Goal: Task Accomplishment & Management: Complete application form

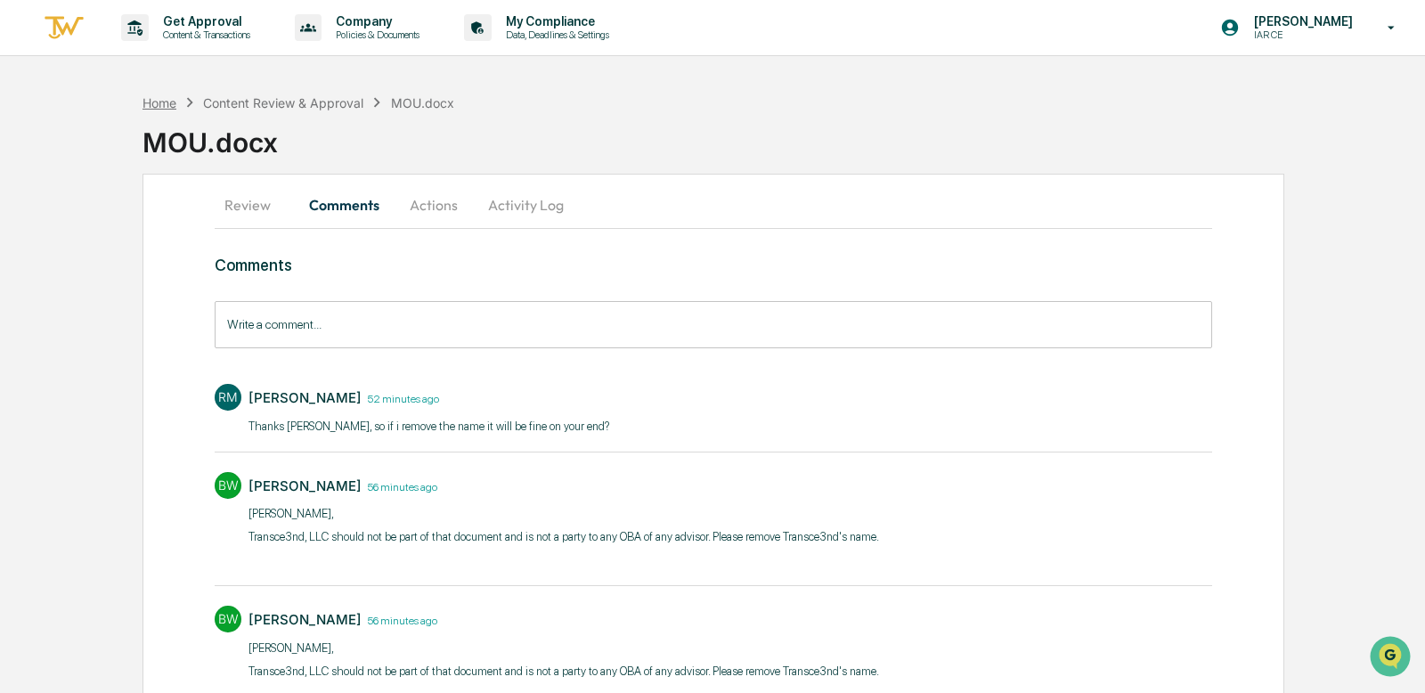
click at [157, 97] on div "Home" at bounding box center [159, 102] width 34 height 15
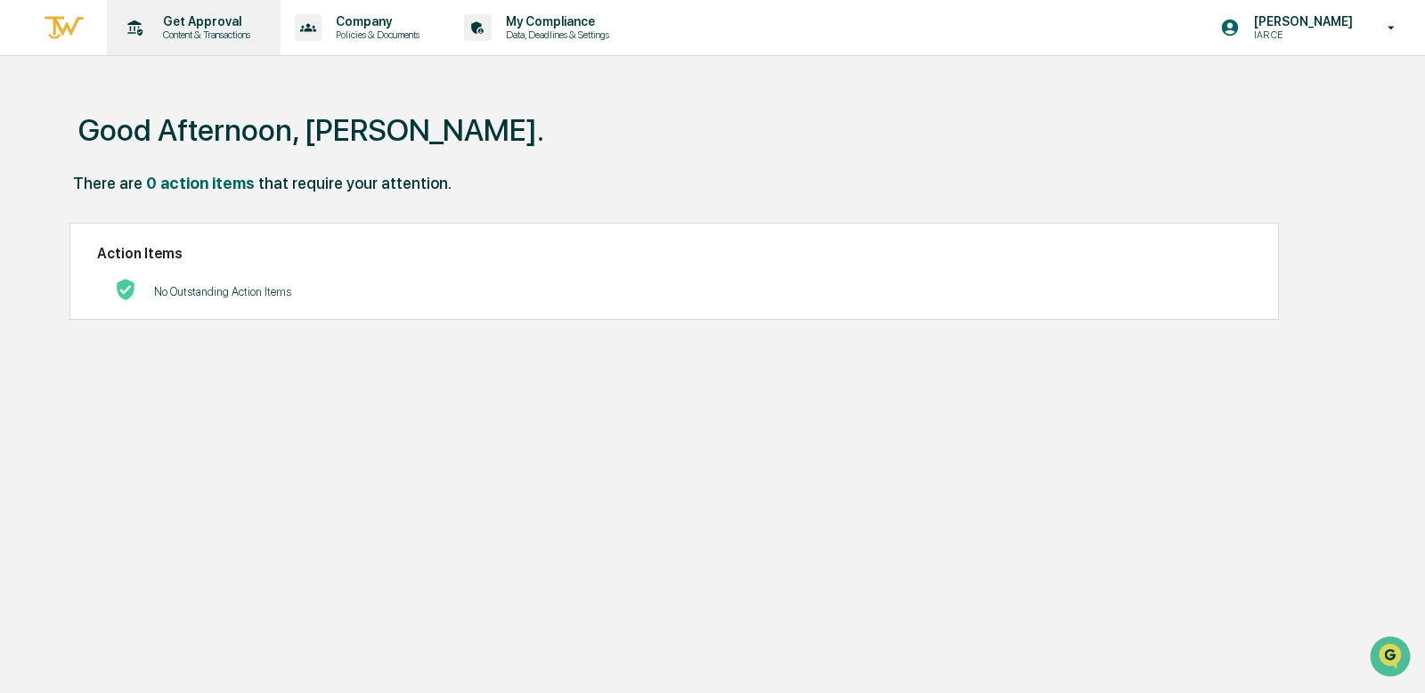
click at [199, 53] on div "Get Approval Content & Transactions" at bounding box center [192, 27] width 156 height 55
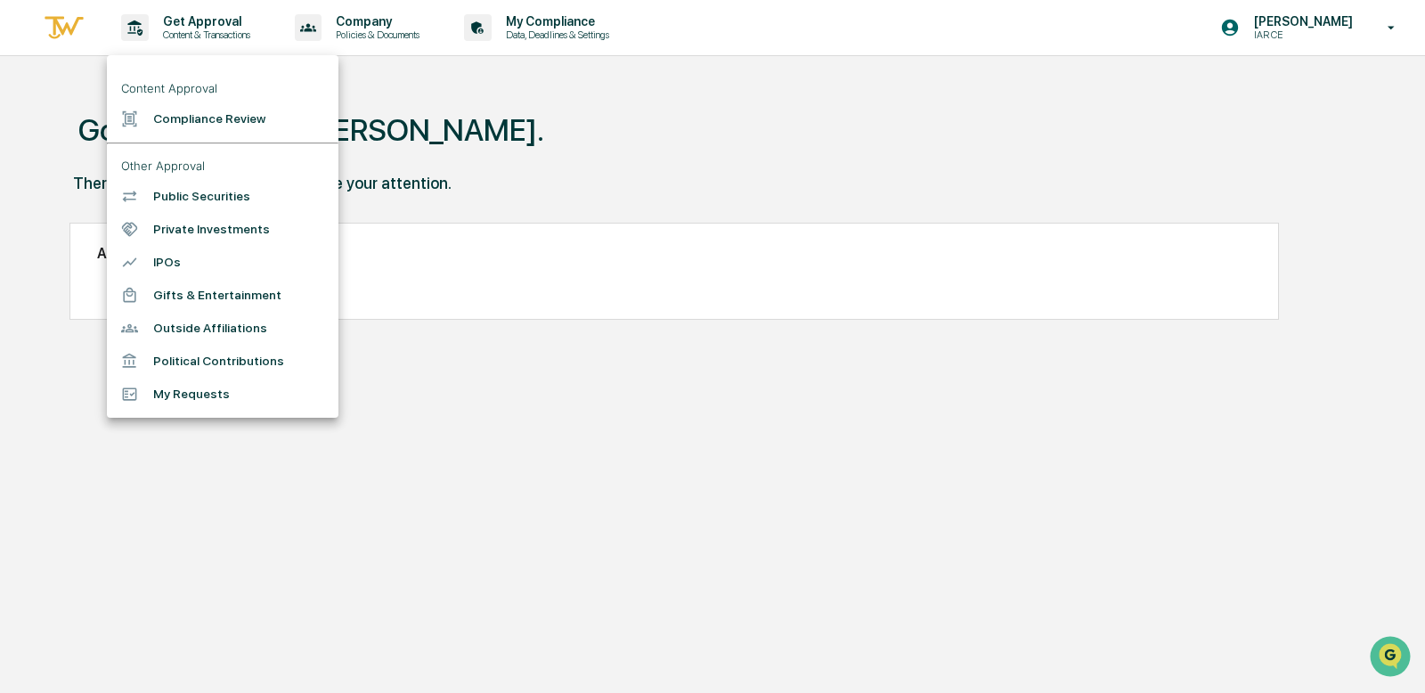
click at [210, 127] on li "Compliance Review" at bounding box center [223, 118] width 232 height 33
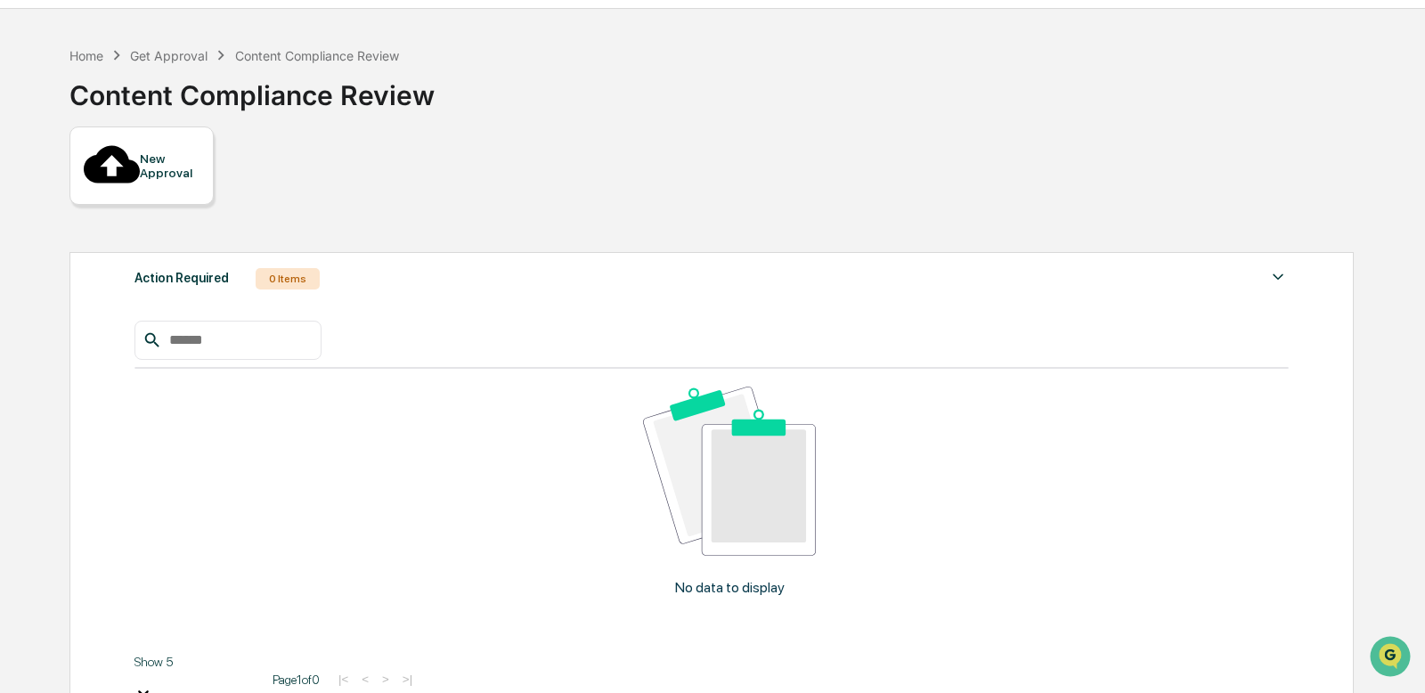
scroll to position [62, 0]
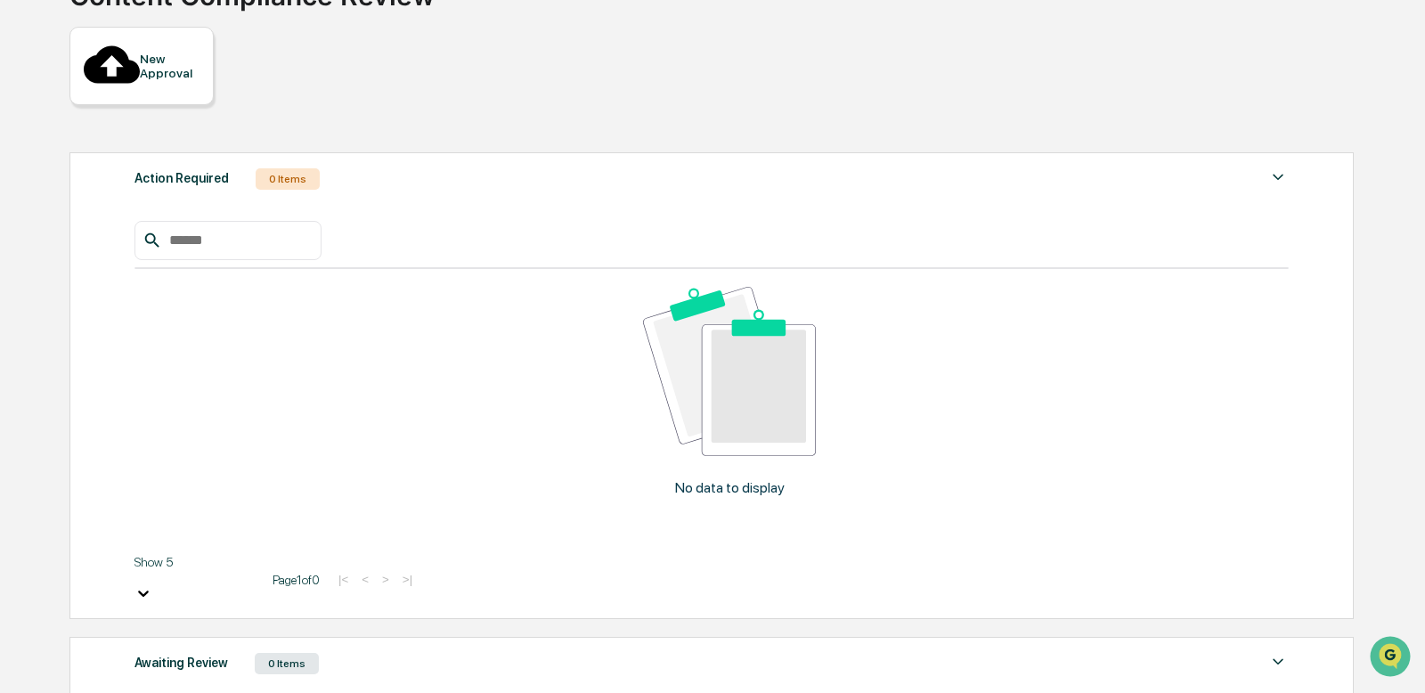
scroll to position [171, 0]
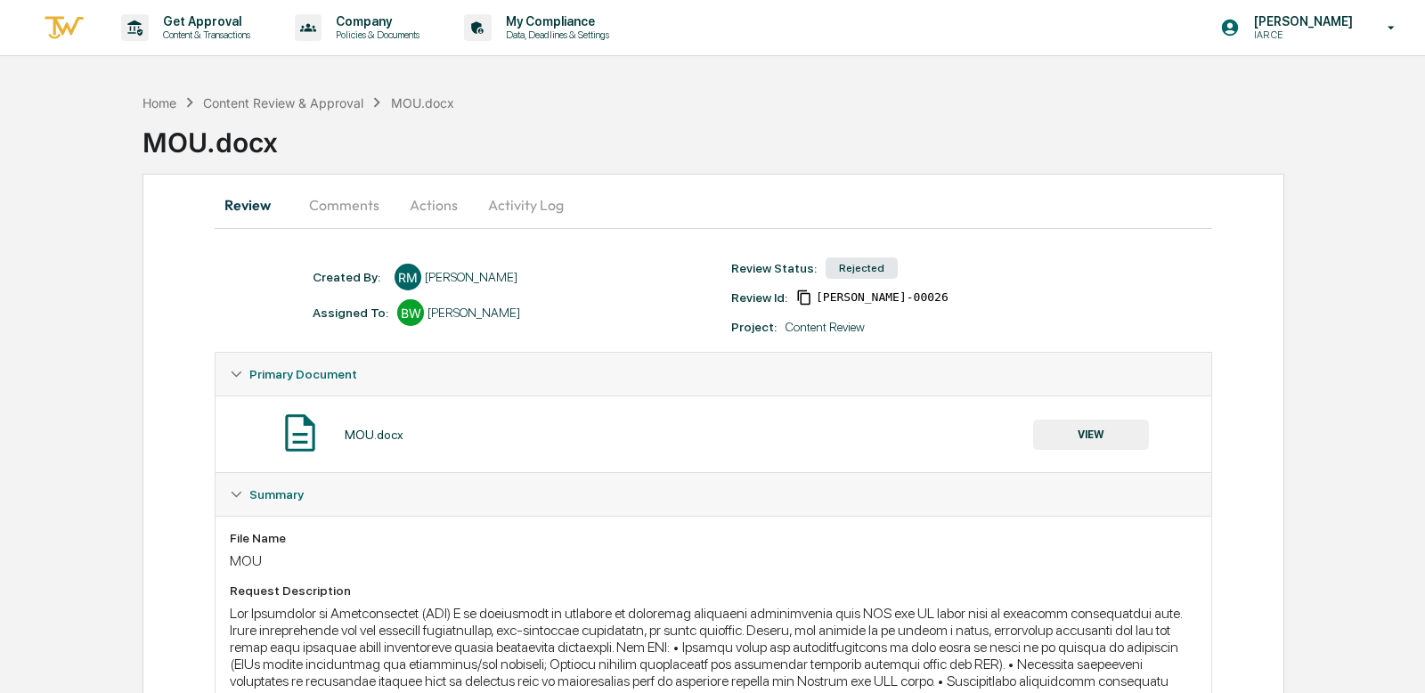
click at [346, 207] on button "Comments" at bounding box center [344, 204] width 99 height 43
click at [378, 205] on button "Comments" at bounding box center [344, 204] width 99 height 43
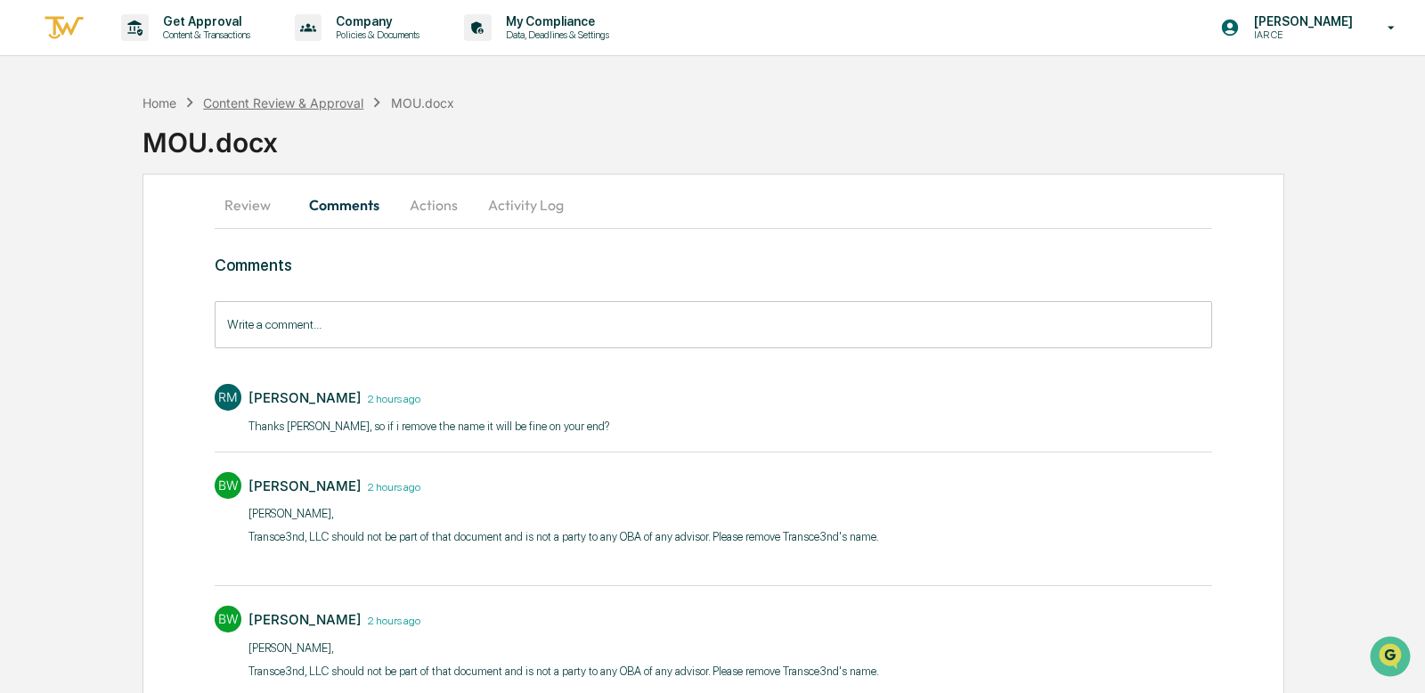
click at [224, 102] on div "Content Review & Approval" at bounding box center [283, 102] width 160 height 15
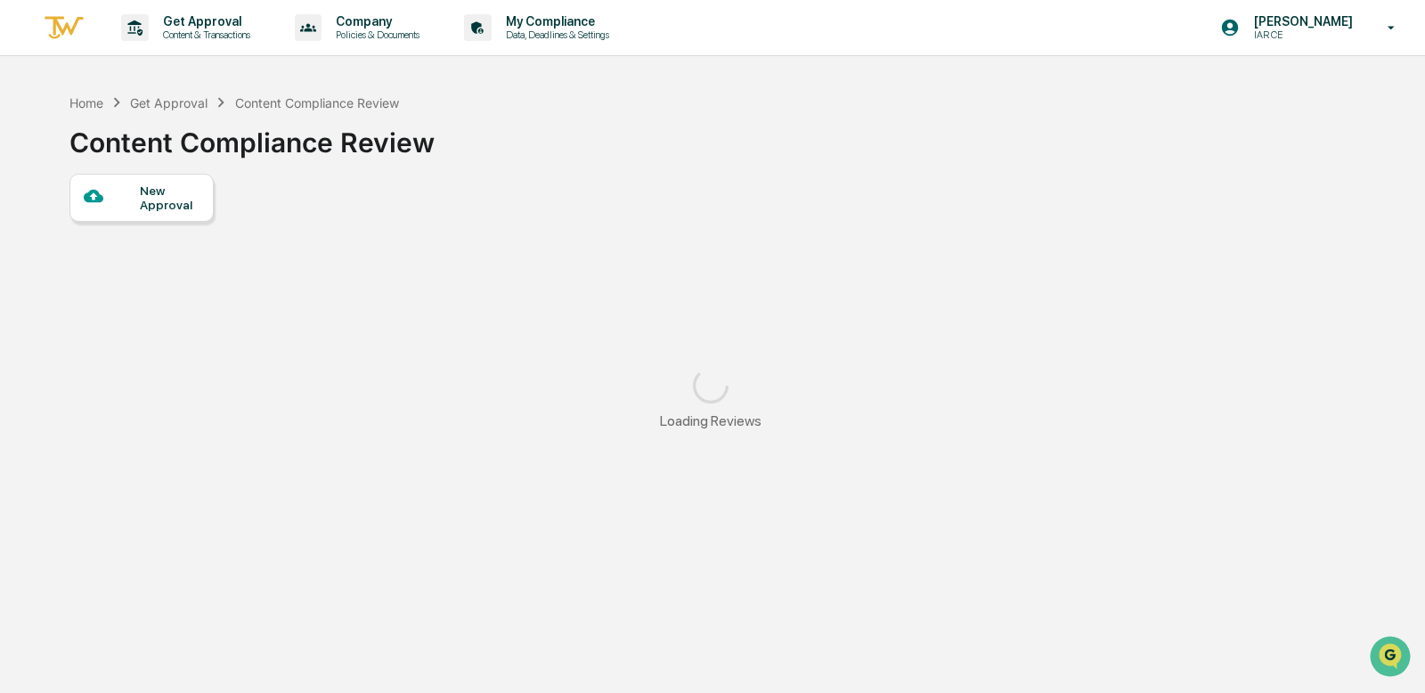
click at [110, 207] on div at bounding box center [112, 197] width 56 height 22
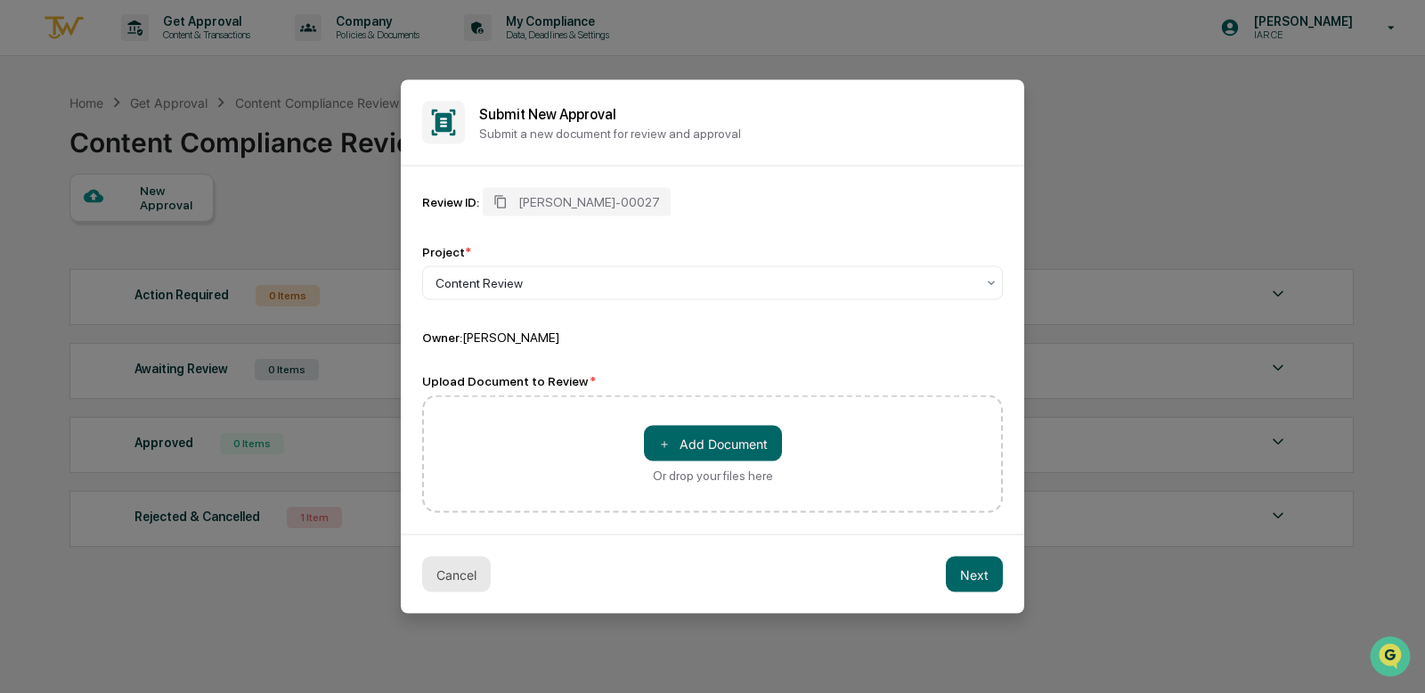
click at [454, 577] on button "Cancel" at bounding box center [456, 575] width 69 height 36
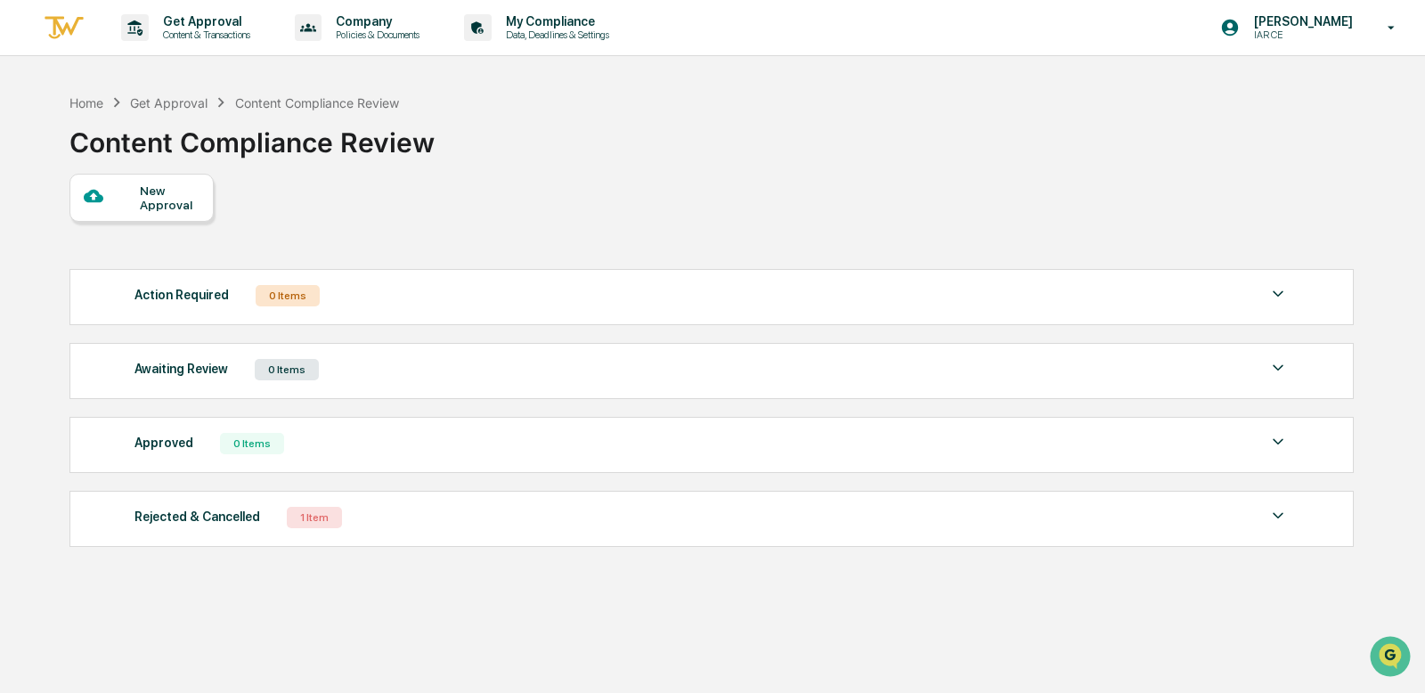
click at [217, 528] on div "Rejected & Cancelled" at bounding box center [197, 516] width 126 height 23
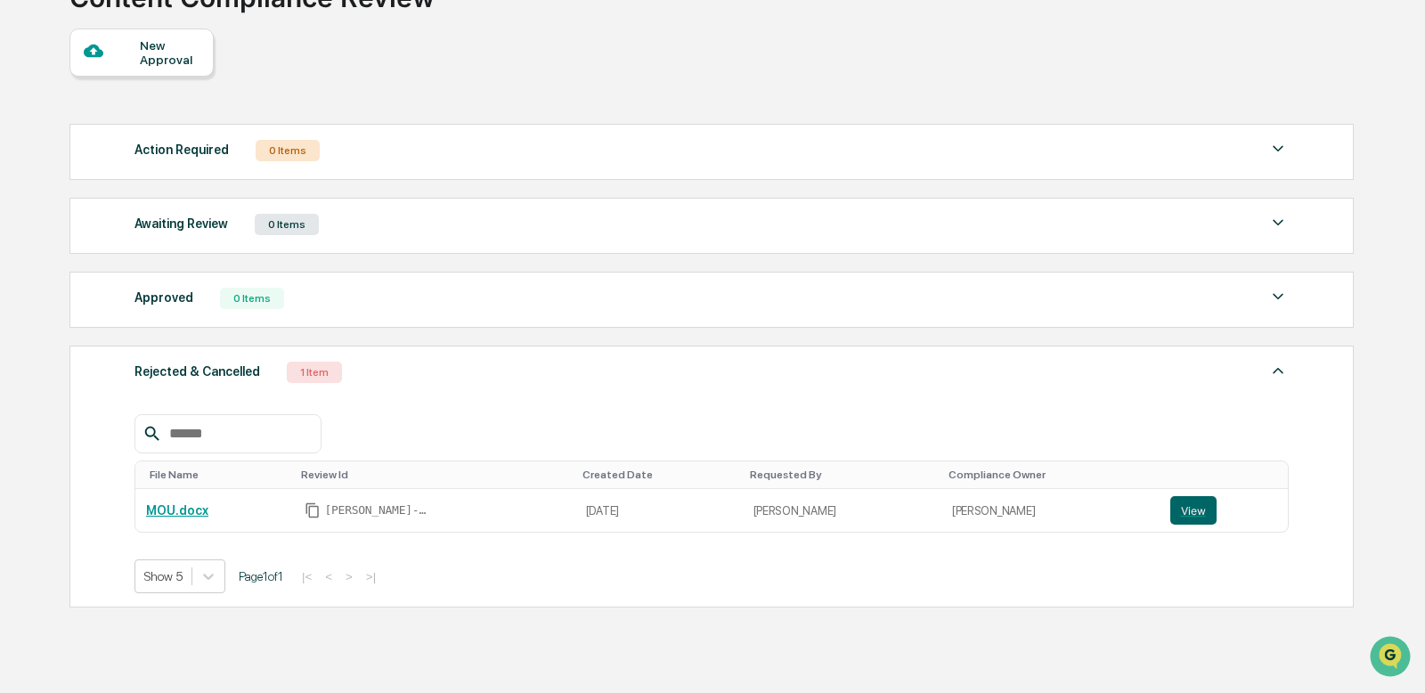
scroll to position [147, 0]
click at [1170, 514] on button "View" at bounding box center [1193, 508] width 46 height 28
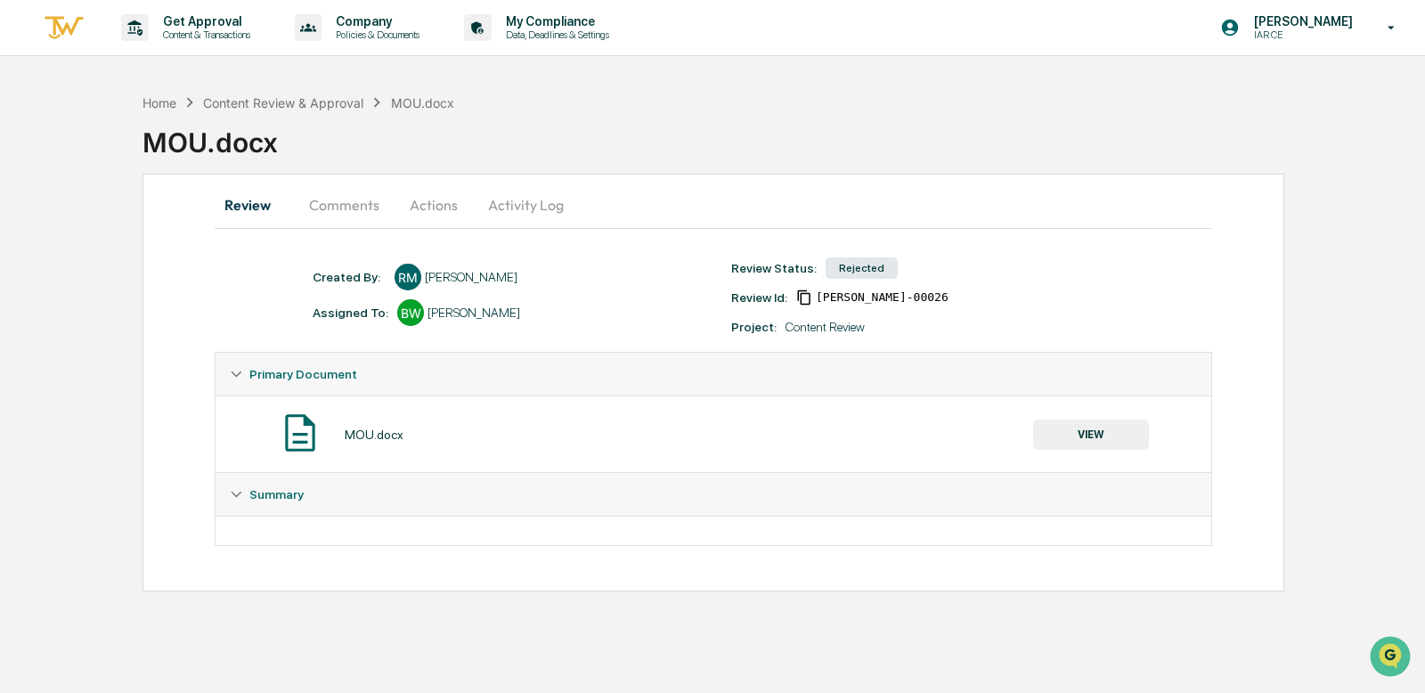
click at [353, 203] on button "Comments" at bounding box center [344, 204] width 99 height 43
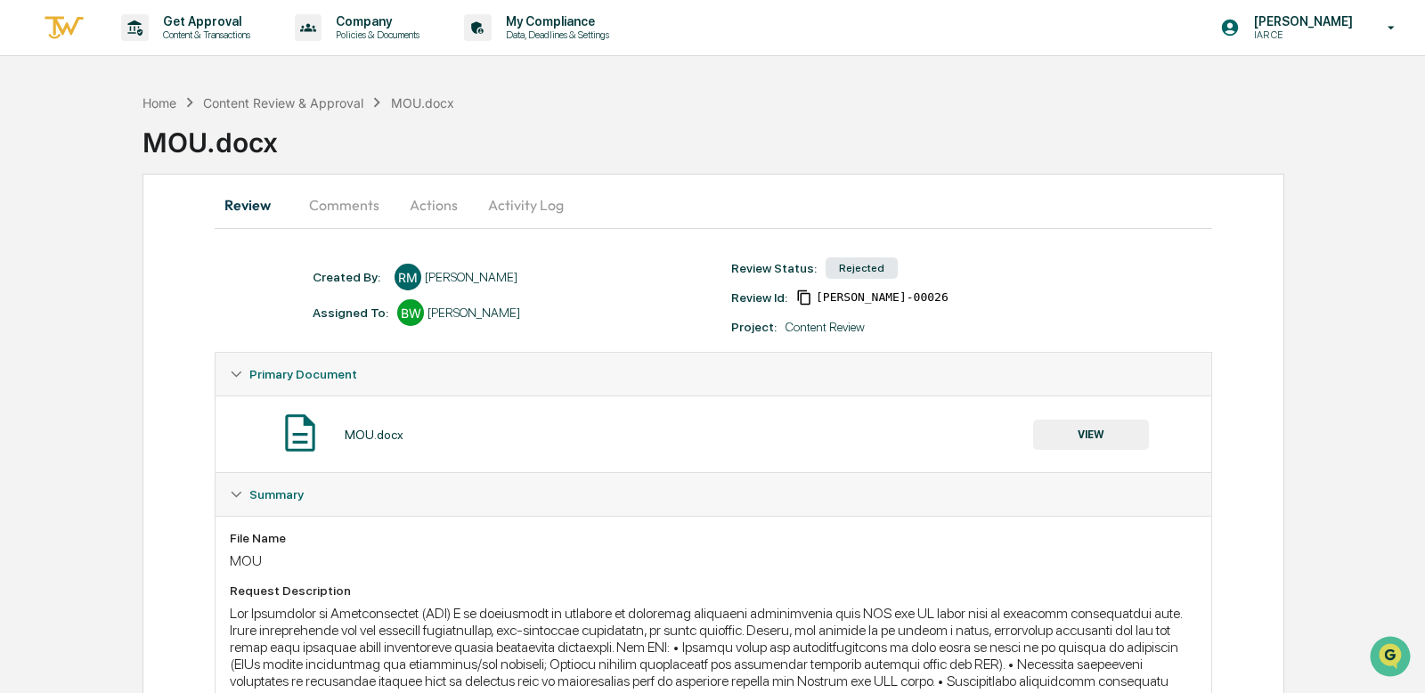
click at [335, 205] on button "Comments" at bounding box center [344, 204] width 99 height 43
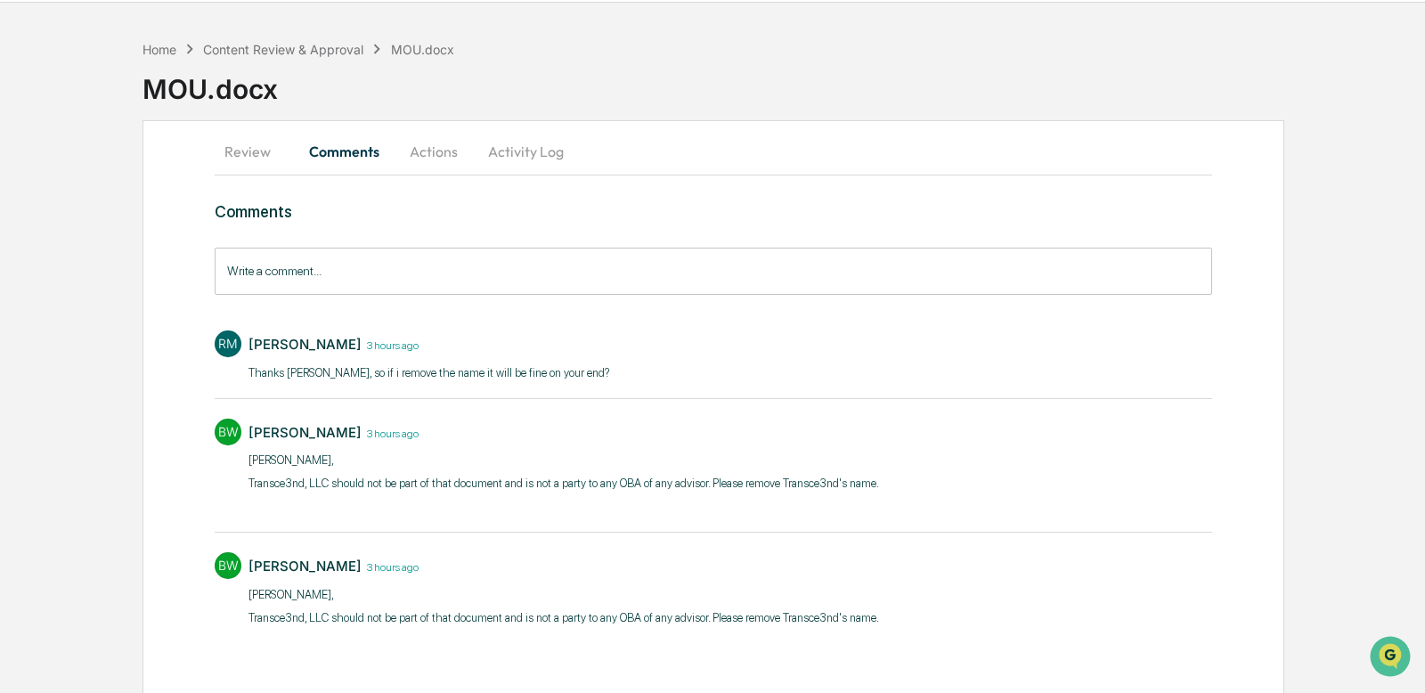
scroll to position [54, 0]
click at [265, 159] on button "Review" at bounding box center [255, 150] width 80 height 43
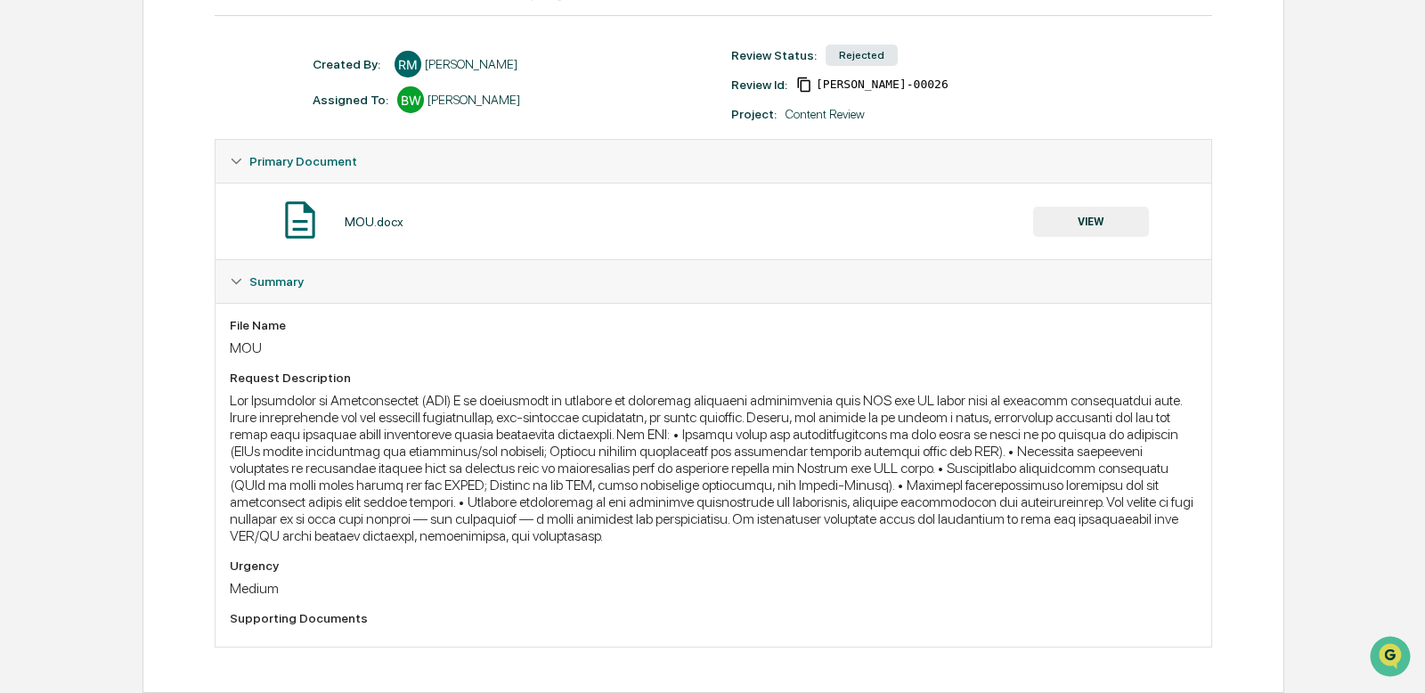
scroll to position [0, 0]
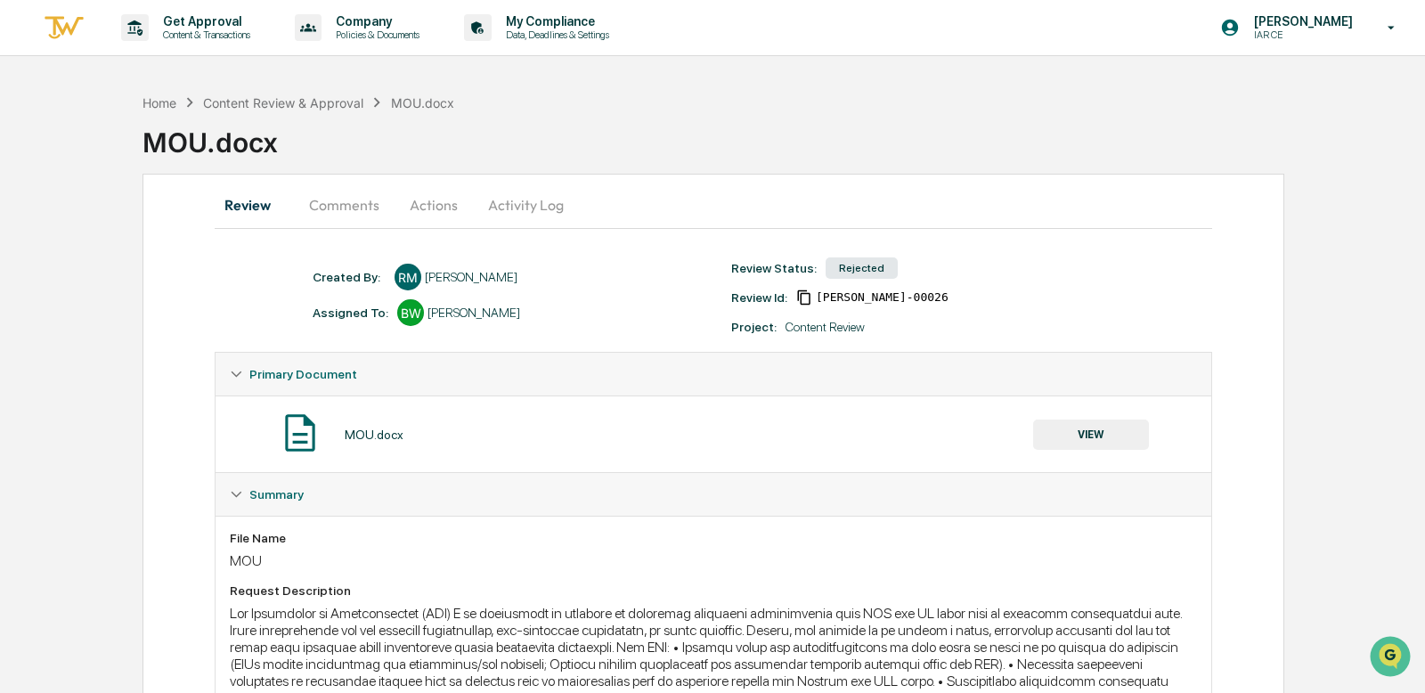
click at [328, 207] on button "Comments" at bounding box center [344, 204] width 99 height 43
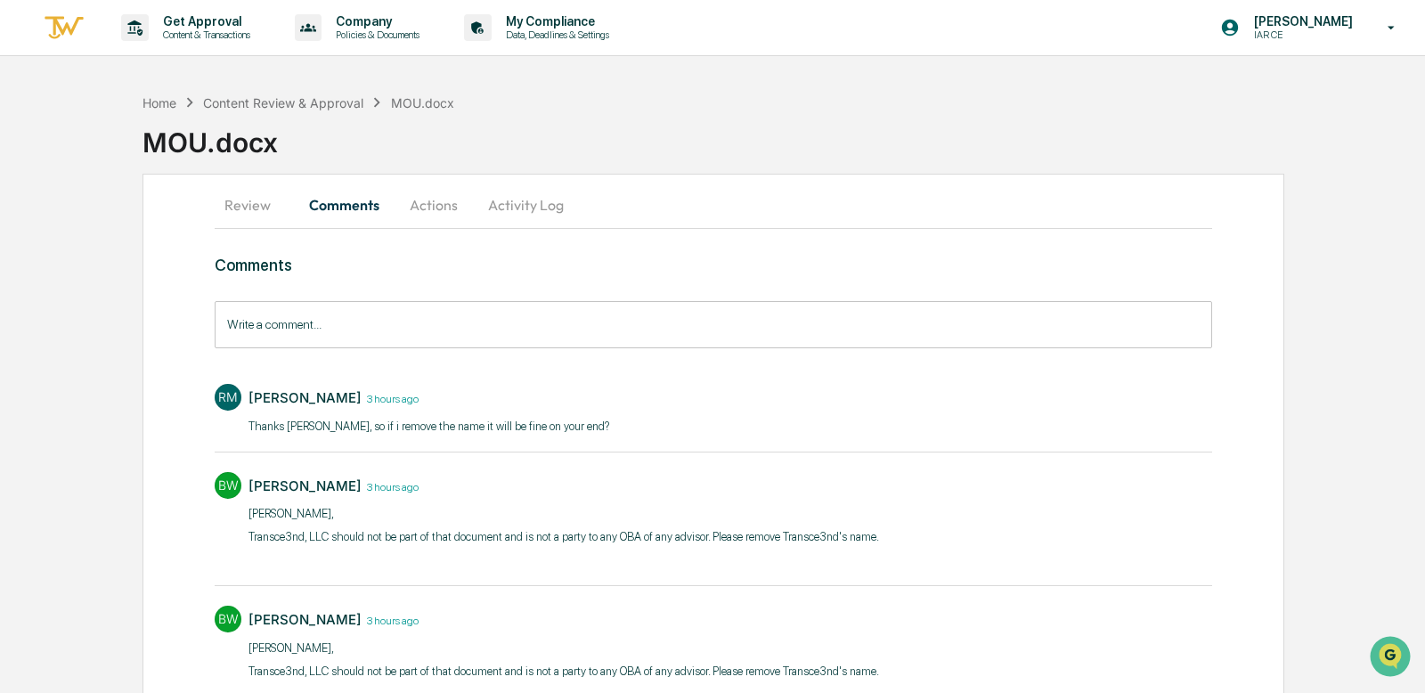
click at [425, 207] on button "Actions" at bounding box center [434, 204] width 80 height 43
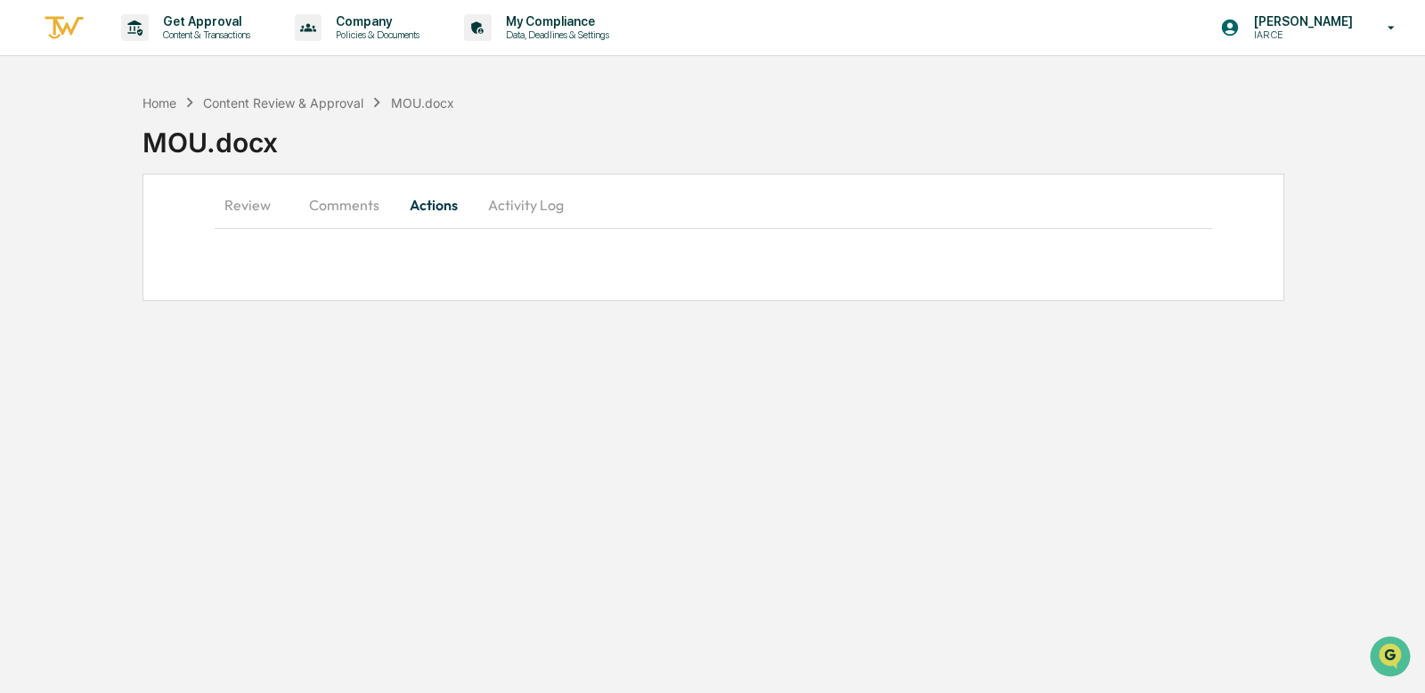
click at [547, 201] on button "Activity Log" at bounding box center [526, 204] width 104 height 43
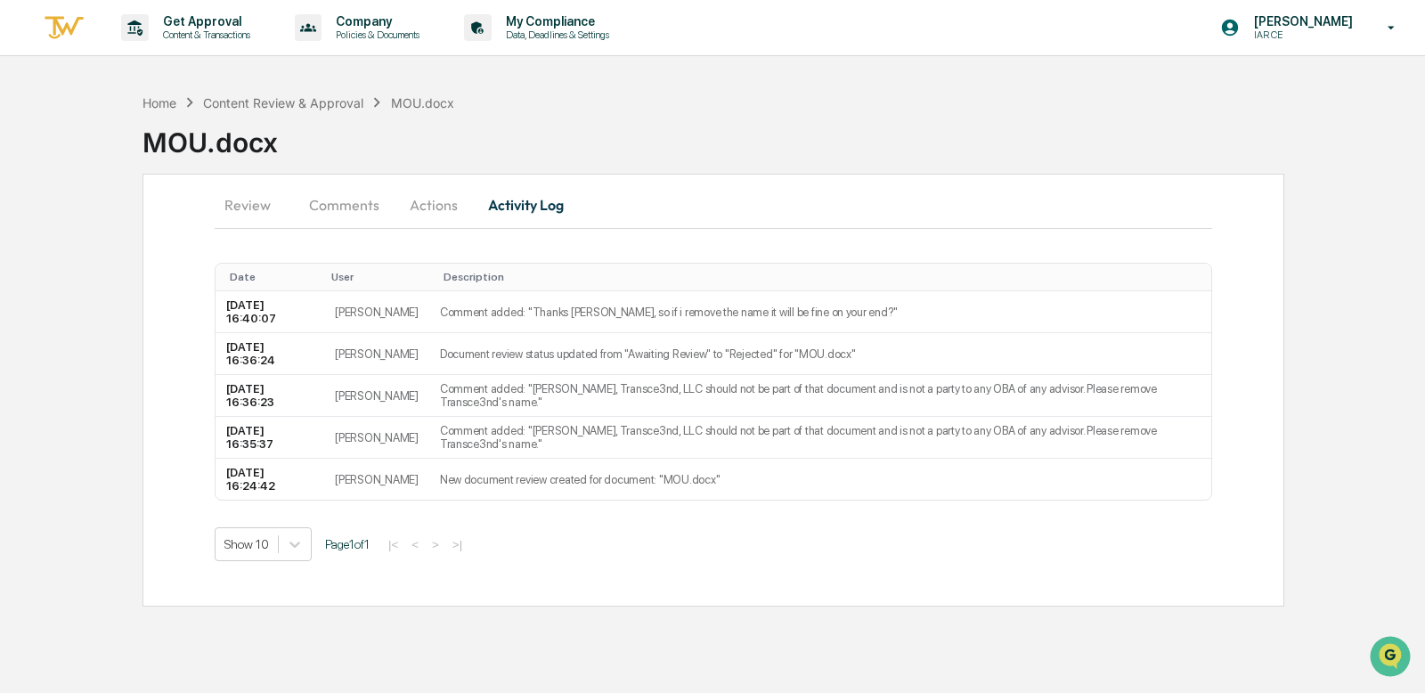
click at [276, 216] on button "Review" at bounding box center [255, 204] width 80 height 43
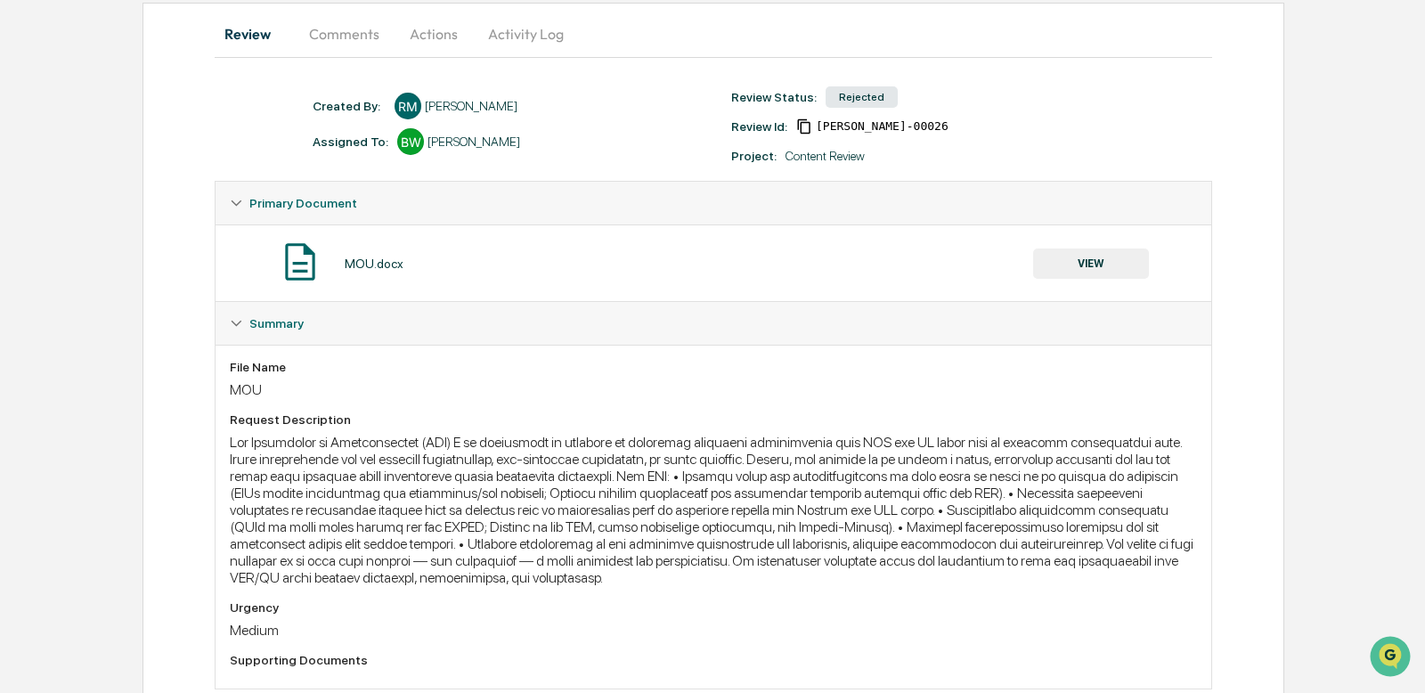
scroll to position [224, 0]
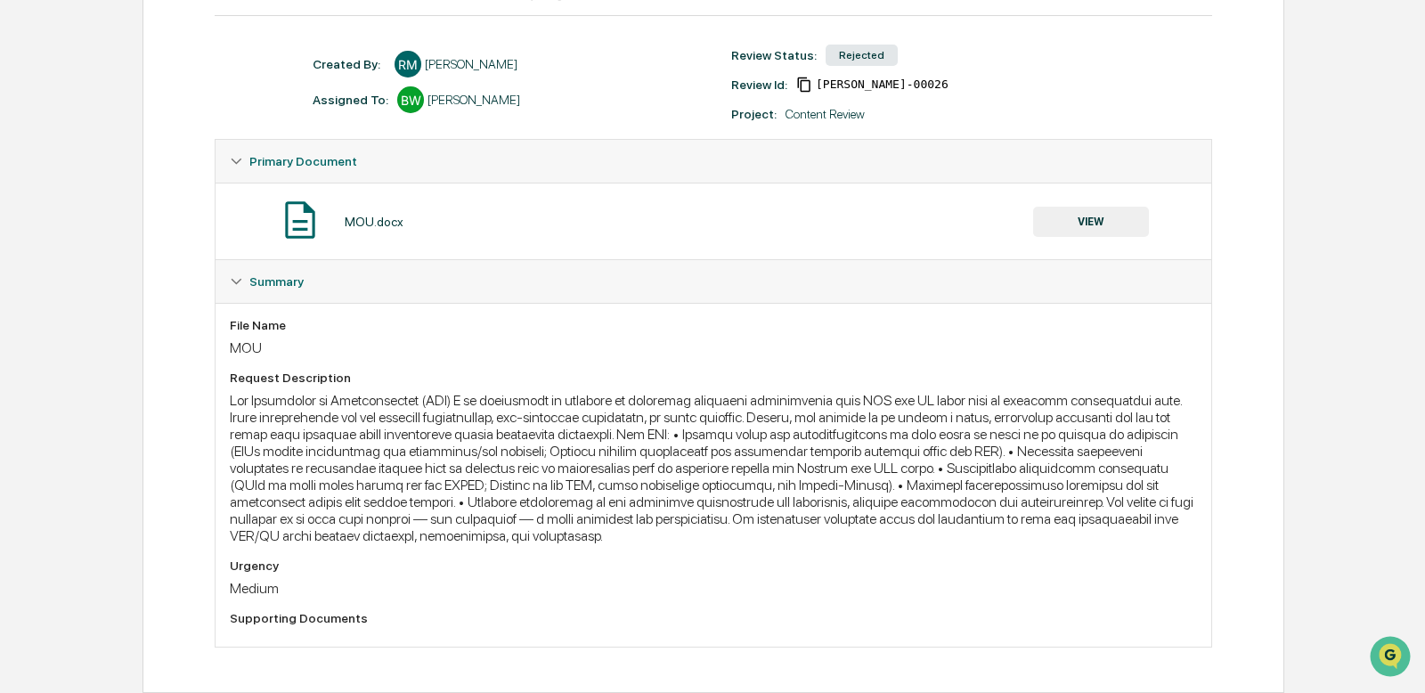
click at [287, 612] on div "Supporting Documents" at bounding box center [713, 618] width 967 height 14
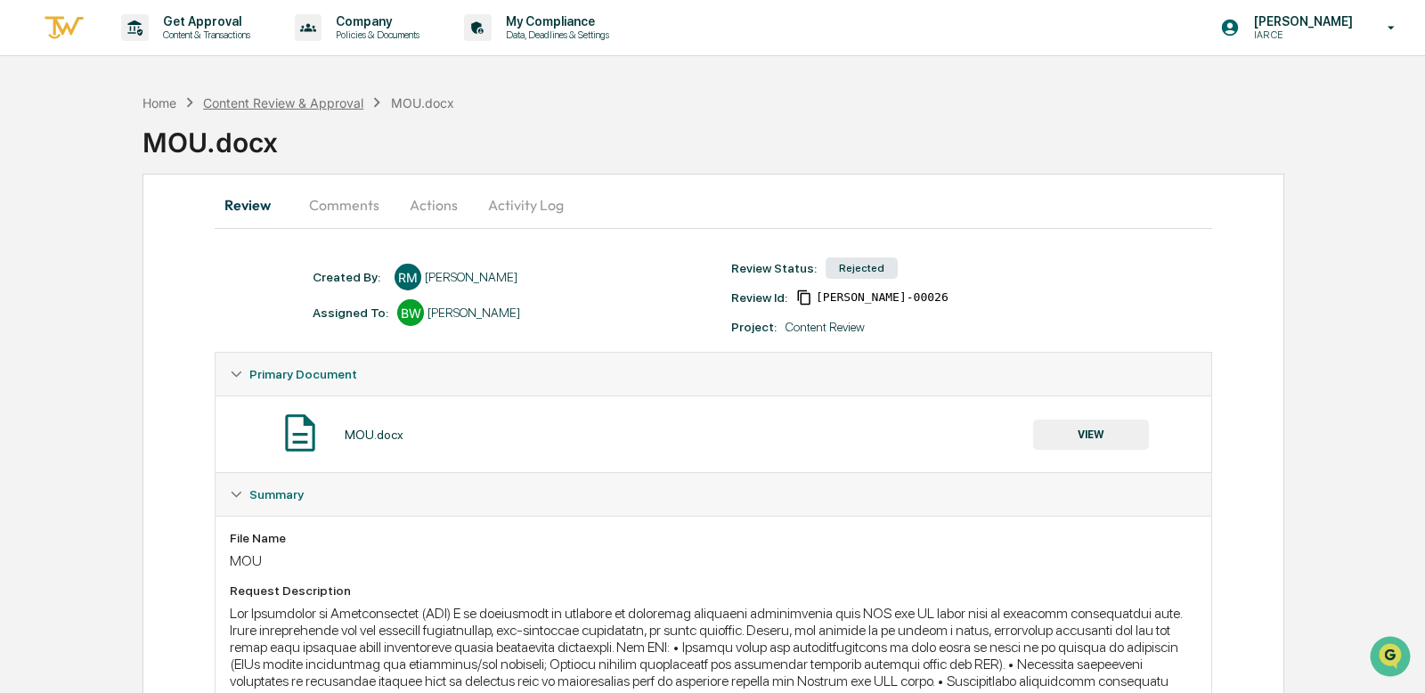
click at [239, 102] on div "Content Review & Approval" at bounding box center [283, 102] width 160 height 15
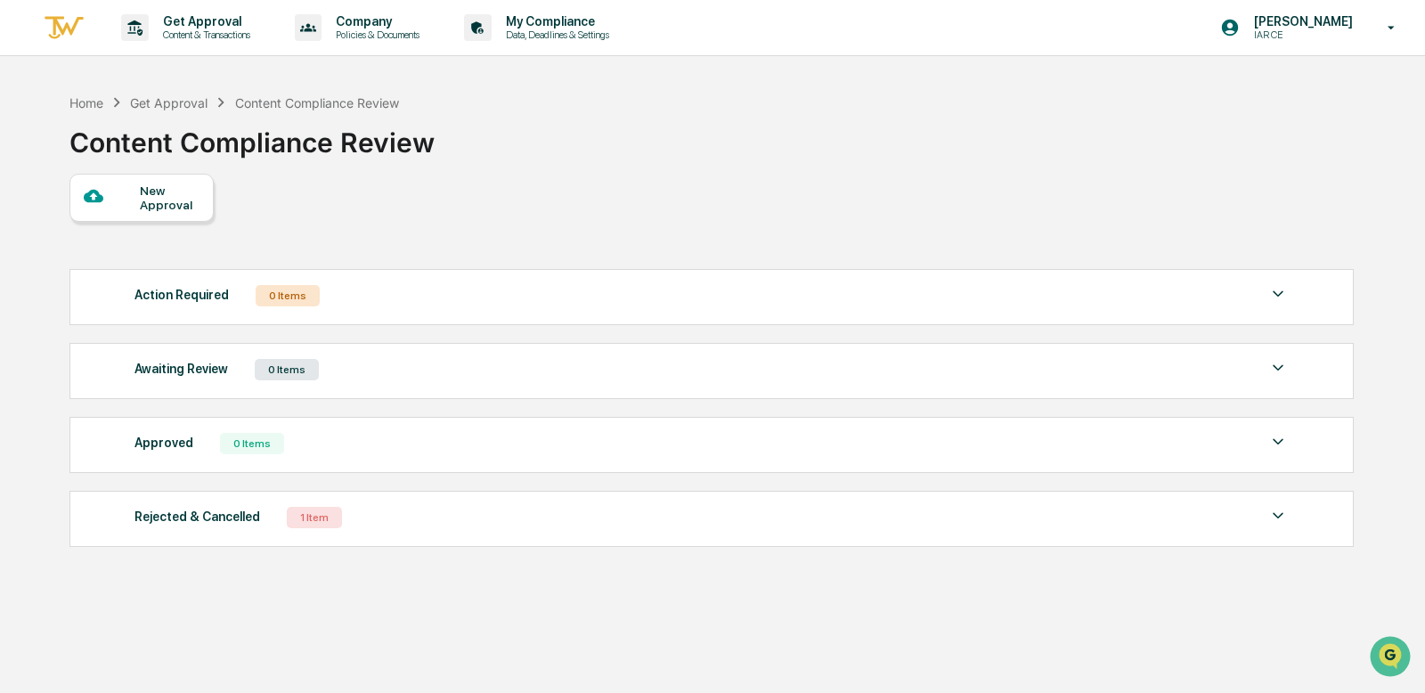
click at [164, 183] on div "New Approval" at bounding box center [170, 197] width 60 height 28
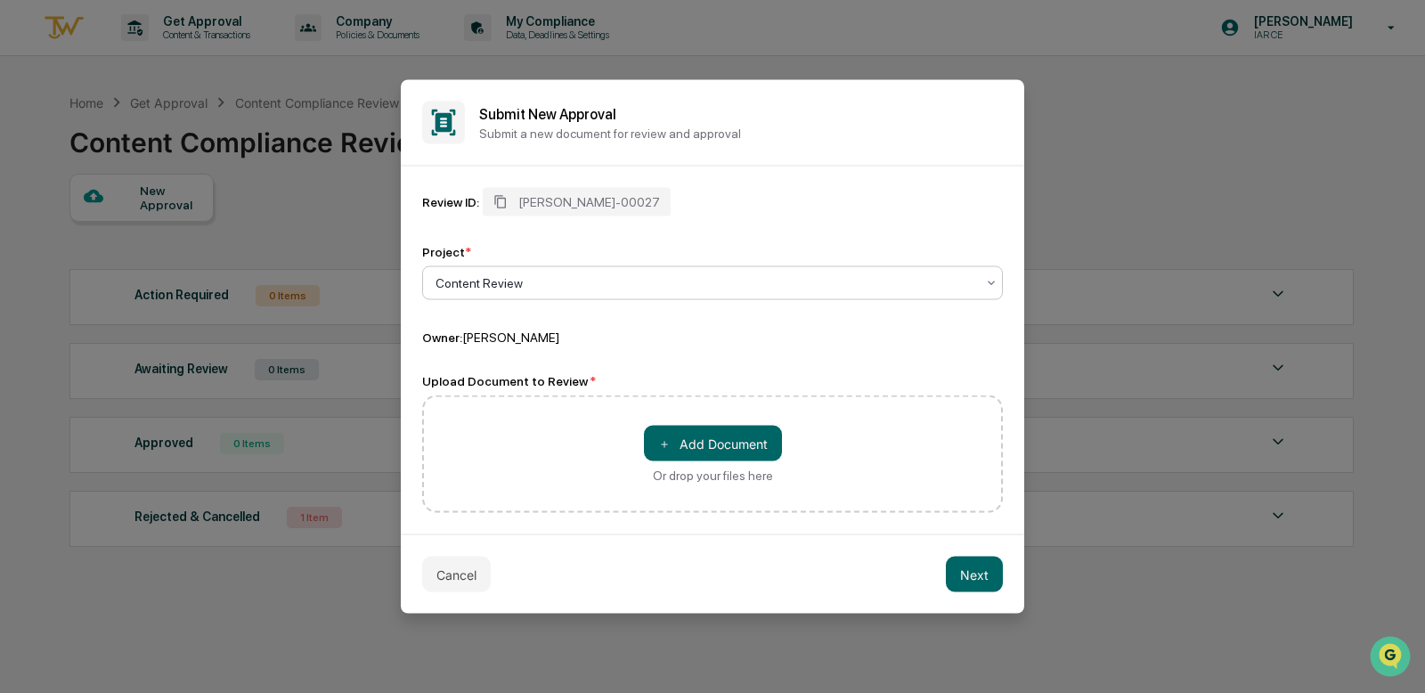
click at [568, 288] on div at bounding box center [705, 283] width 540 height 18
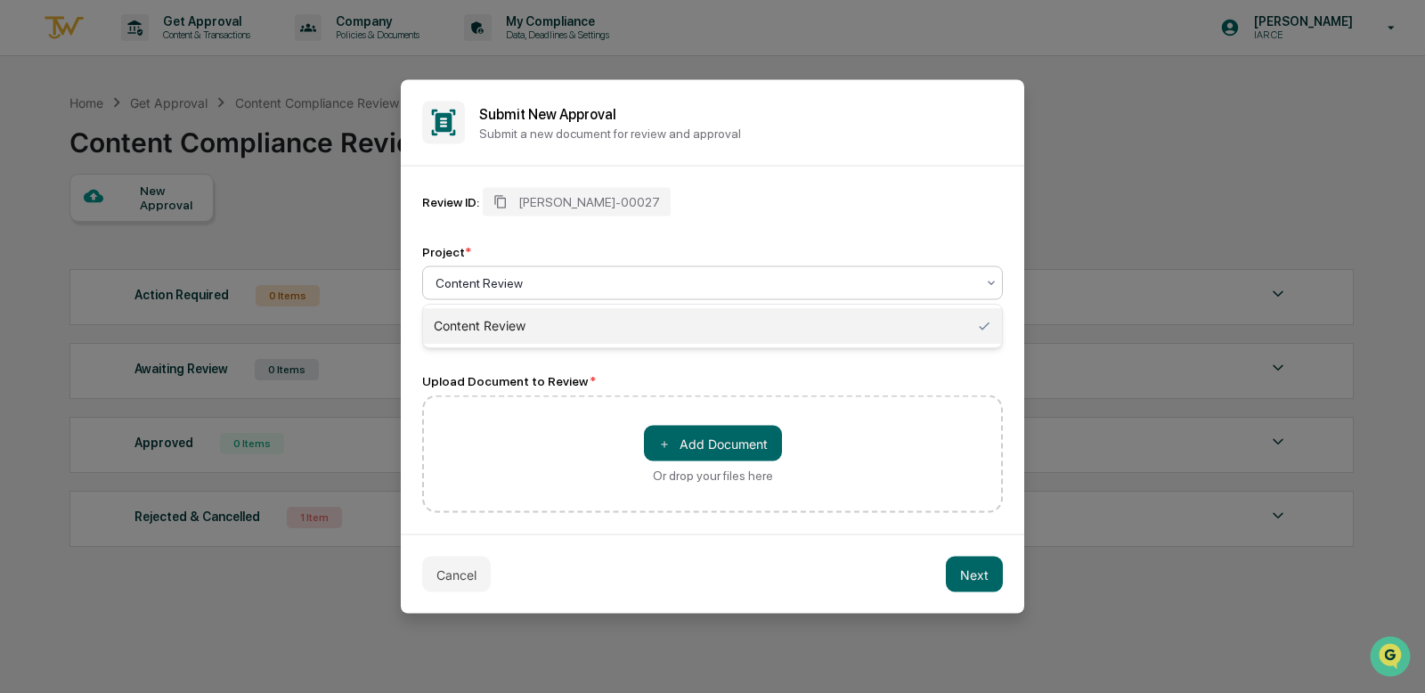
click at [567, 323] on div "Content Review" at bounding box center [712, 326] width 579 height 36
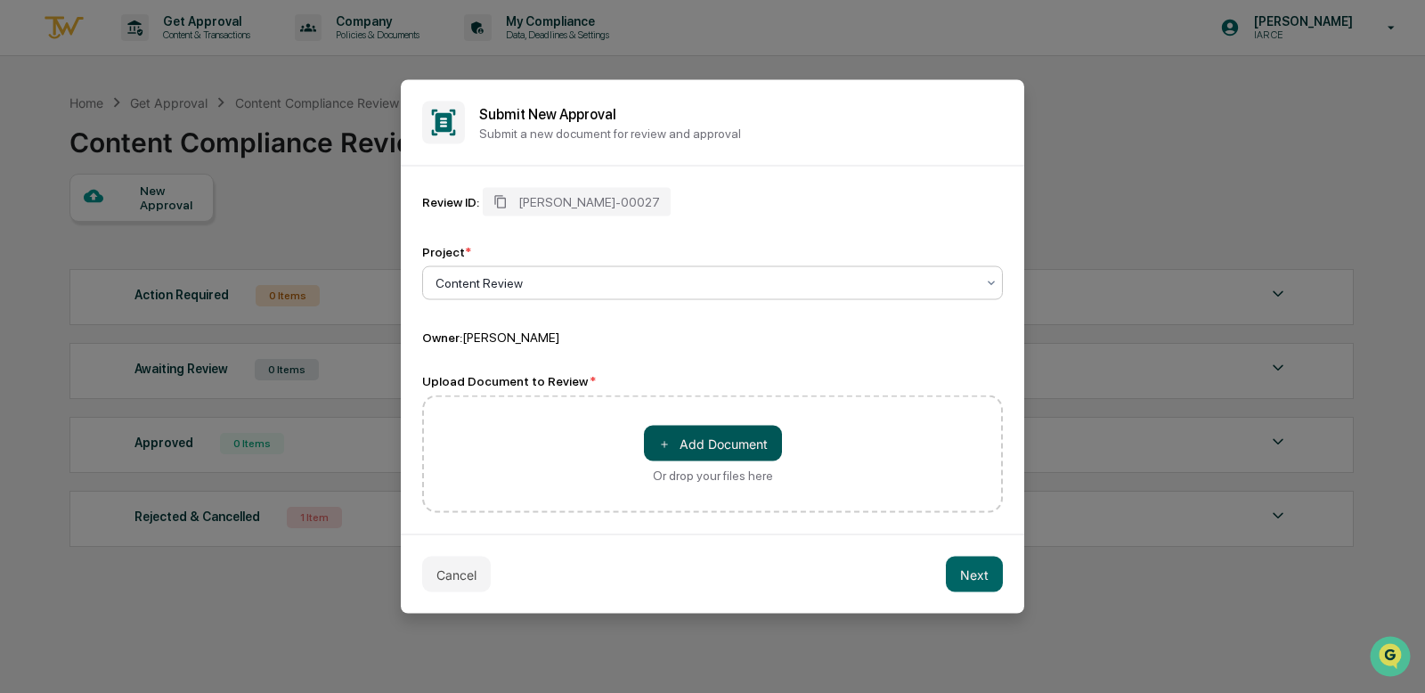
click at [695, 433] on button "＋ Add Document" at bounding box center [713, 444] width 138 height 36
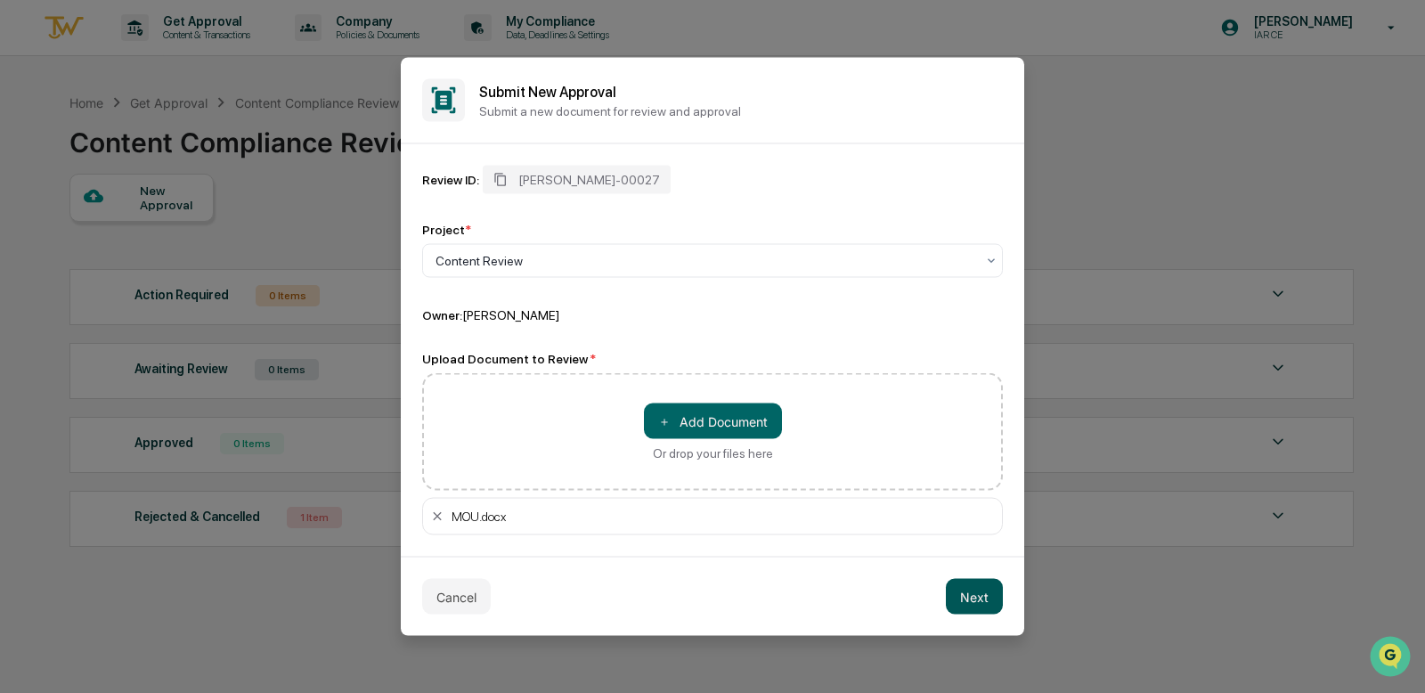
click at [968, 595] on button "Next" at bounding box center [974, 597] width 57 height 36
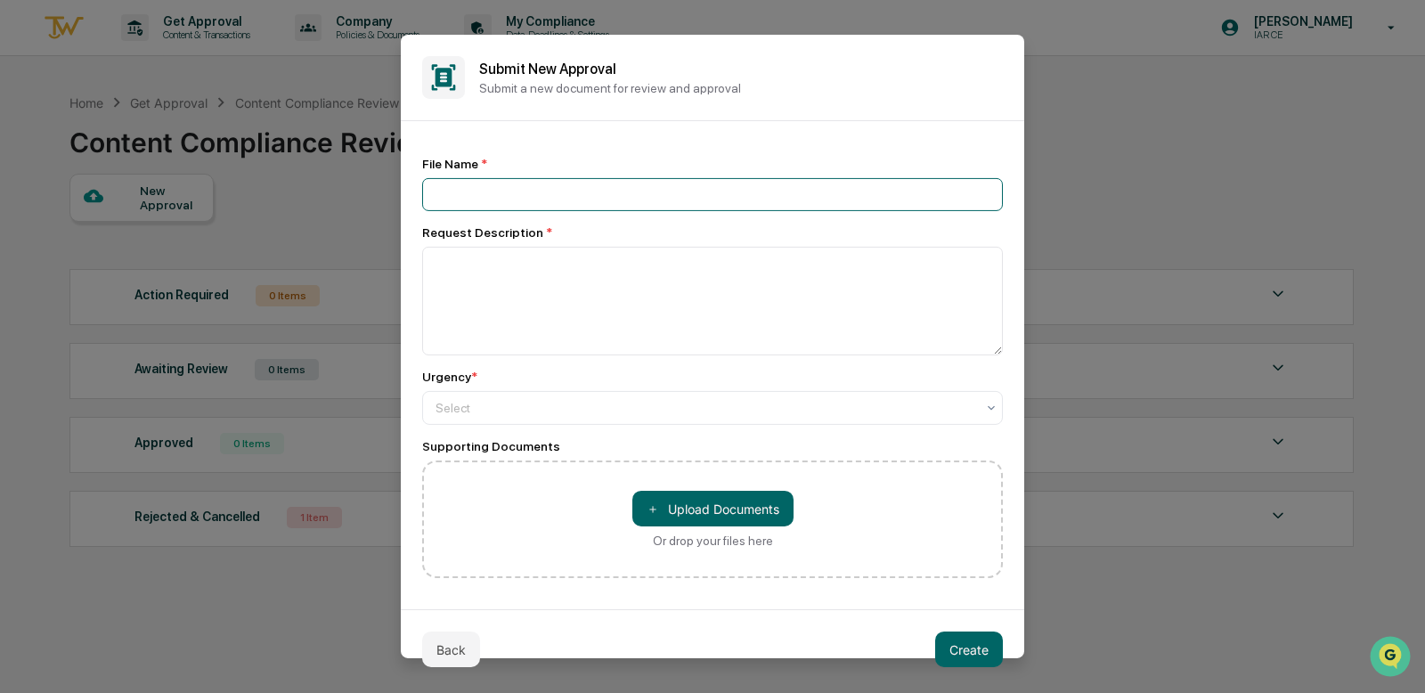
click at [516, 203] on input at bounding box center [712, 194] width 581 height 33
type input "***"
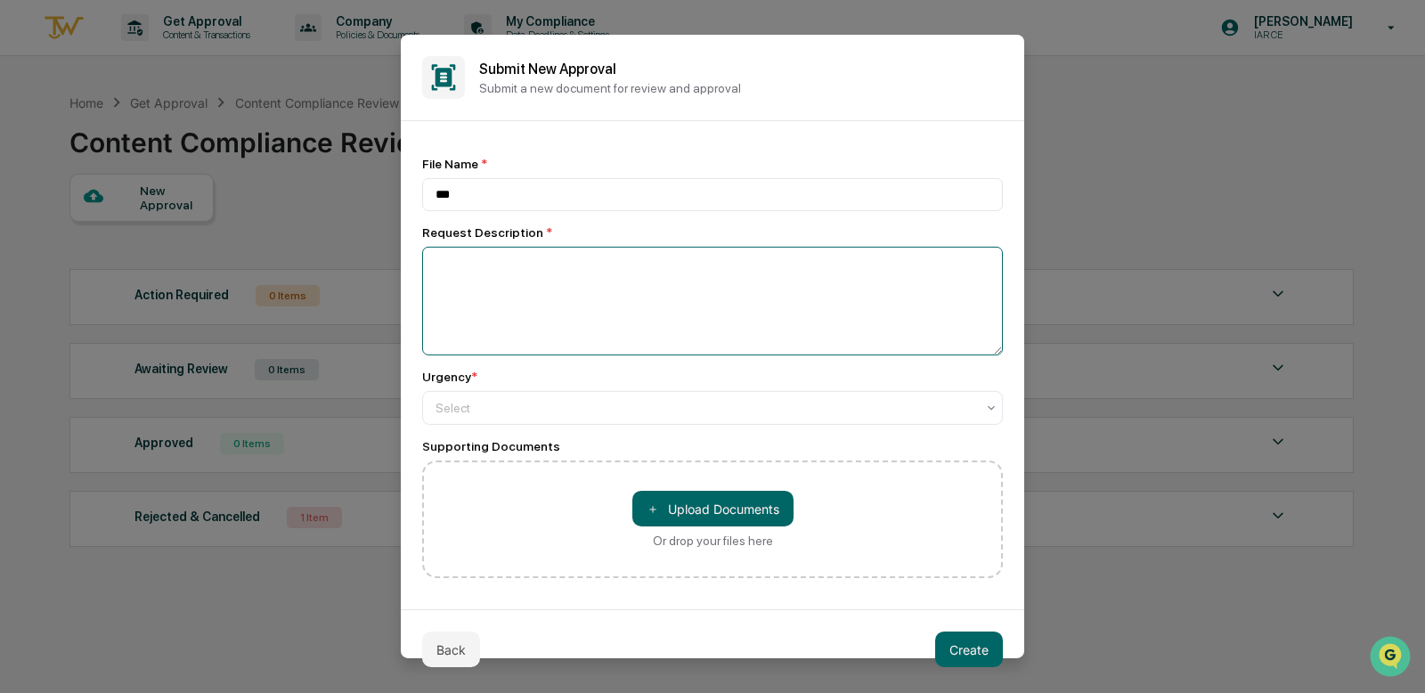
click at [532, 262] on textarea at bounding box center [712, 301] width 581 height 109
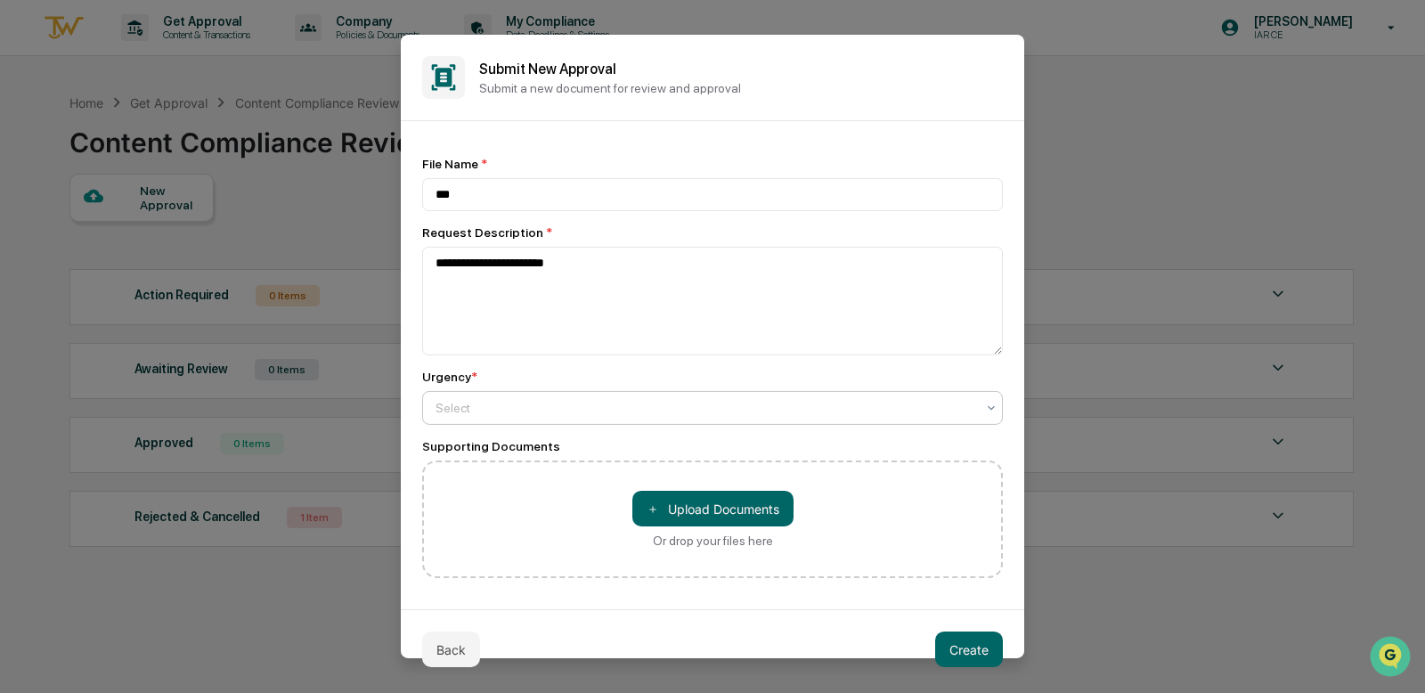
click at [517, 407] on div at bounding box center [705, 408] width 540 height 18
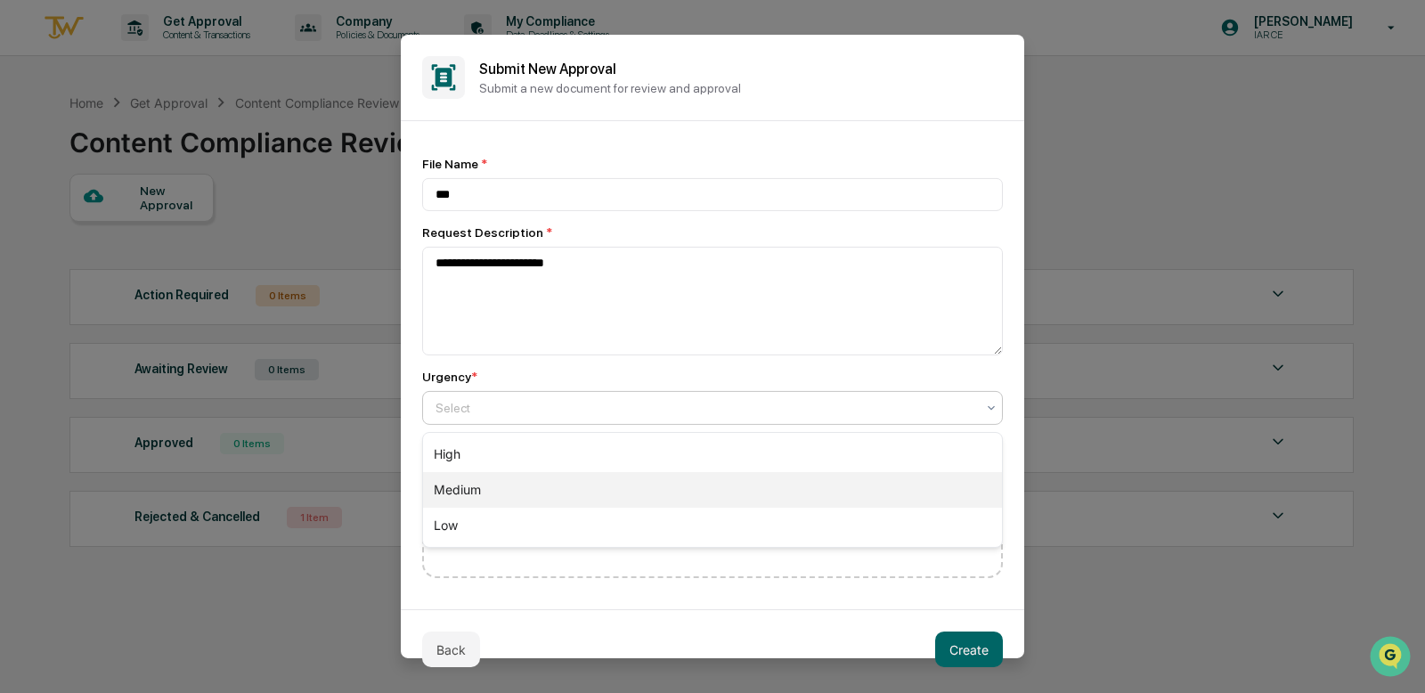
click at [517, 479] on div "Medium" at bounding box center [712, 490] width 579 height 36
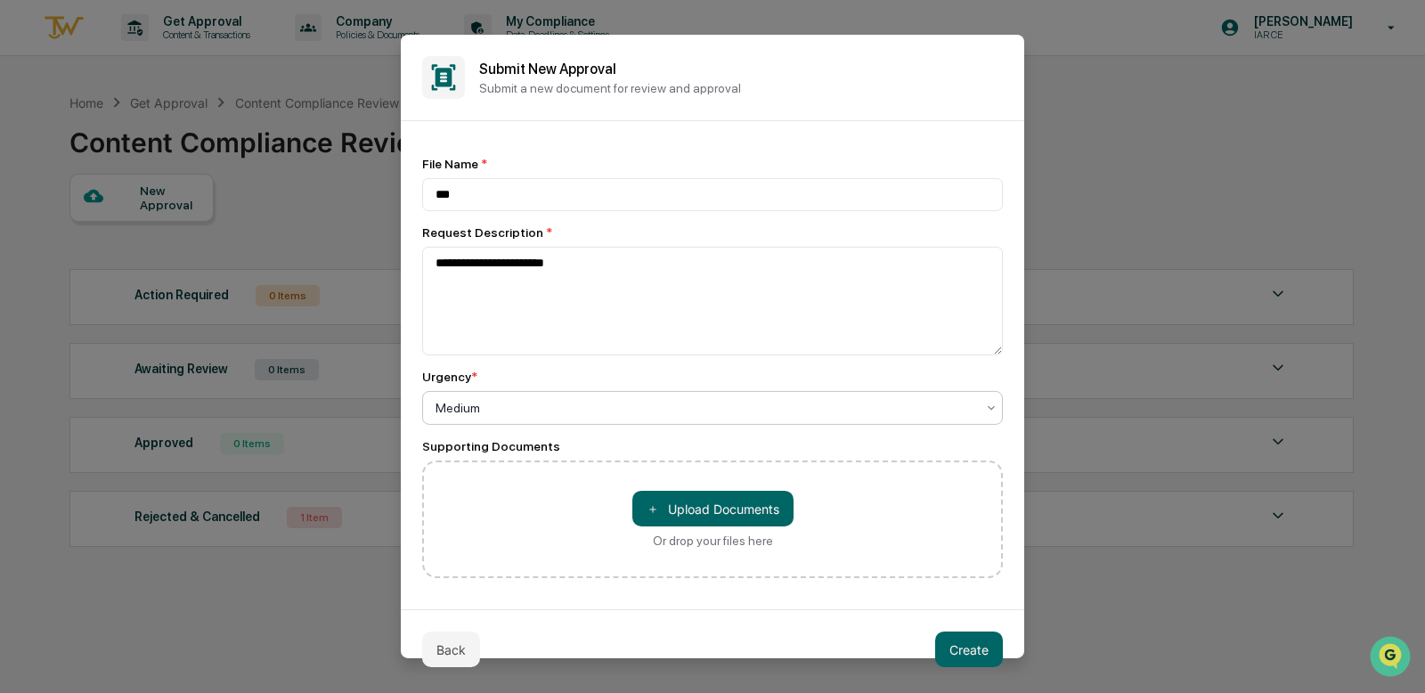
scroll to position [10, 0]
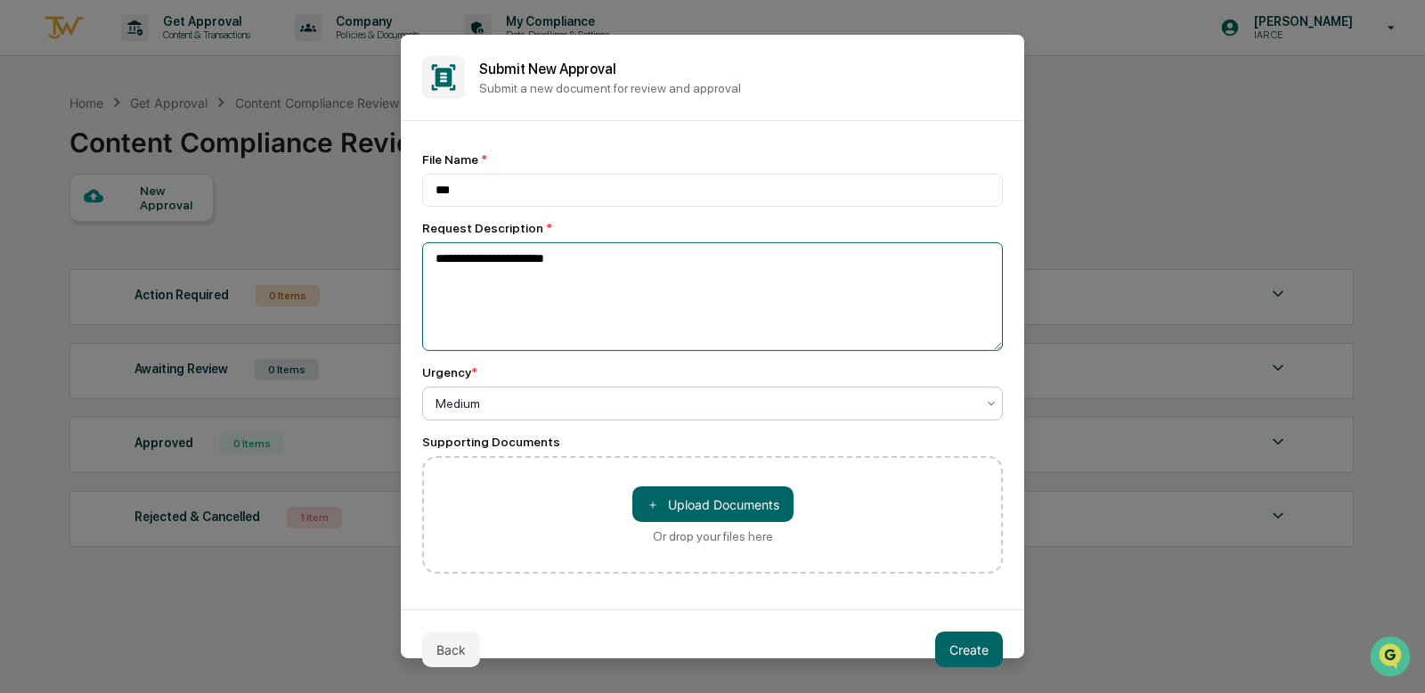
click at [539, 259] on textarea "**********" at bounding box center [712, 296] width 581 height 109
type textarea "**********"
click at [979, 653] on button "Create" at bounding box center [969, 649] width 68 height 36
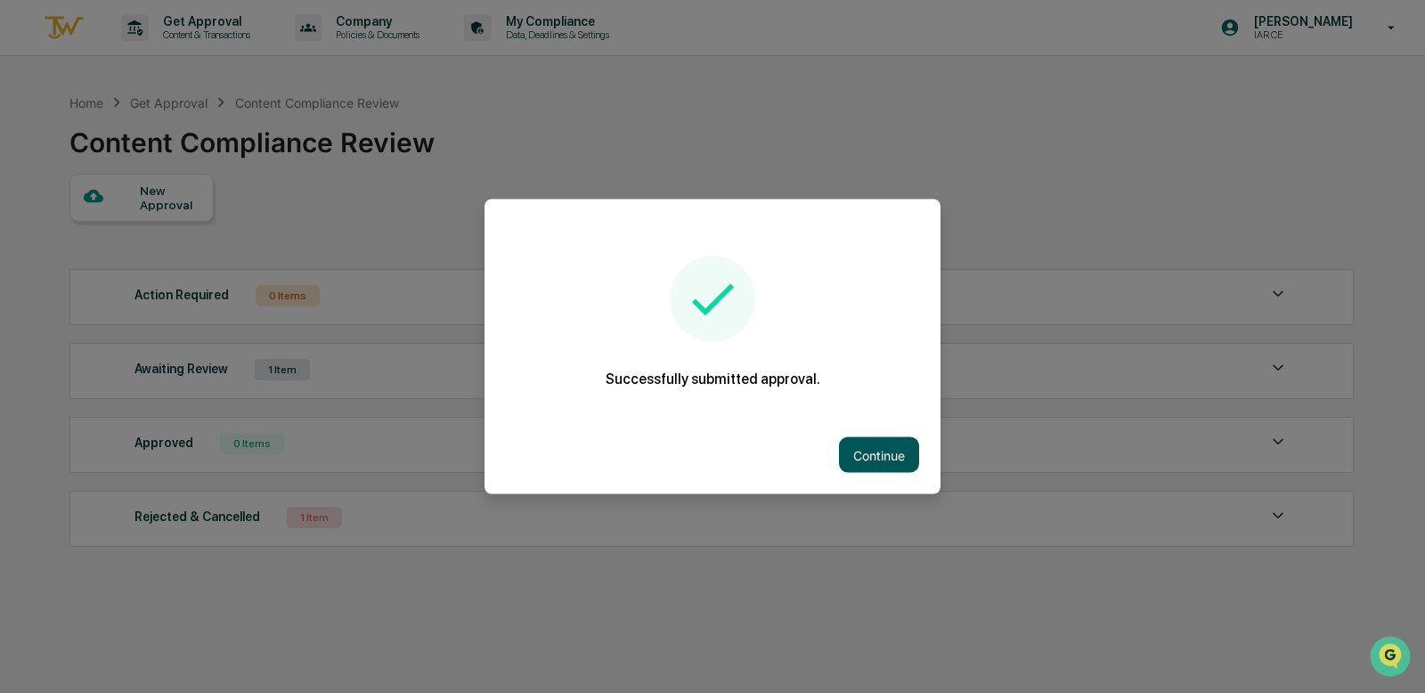
click at [893, 450] on button "Continue" at bounding box center [879, 455] width 80 height 36
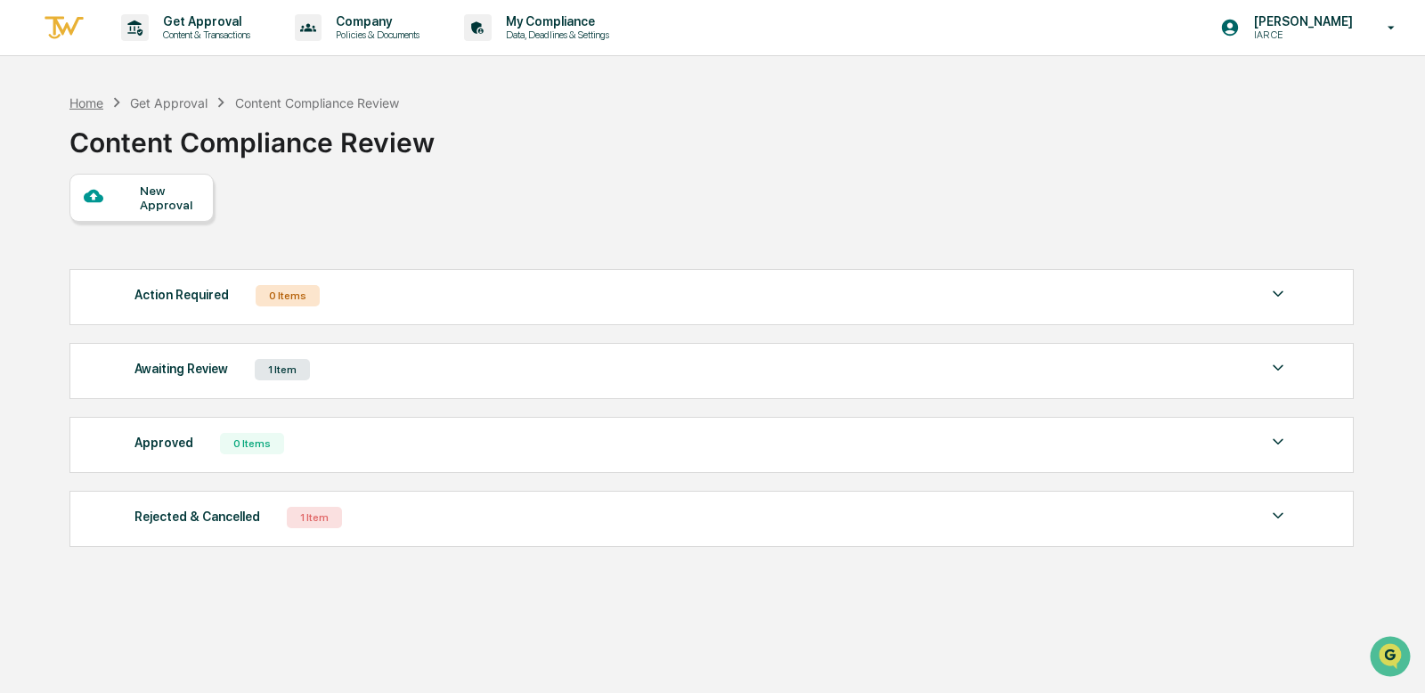
click at [93, 102] on div "Home" at bounding box center [86, 102] width 34 height 15
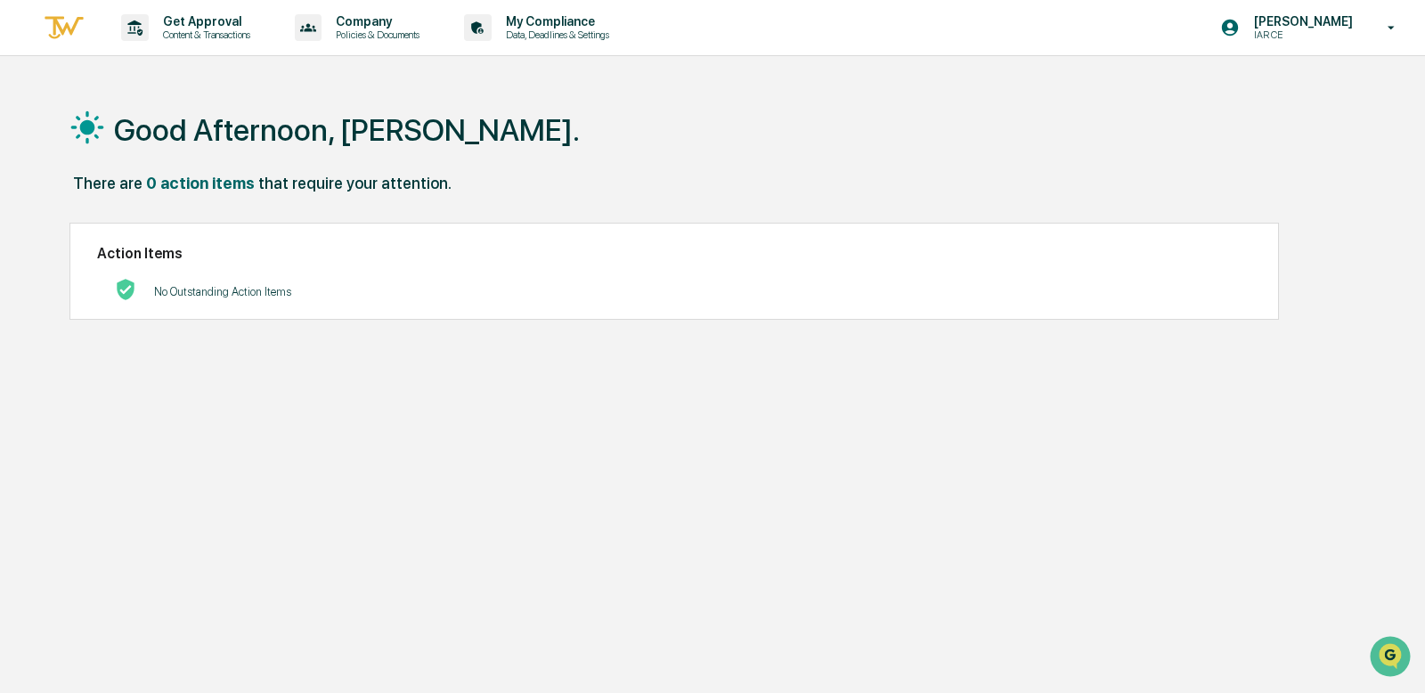
click at [473, 160] on div "Good Afternoon, Ryan." at bounding box center [710, 129] width 1282 height 89
click at [198, 28] on p "Get Approval" at bounding box center [204, 21] width 110 height 14
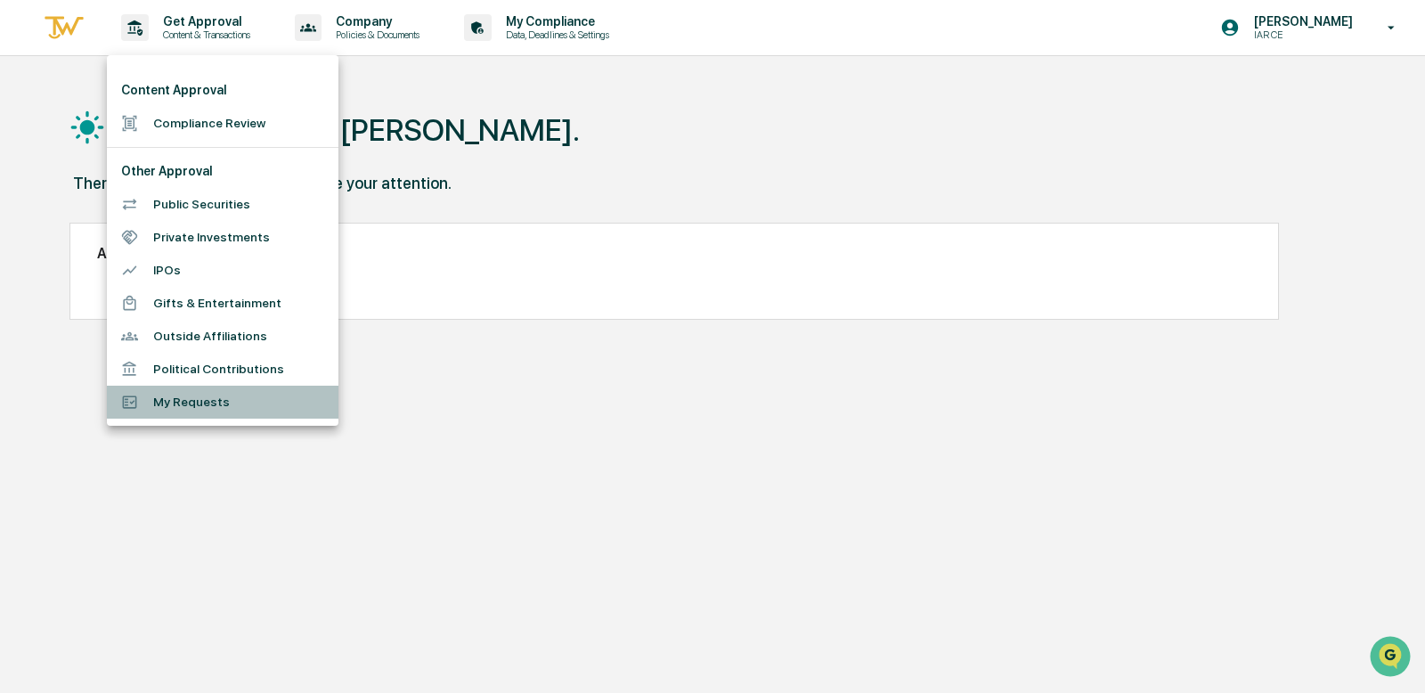
click at [215, 402] on li "My Requests" at bounding box center [223, 402] width 232 height 33
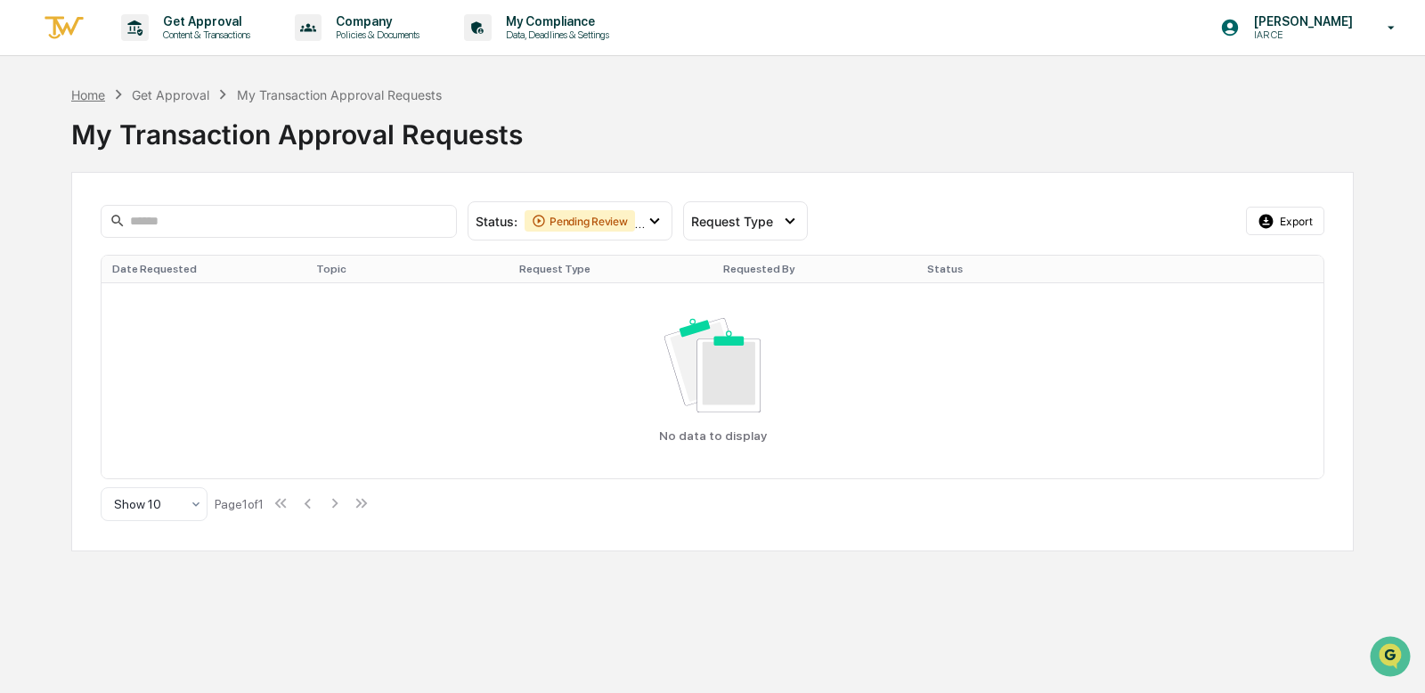
click at [97, 94] on div "Home" at bounding box center [88, 94] width 34 height 15
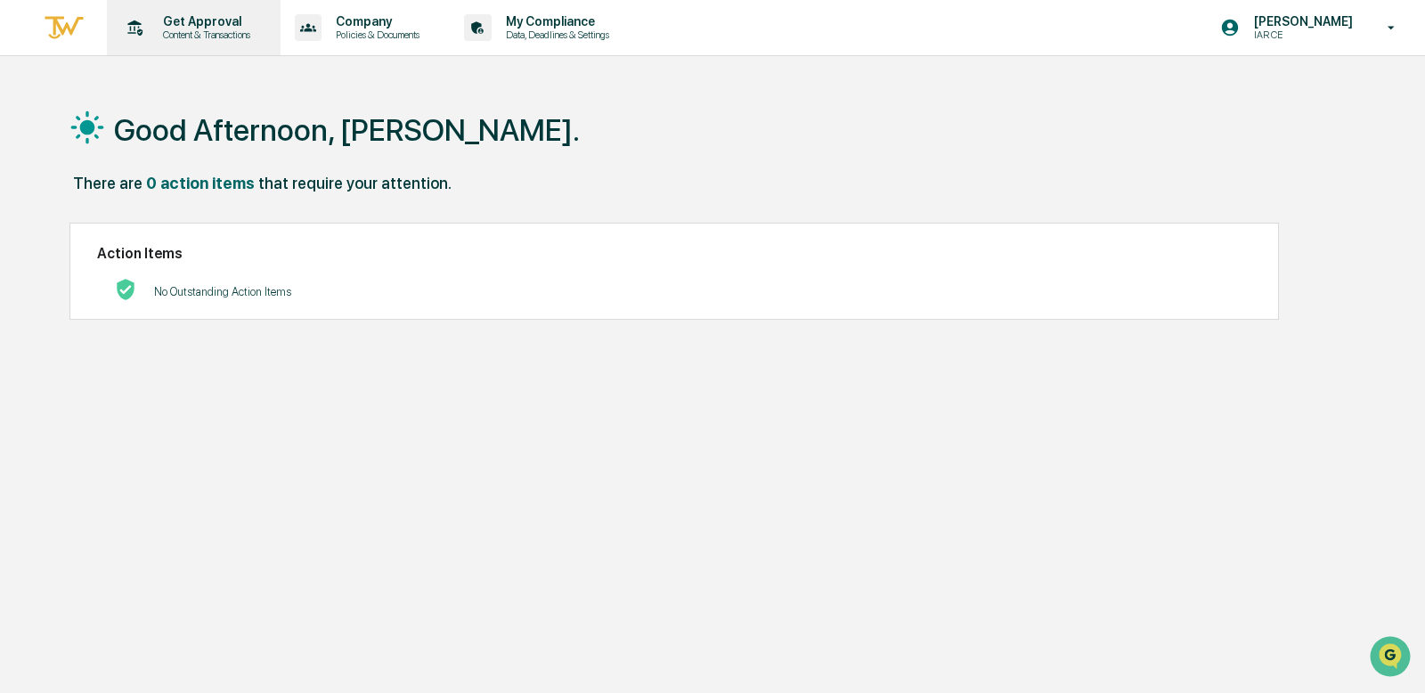
click at [149, 30] on p "Content & Transactions" at bounding box center [204, 34] width 110 height 12
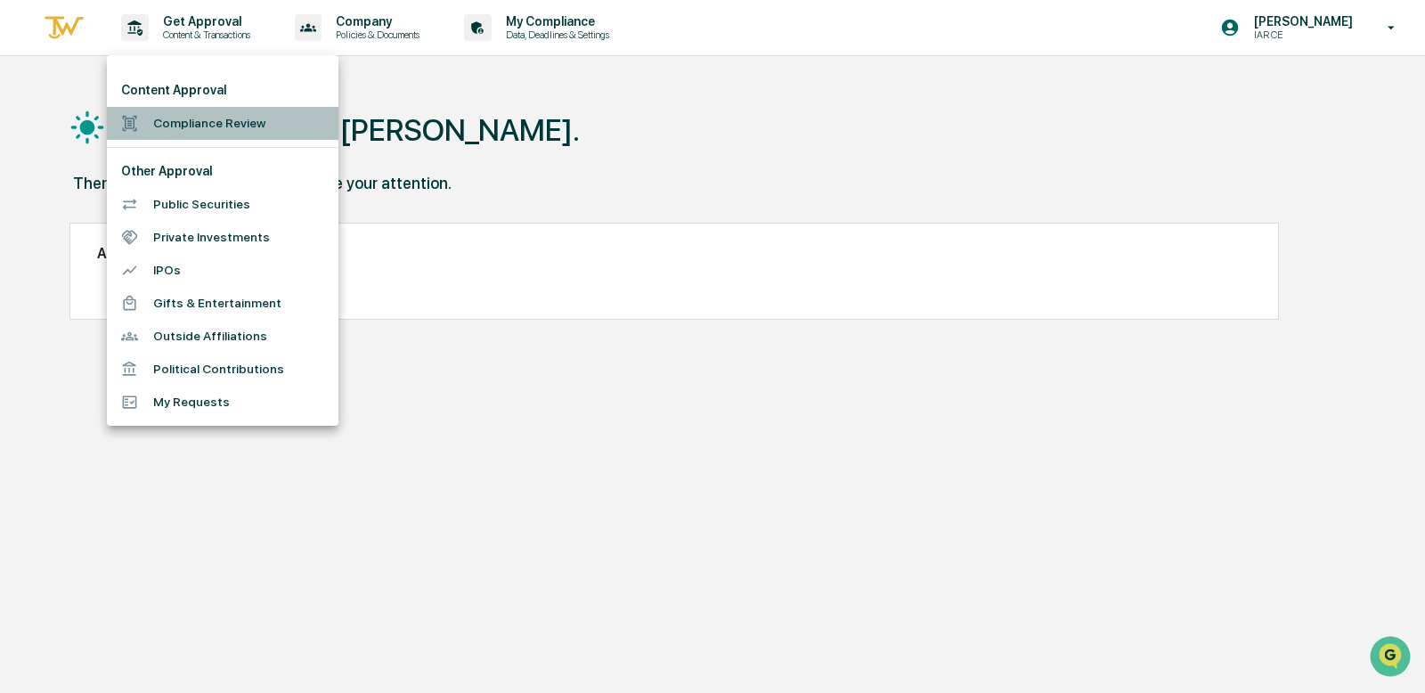
click at [186, 126] on li "Compliance Review" at bounding box center [223, 123] width 232 height 33
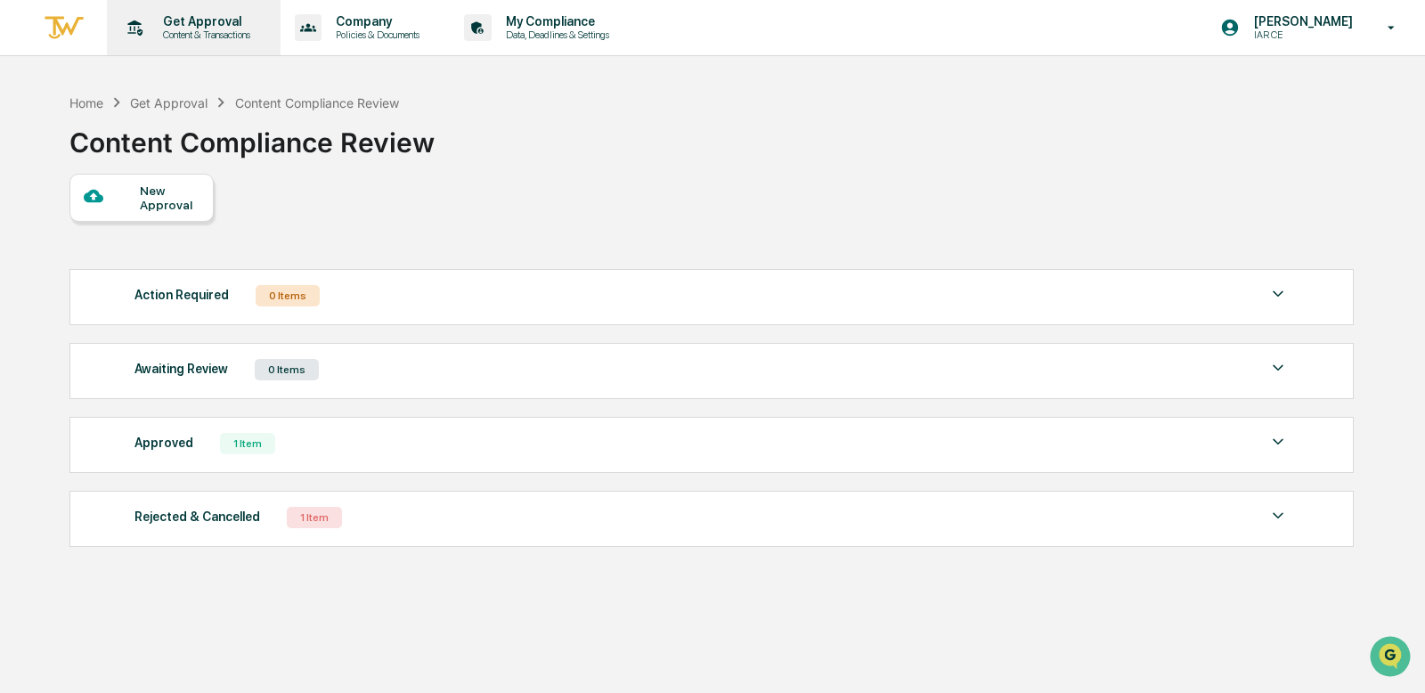
click at [189, 30] on p "Content & Transactions" at bounding box center [204, 34] width 110 height 12
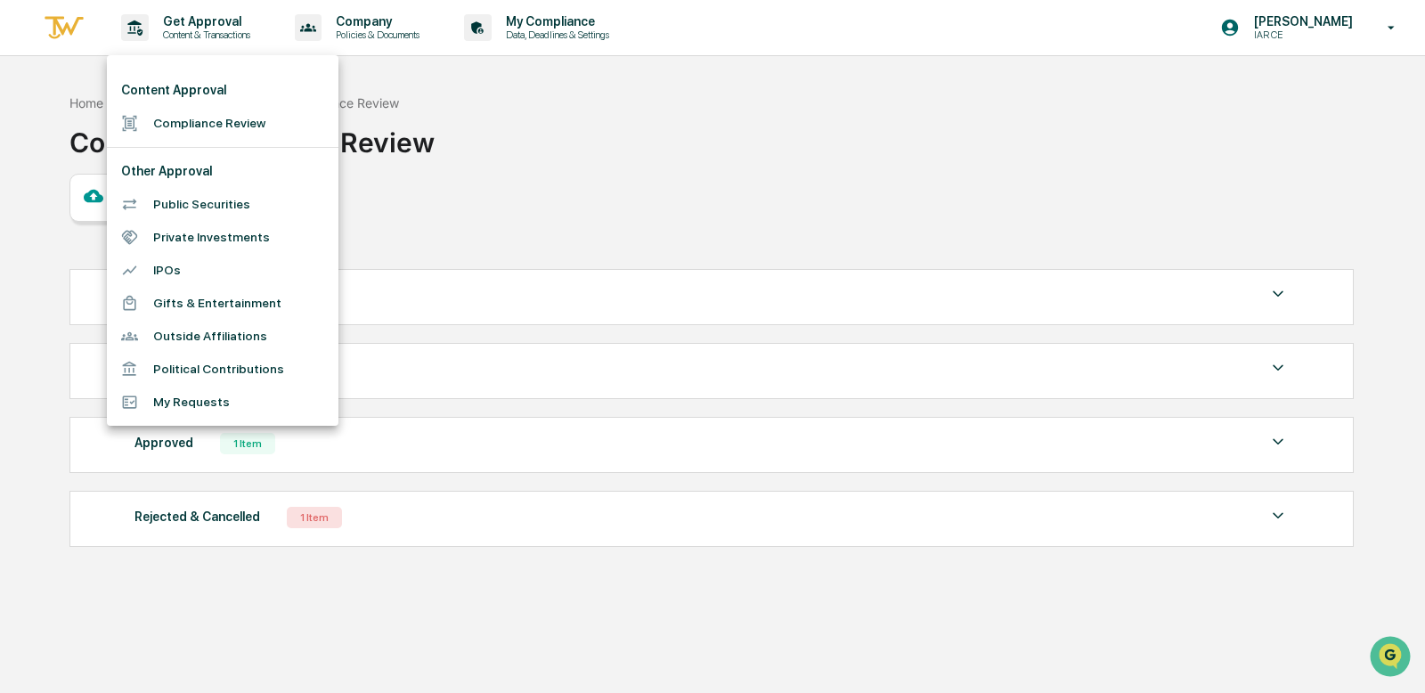
click at [202, 130] on li "Compliance Review" at bounding box center [223, 123] width 232 height 33
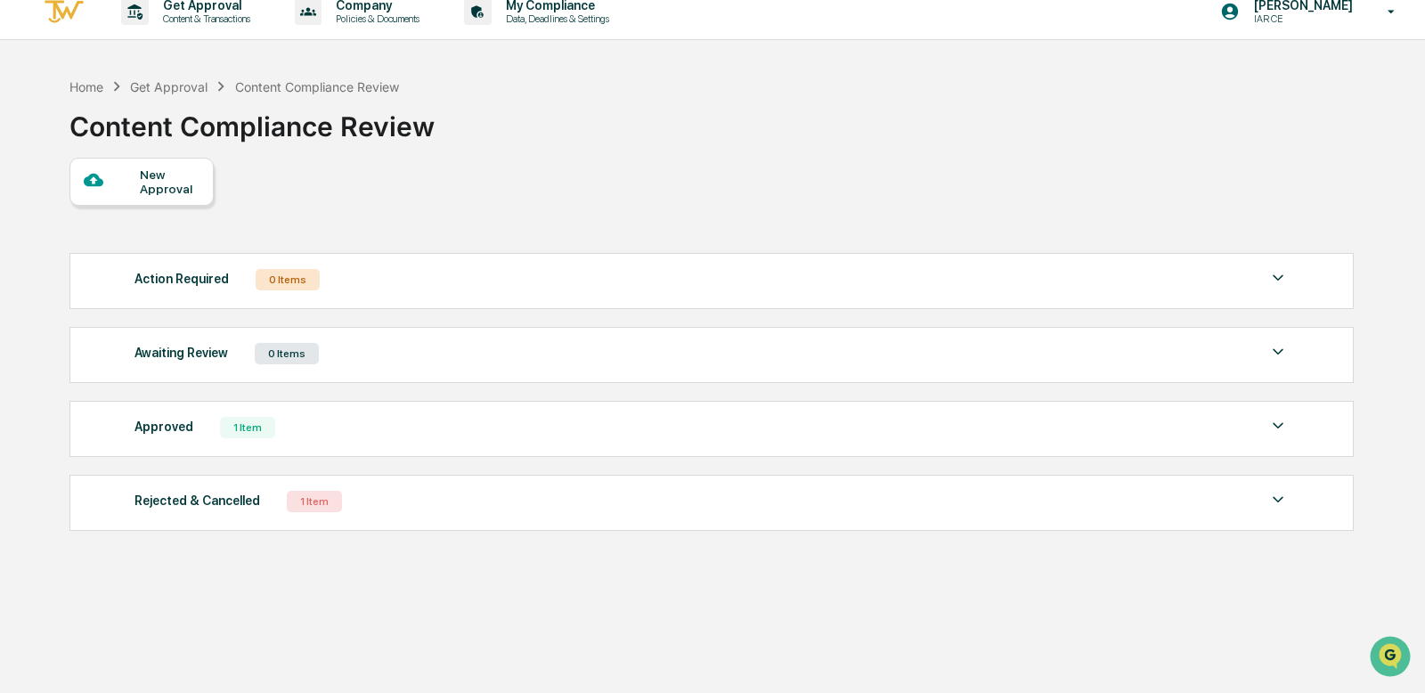
scroll to position [18, 0]
click at [386, 435] on div "Approved 1 Item" at bounding box center [711, 425] width 1154 height 25
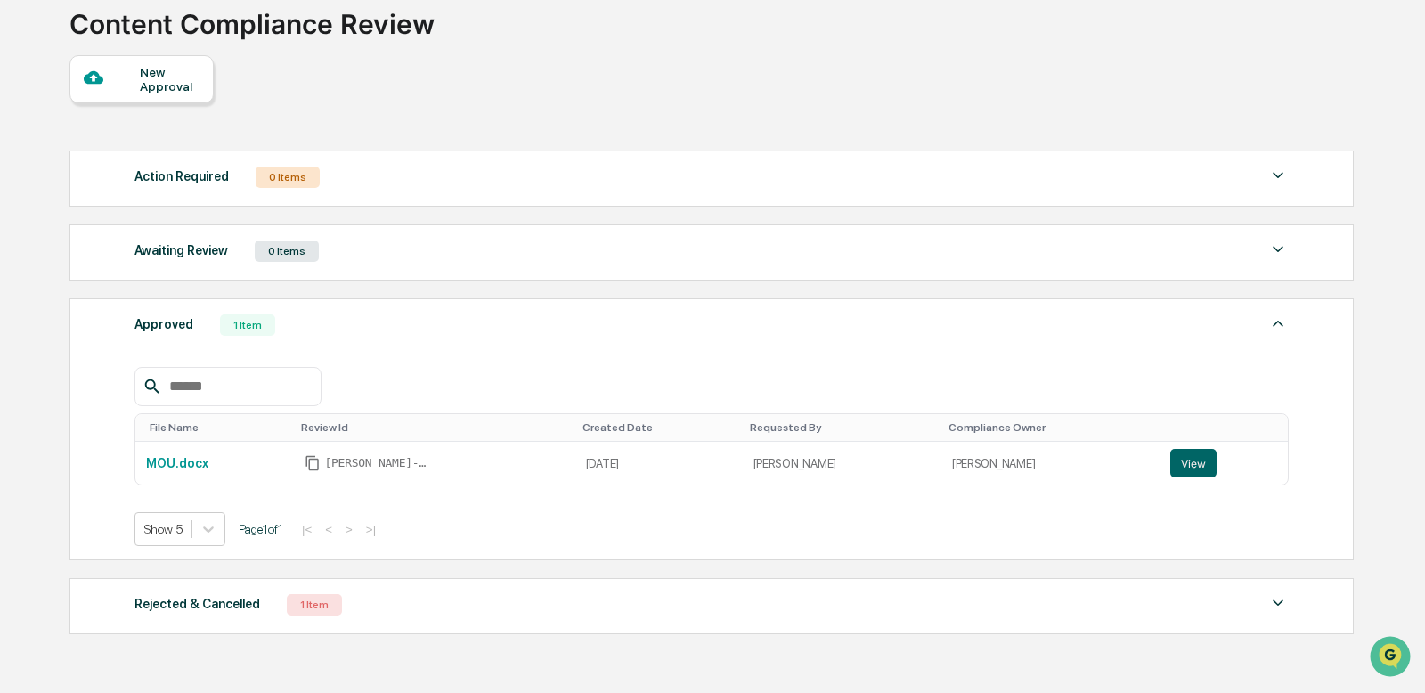
scroll to position [123, 0]
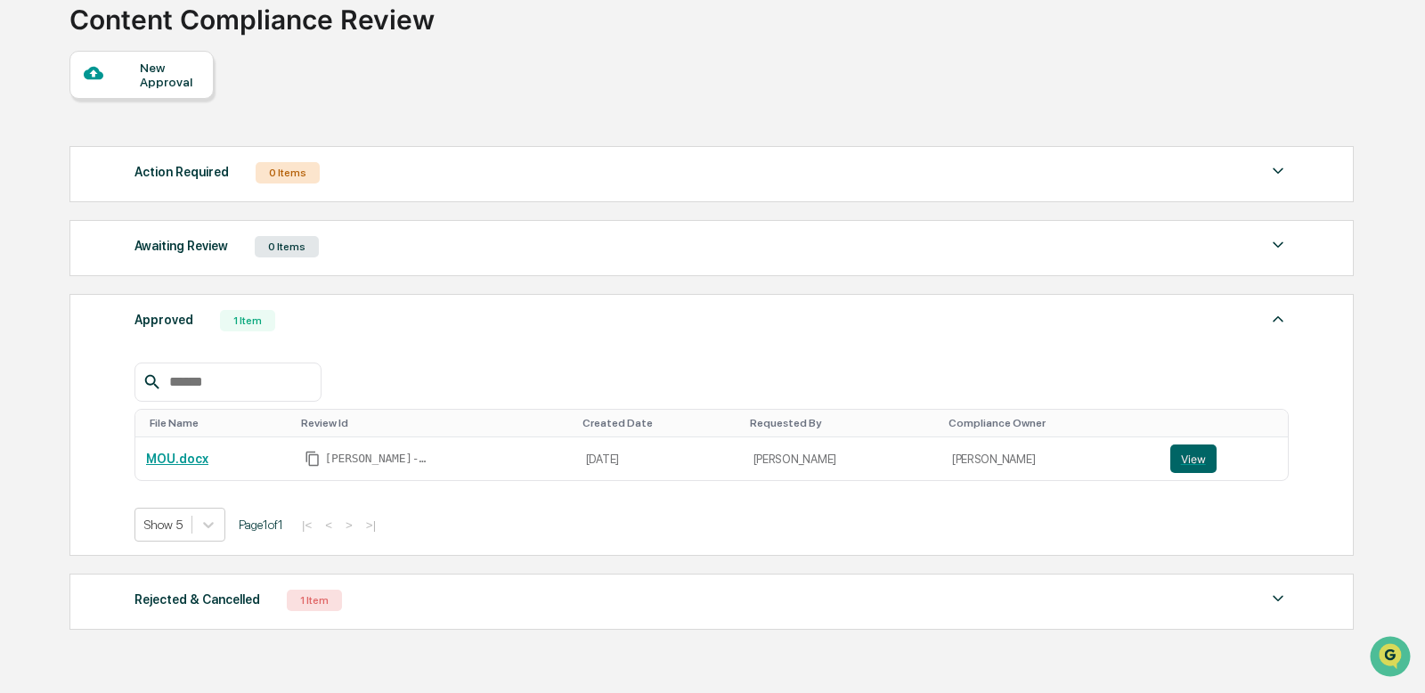
click at [160, 75] on div "New Approval" at bounding box center [170, 75] width 60 height 28
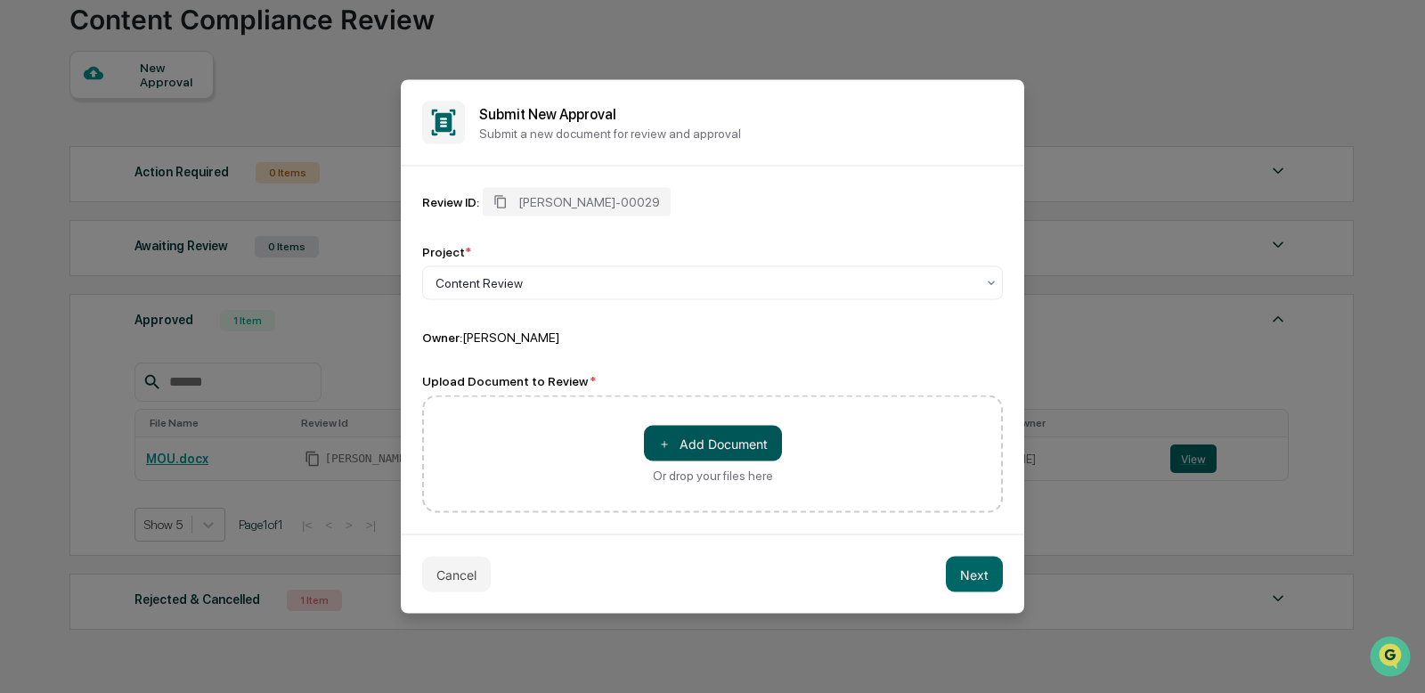
click at [702, 435] on button "＋ Add Document" at bounding box center [713, 444] width 138 height 36
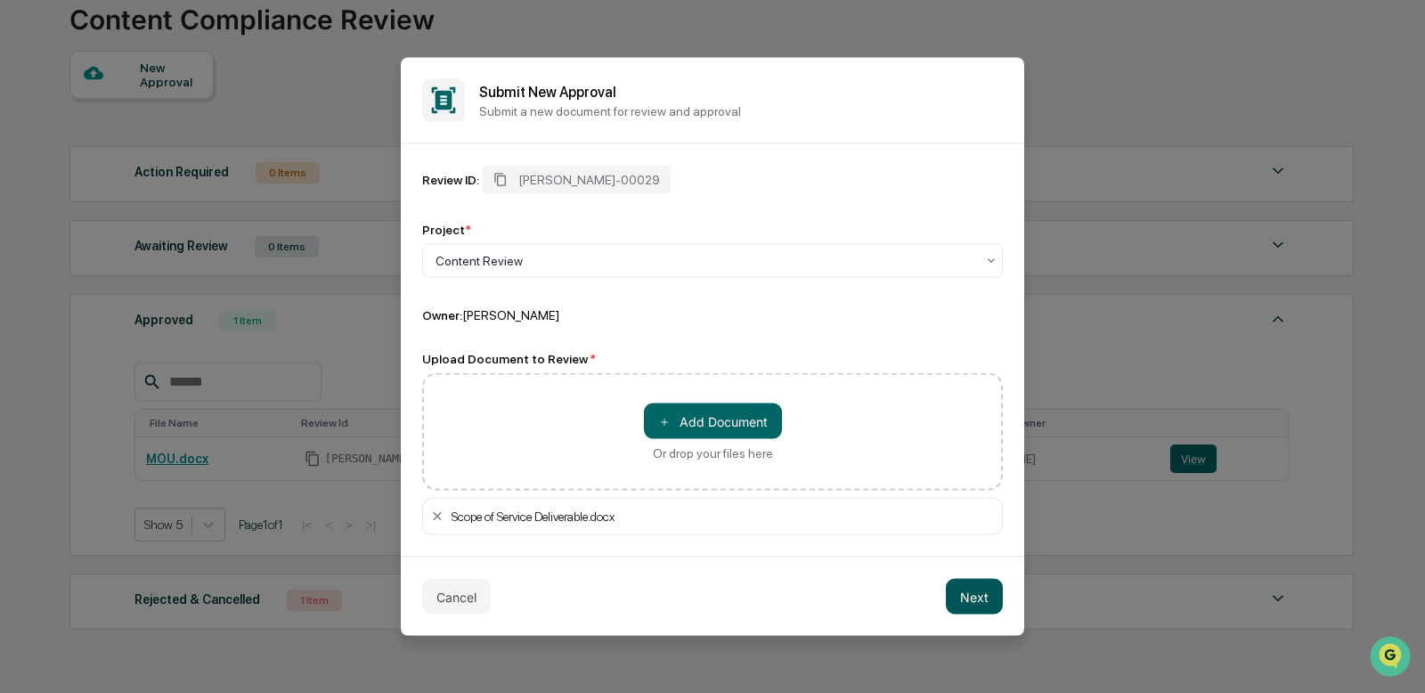
click at [972, 605] on button "Next" at bounding box center [974, 597] width 57 height 36
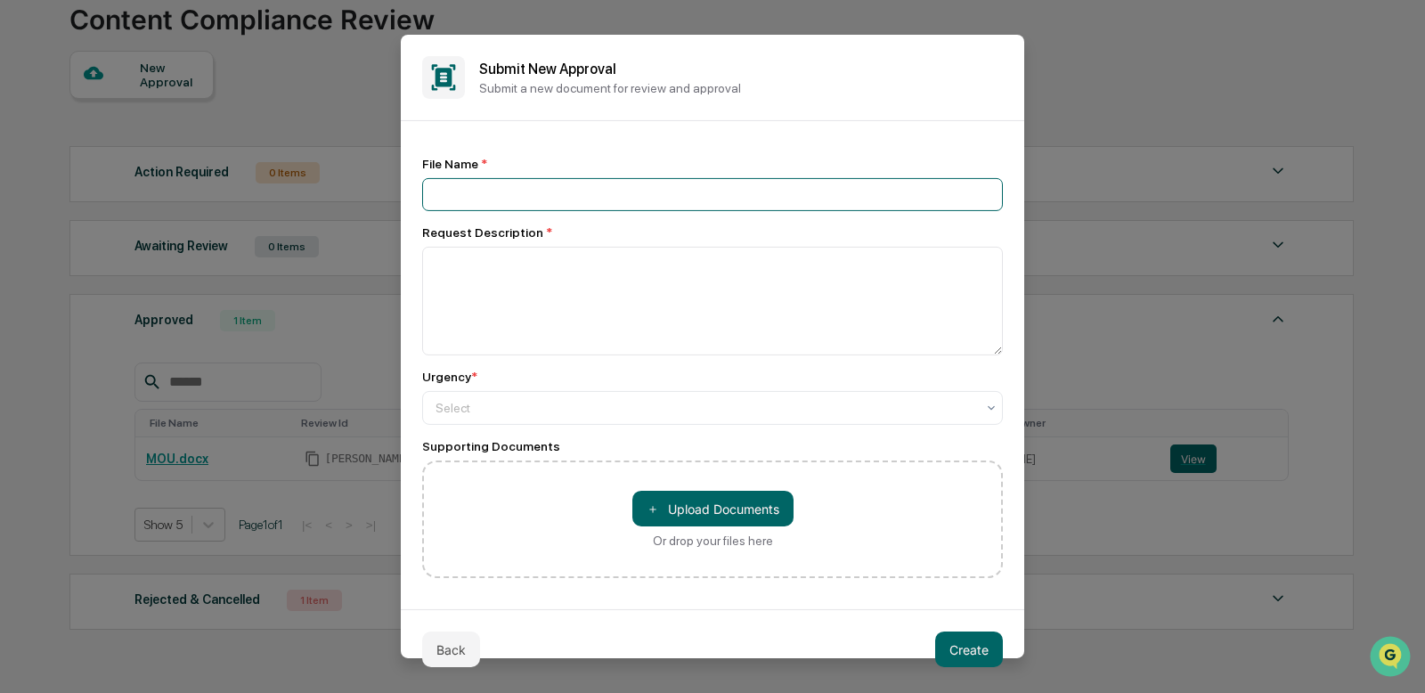
click at [595, 194] on input at bounding box center [712, 194] width 581 height 33
type input "**********"
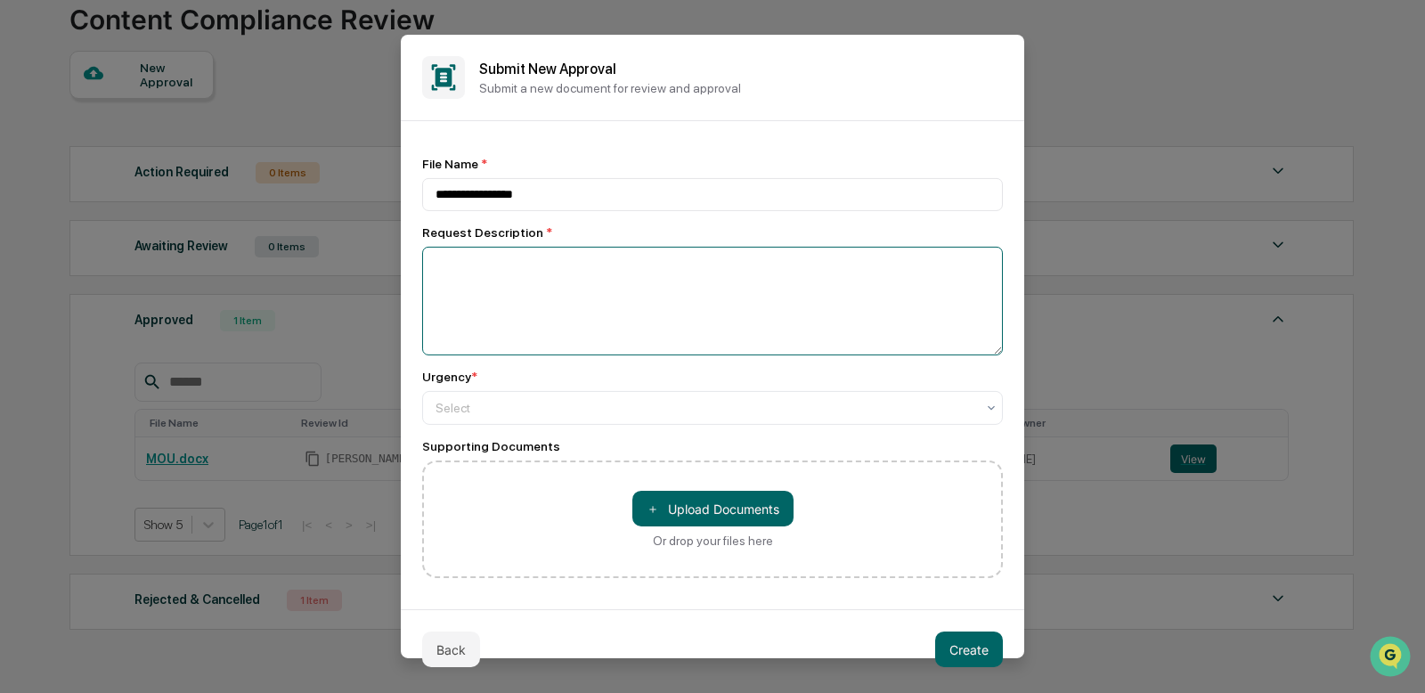
click at [606, 273] on textarea at bounding box center [712, 301] width 581 height 109
drag, startPoint x: 462, startPoint y: 282, endPoint x: 440, endPoint y: 296, distance: 26.0
click at [463, 282] on textarea at bounding box center [712, 301] width 581 height 109
paste textarea "**********"
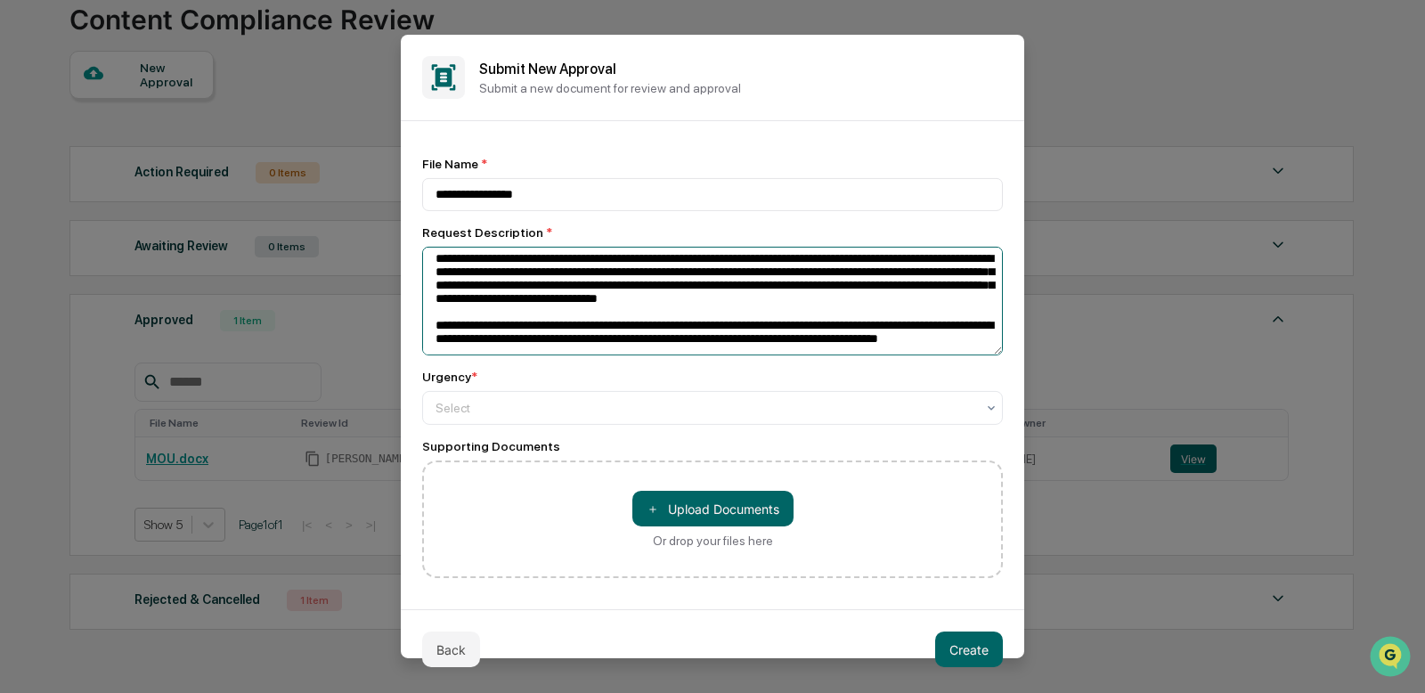
scroll to position [10, 0]
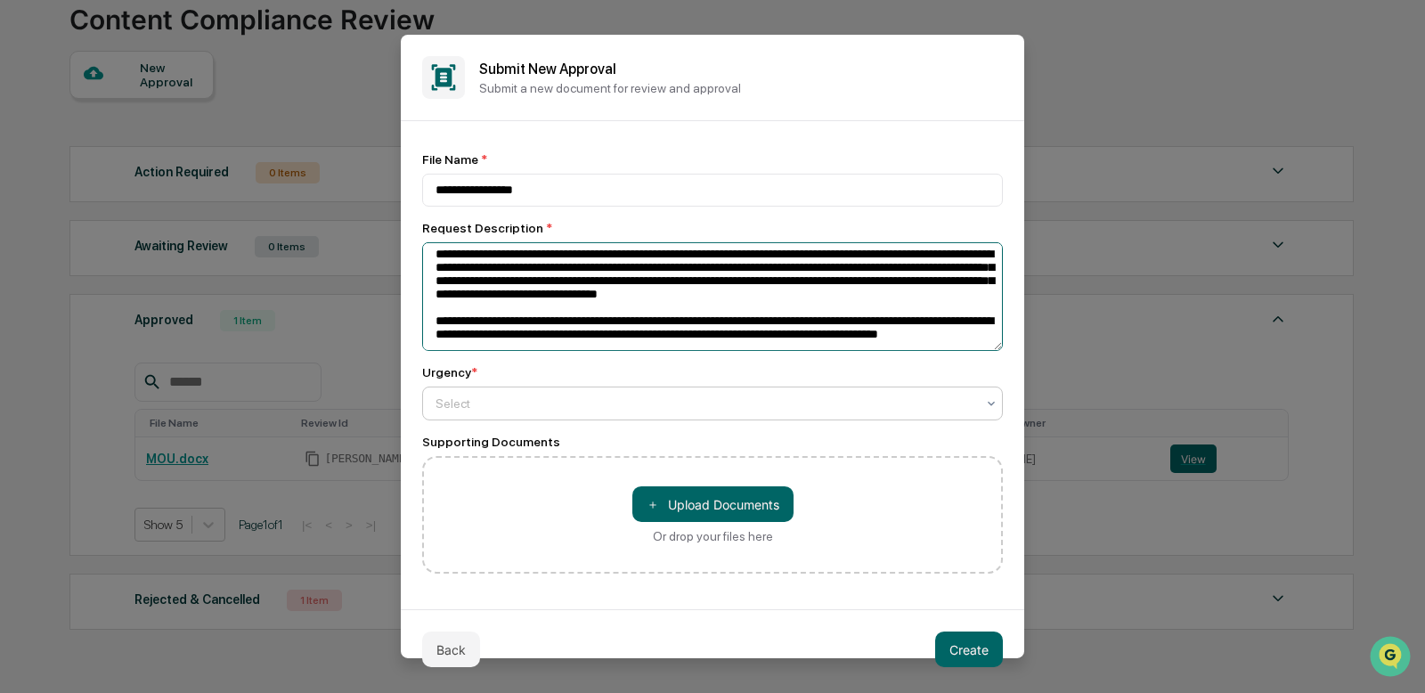
type textarea "**********"
click at [540, 395] on div at bounding box center [705, 404] width 540 height 18
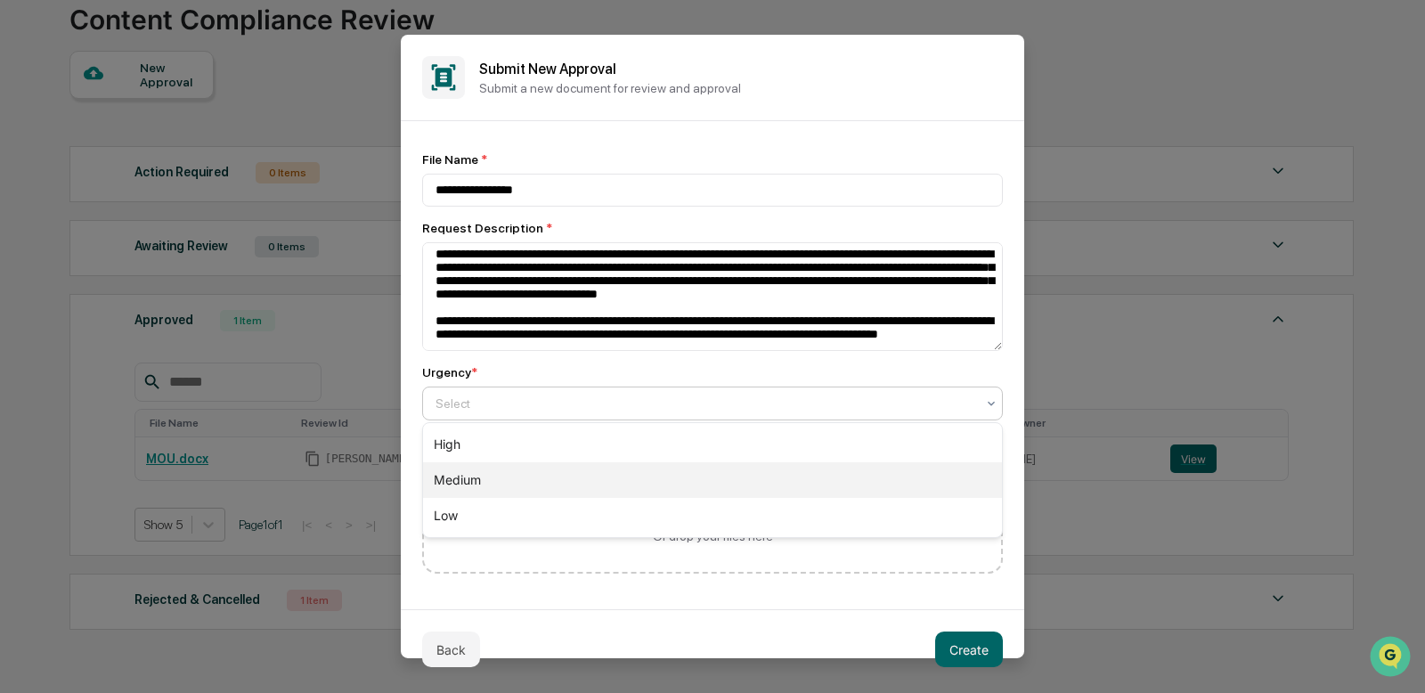
click at [517, 477] on div "Medium" at bounding box center [712, 480] width 579 height 36
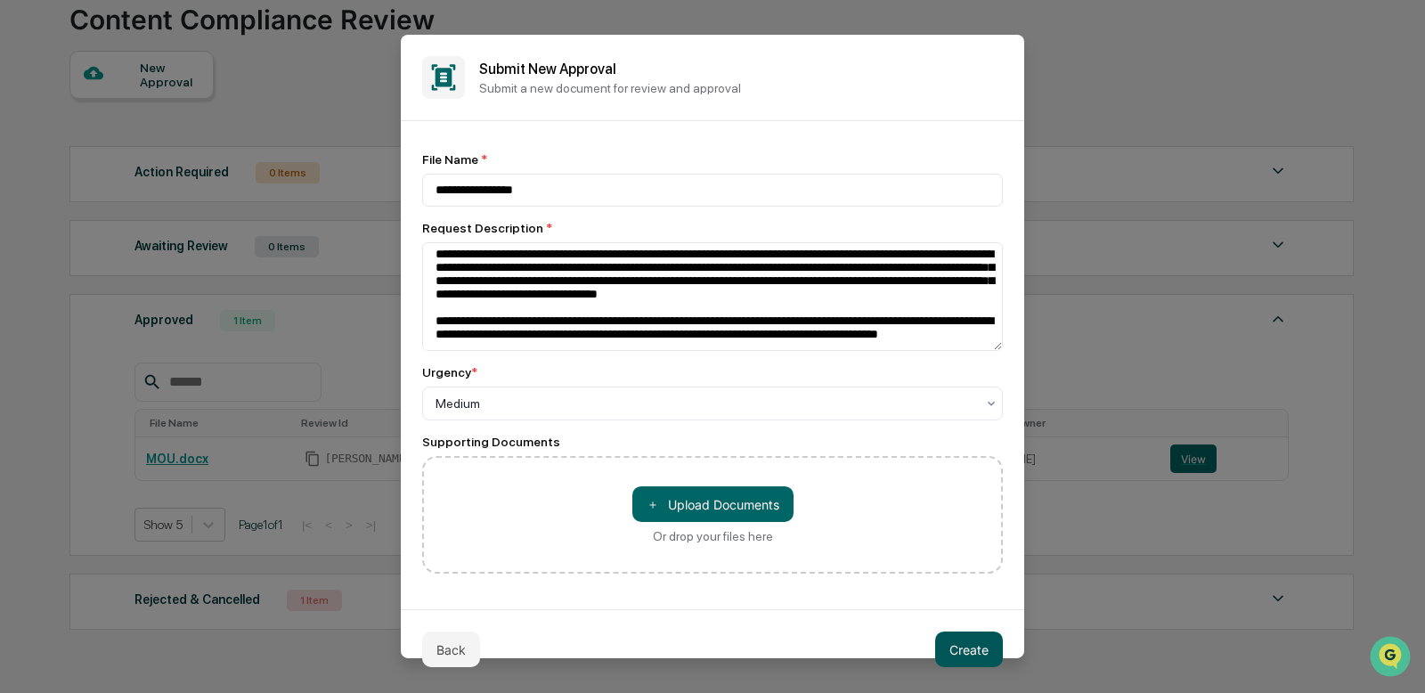
click at [976, 646] on button "Create" at bounding box center [969, 649] width 68 height 36
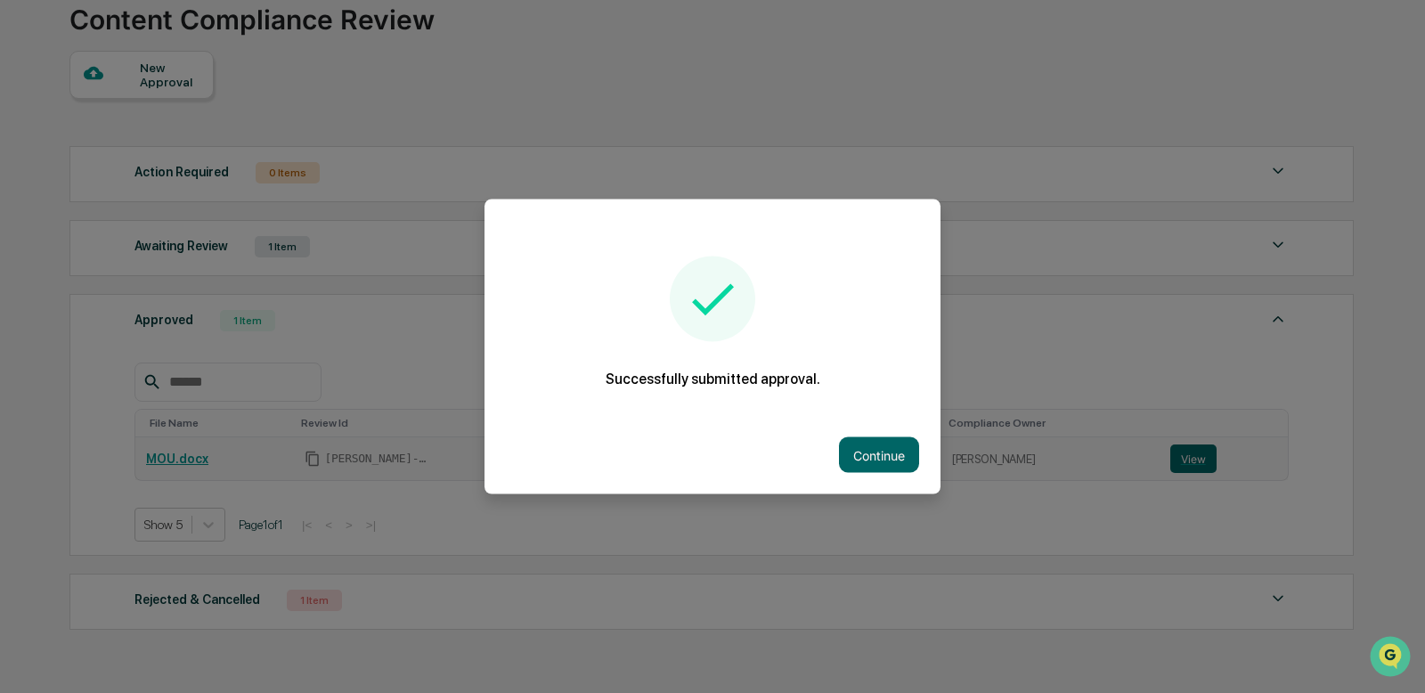
click at [889, 467] on button "Continue" at bounding box center [879, 455] width 80 height 36
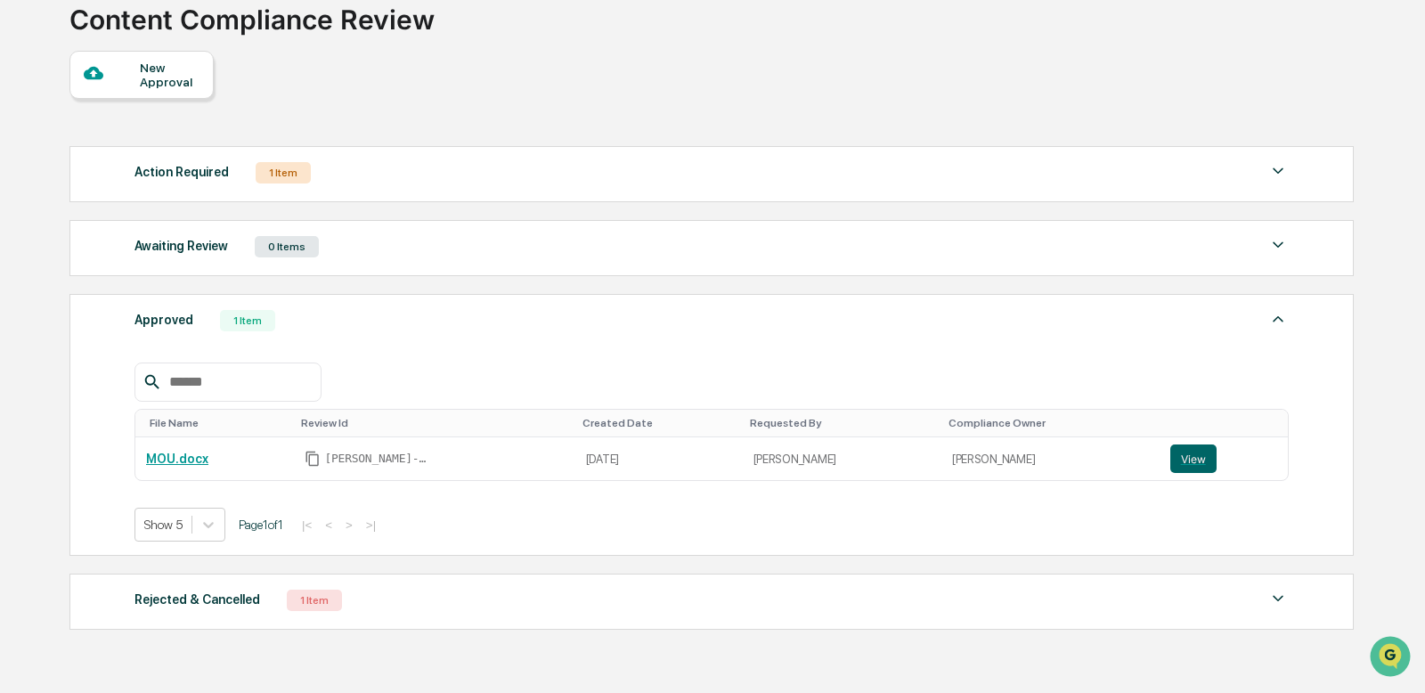
click at [236, 174] on div "Action Required 1 Item" at bounding box center [711, 172] width 1154 height 25
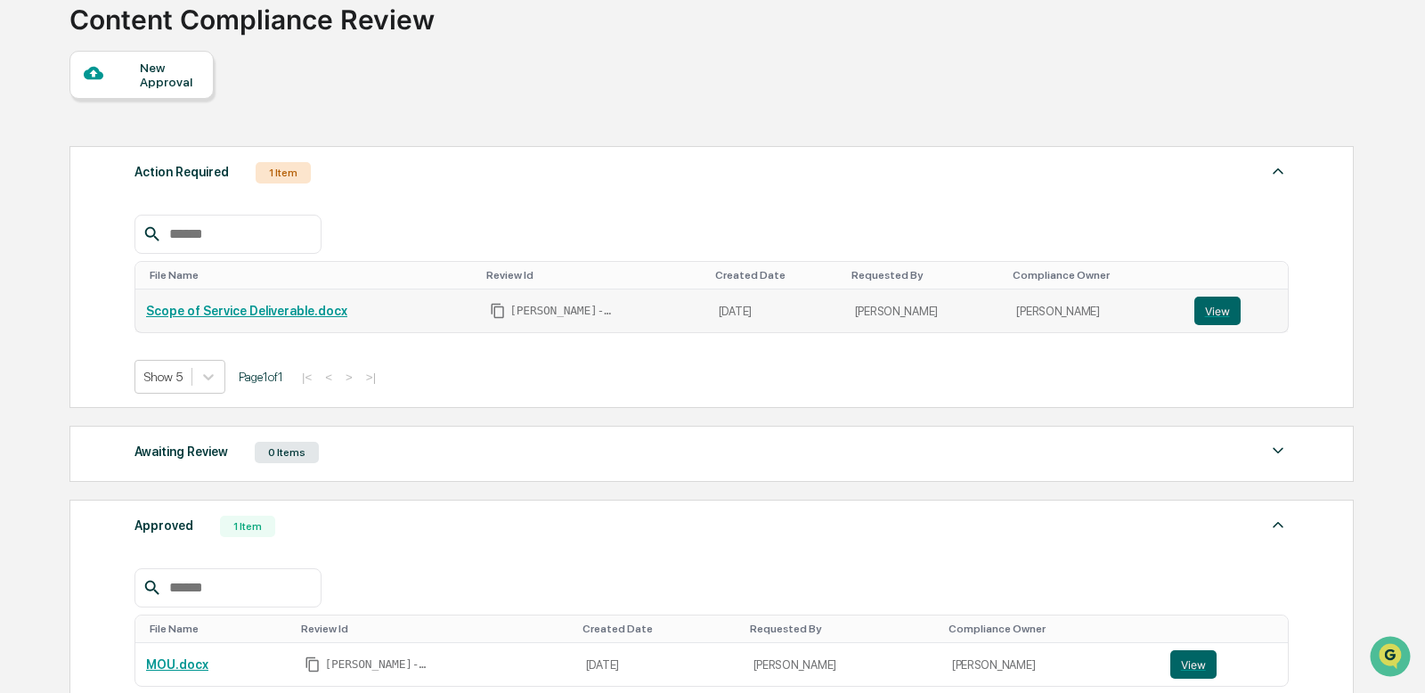
click at [245, 315] on link "Scope of Service Deliverable.docx" at bounding box center [246, 311] width 201 height 14
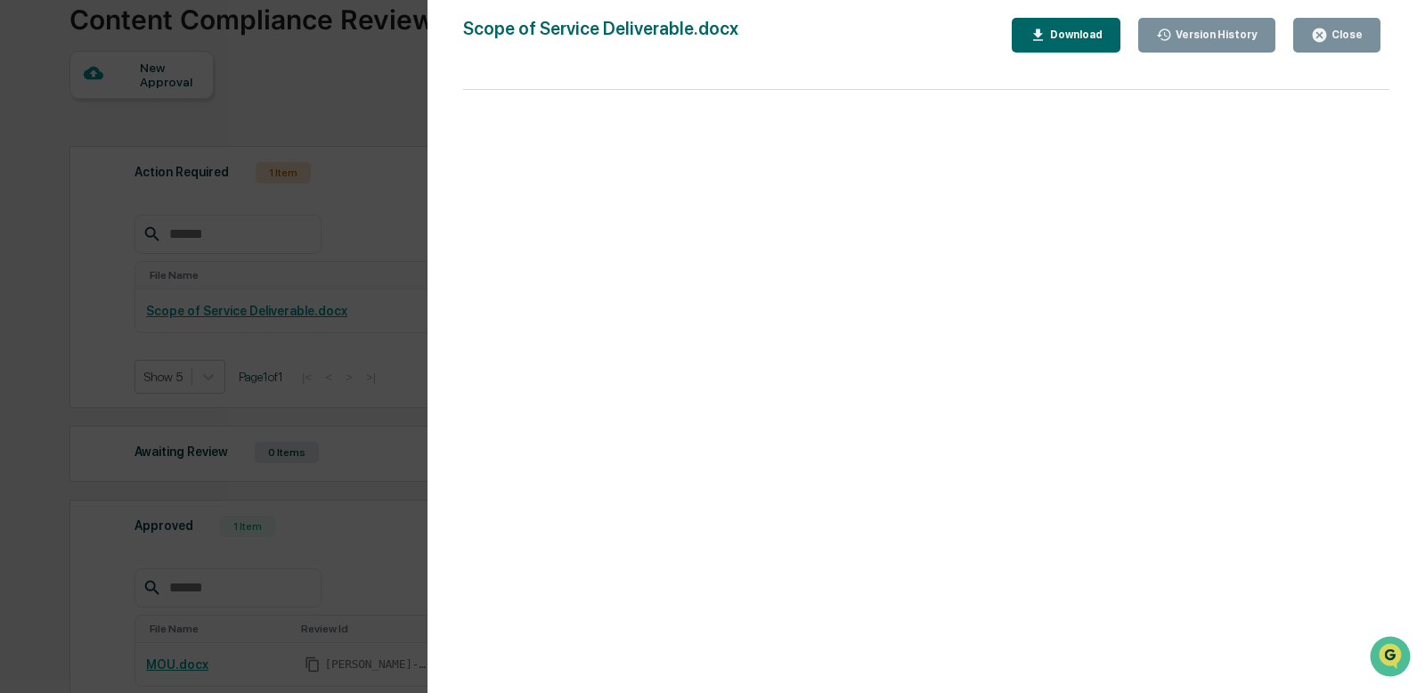
click at [347, 85] on div "Version History [DATE] 08:10 PM [PERSON_NAME] Scope of Service Deliverable.docx…" at bounding box center [712, 346] width 1425 height 693
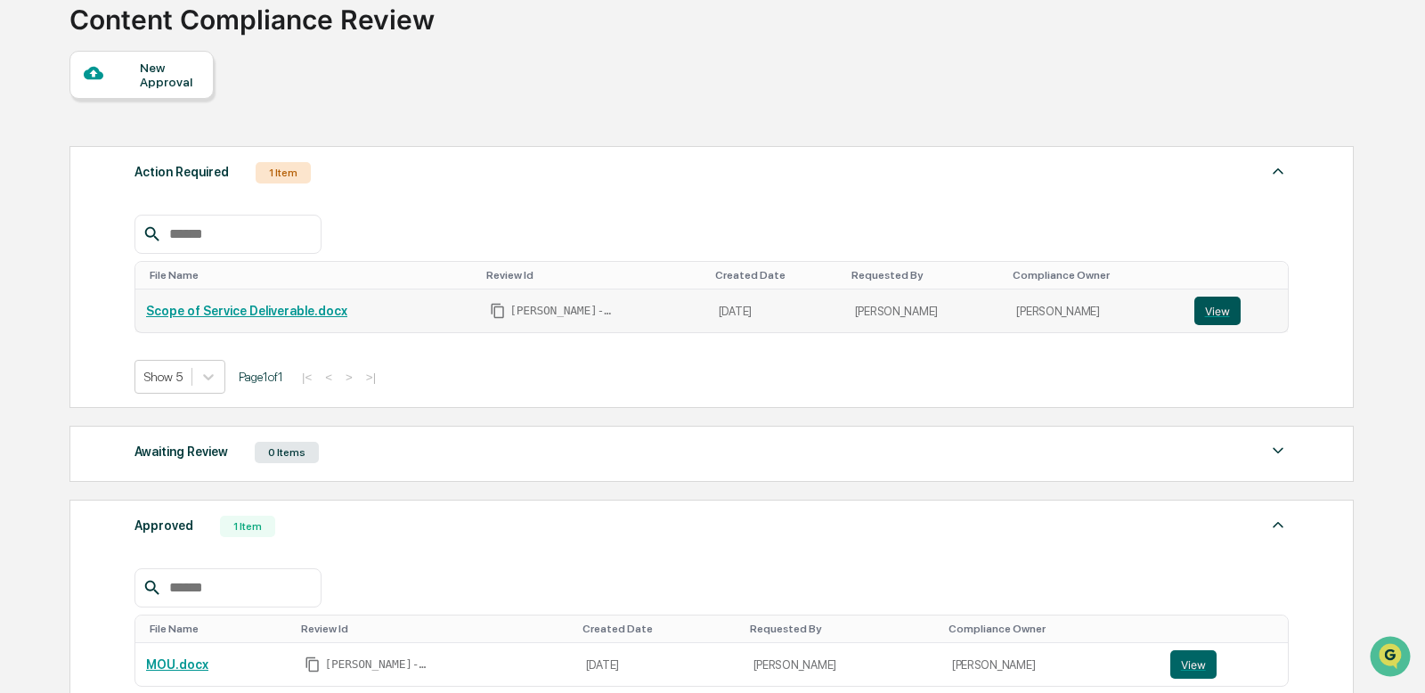
click at [1217, 316] on button "View" at bounding box center [1217, 311] width 46 height 28
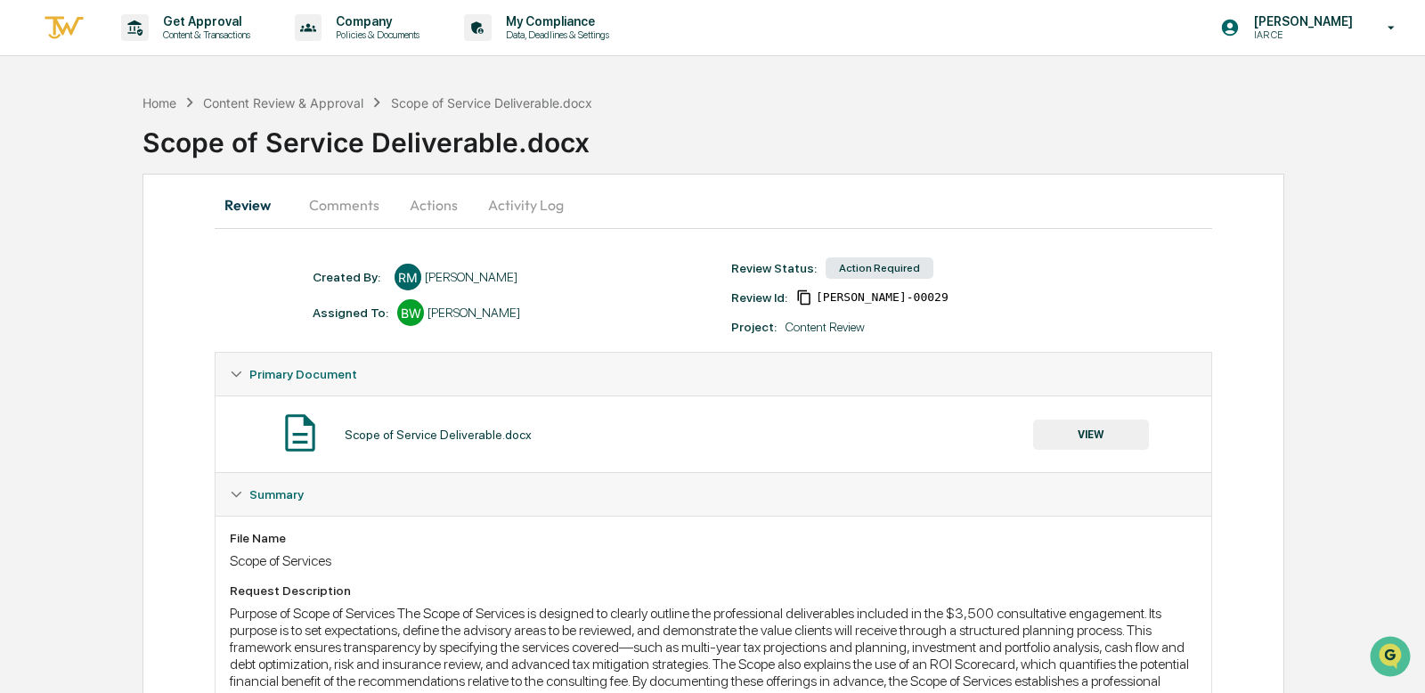
click at [373, 200] on button "Comments" at bounding box center [344, 204] width 99 height 43
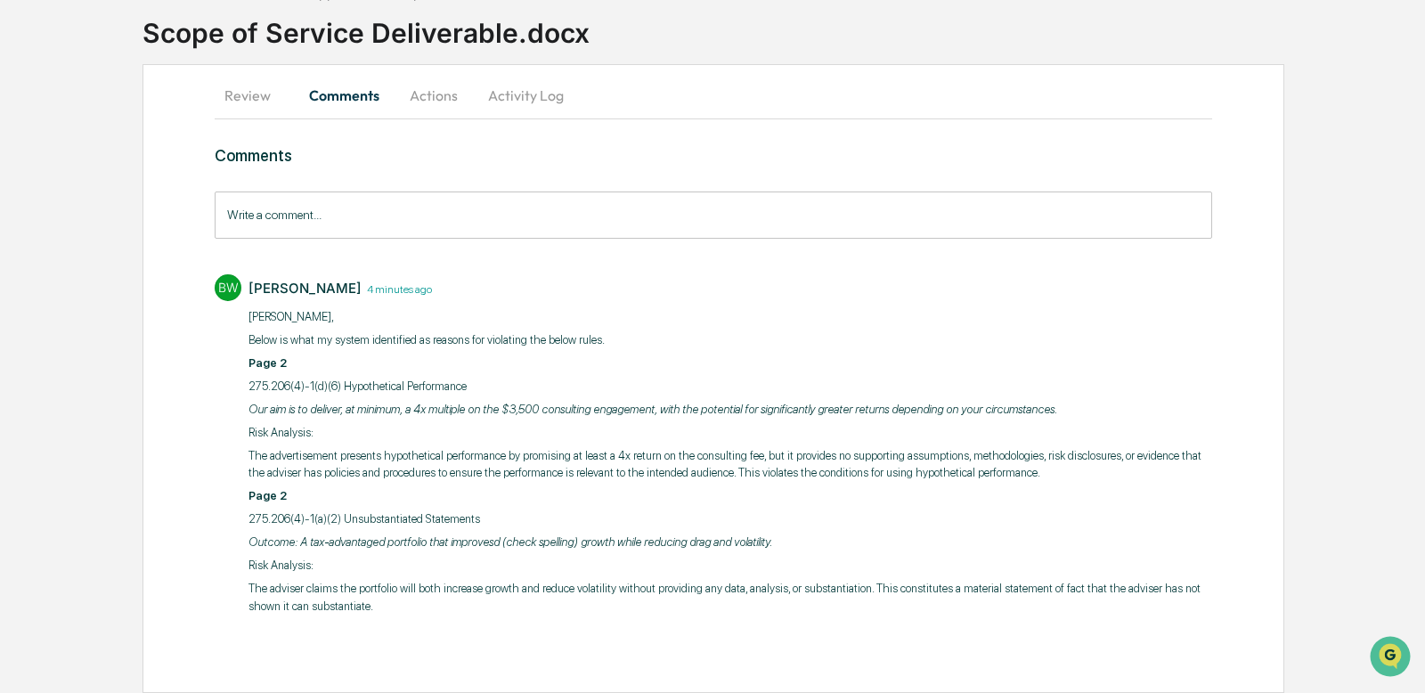
scroll to position [126, 0]
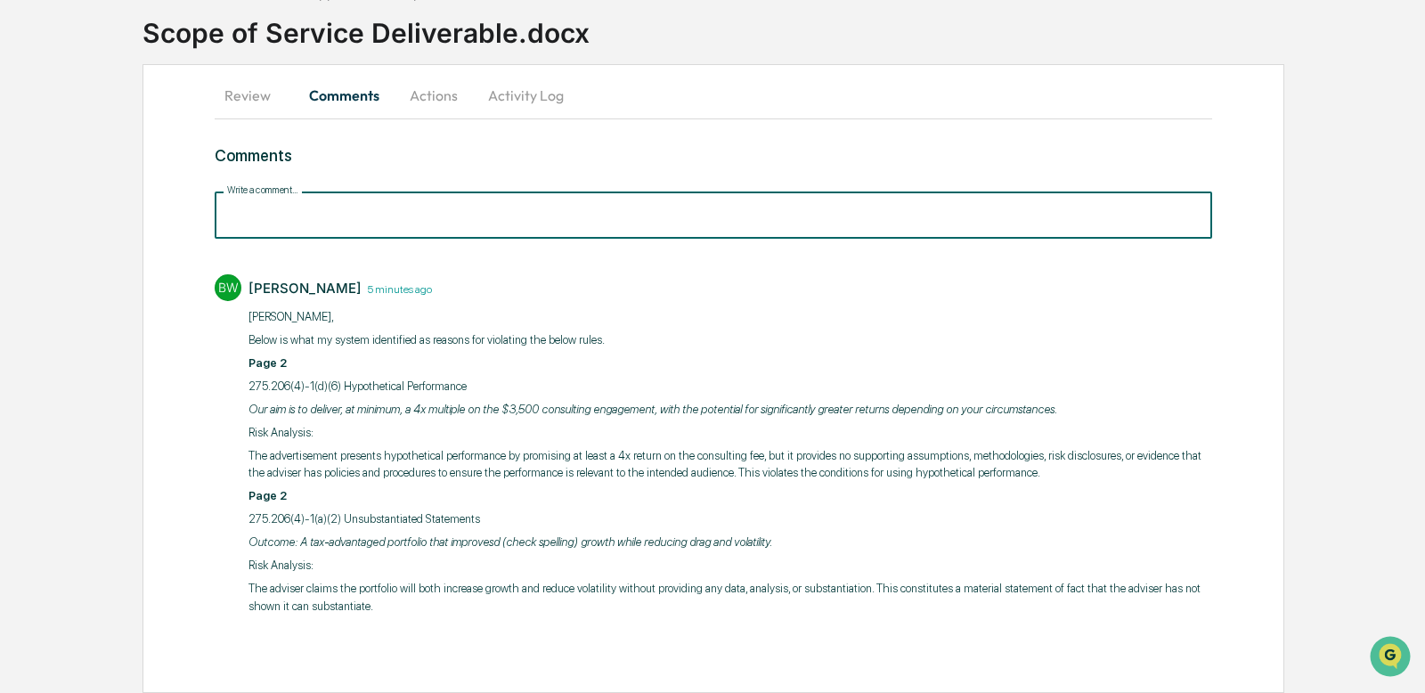
click at [369, 205] on input "Write a comment..." at bounding box center [713, 214] width 997 height 47
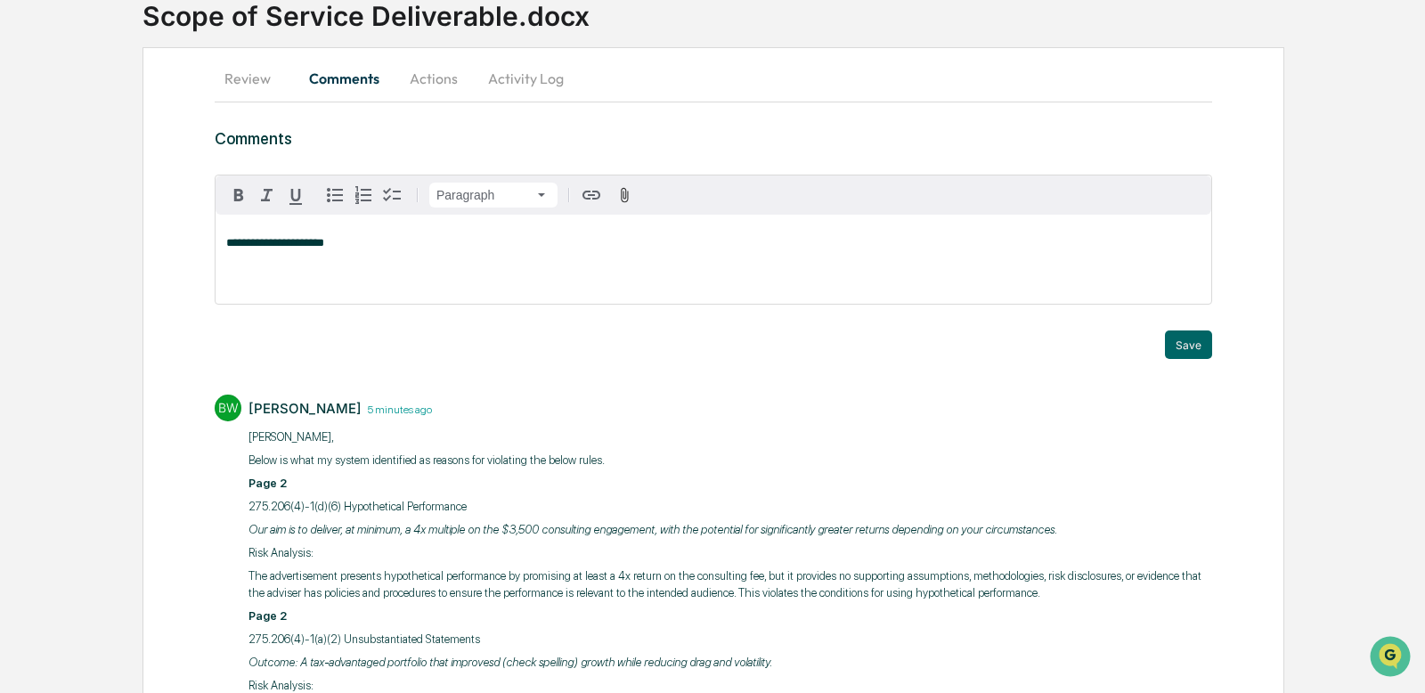
click at [276, 248] on span "**********" at bounding box center [275, 243] width 98 height 12
click at [1182, 343] on button "Save" at bounding box center [1188, 344] width 47 height 28
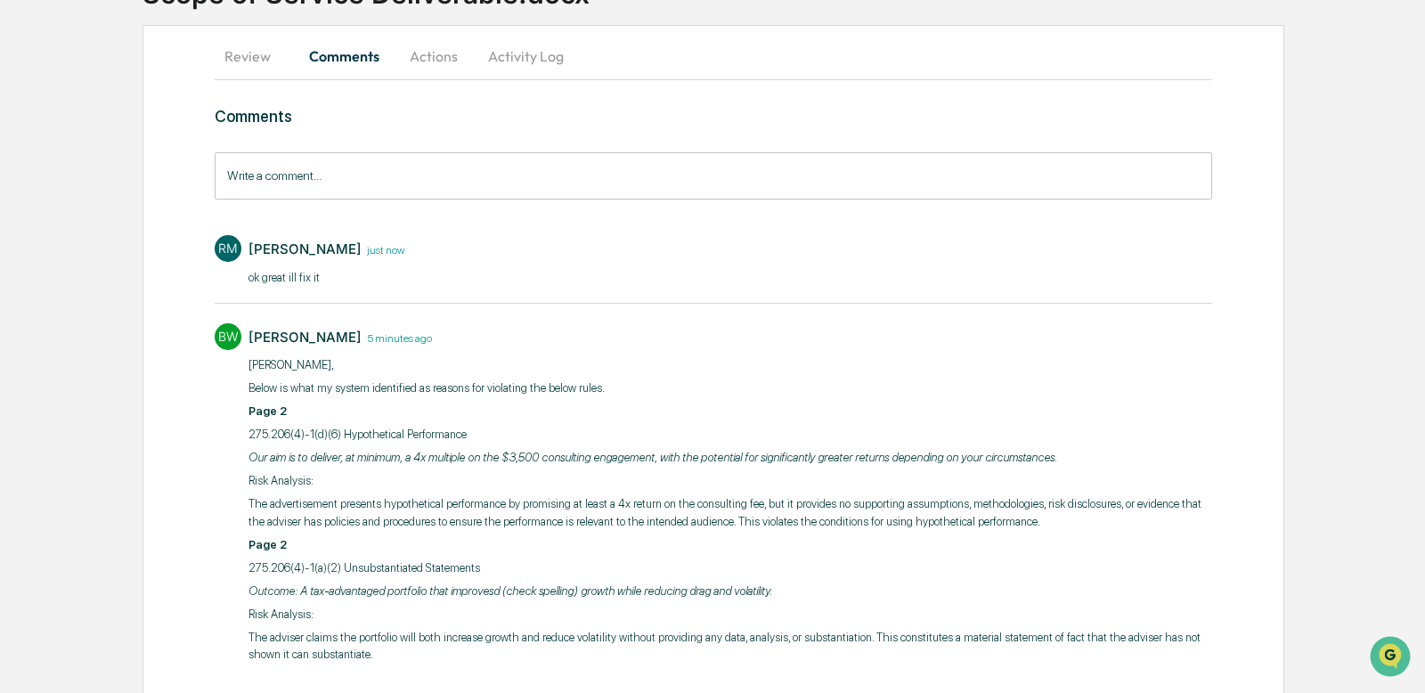
scroll to position [152, 0]
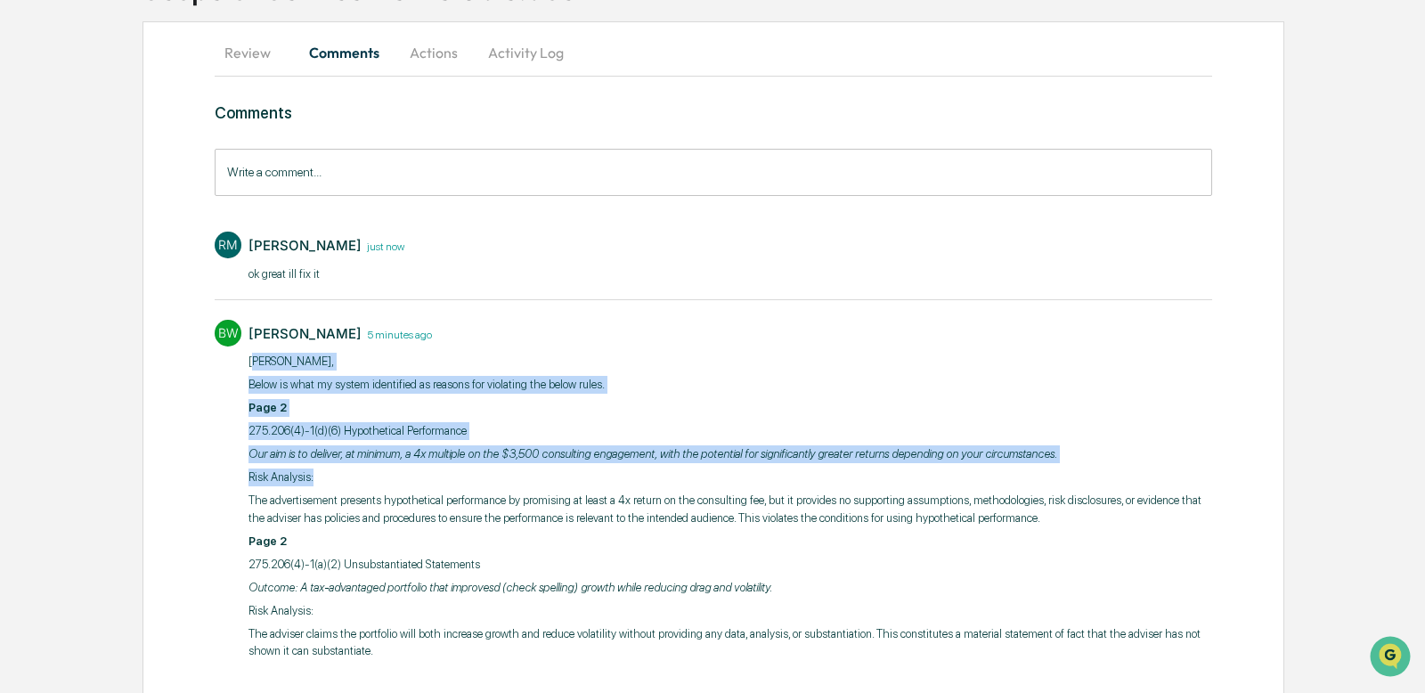
drag, startPoint x: 253, startPoint y: 364, endPoint x: 520, endPoint y: 432, distance: 275.6
click at [579, 479] on div "[PERSON_NAME], Below is what my system identified as reasons for violating the …" at bounding box center [730, 506] width 964 height 307
drag, startPoint x: 480, startPoint y: 363, endPoint x: 469, endPoint y: 365, distance: 10.8
click at [478, 363] on p "[PERSON_NAME]," at bounding box center [730, 362] width 964 height 18
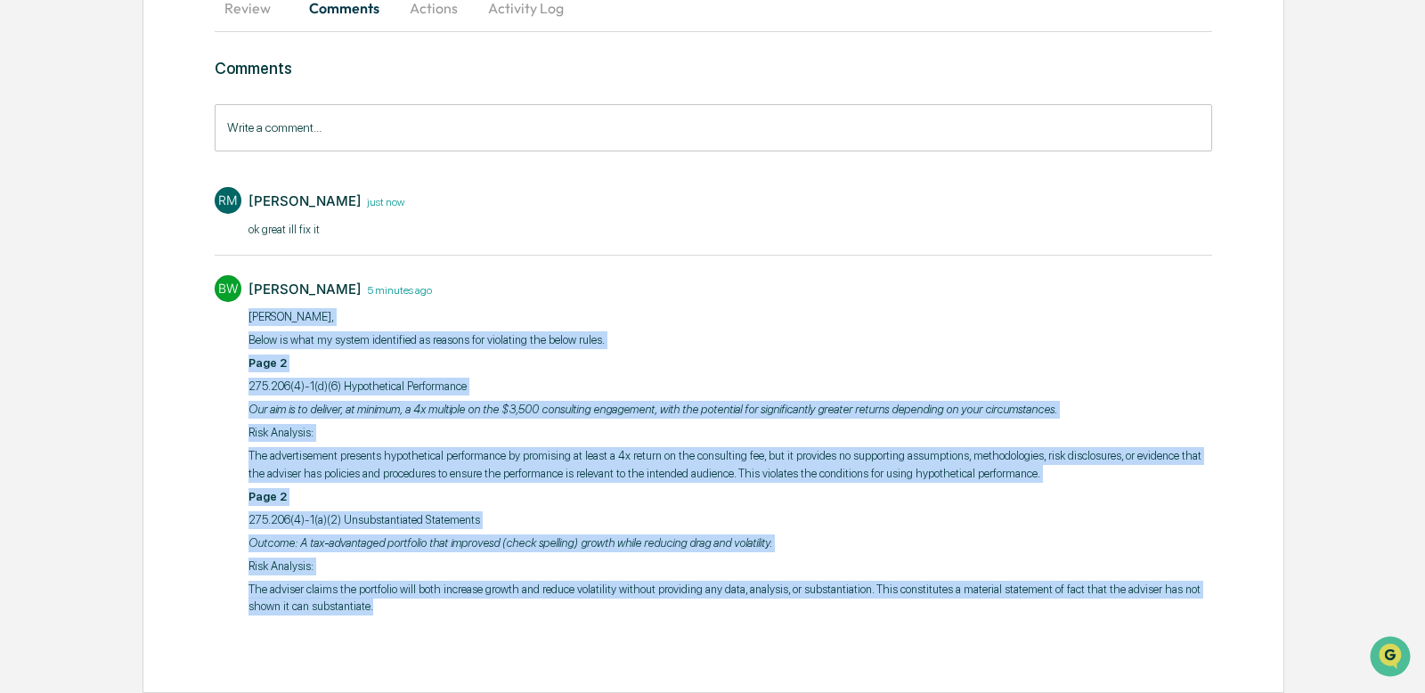
drag, startPoint x: 249, startPoint y: 359, endPoint x: 779, endPoint y: 604, distance: 583.7
click at [779, 604] on div "[PERSON_NAME], Below is what my system identified as reasons for violating the …" at bounding box center [730, 461] width 964 height 307
copy div "[PERSON_NAME], Below is what my system identified as reasons for violating the …"
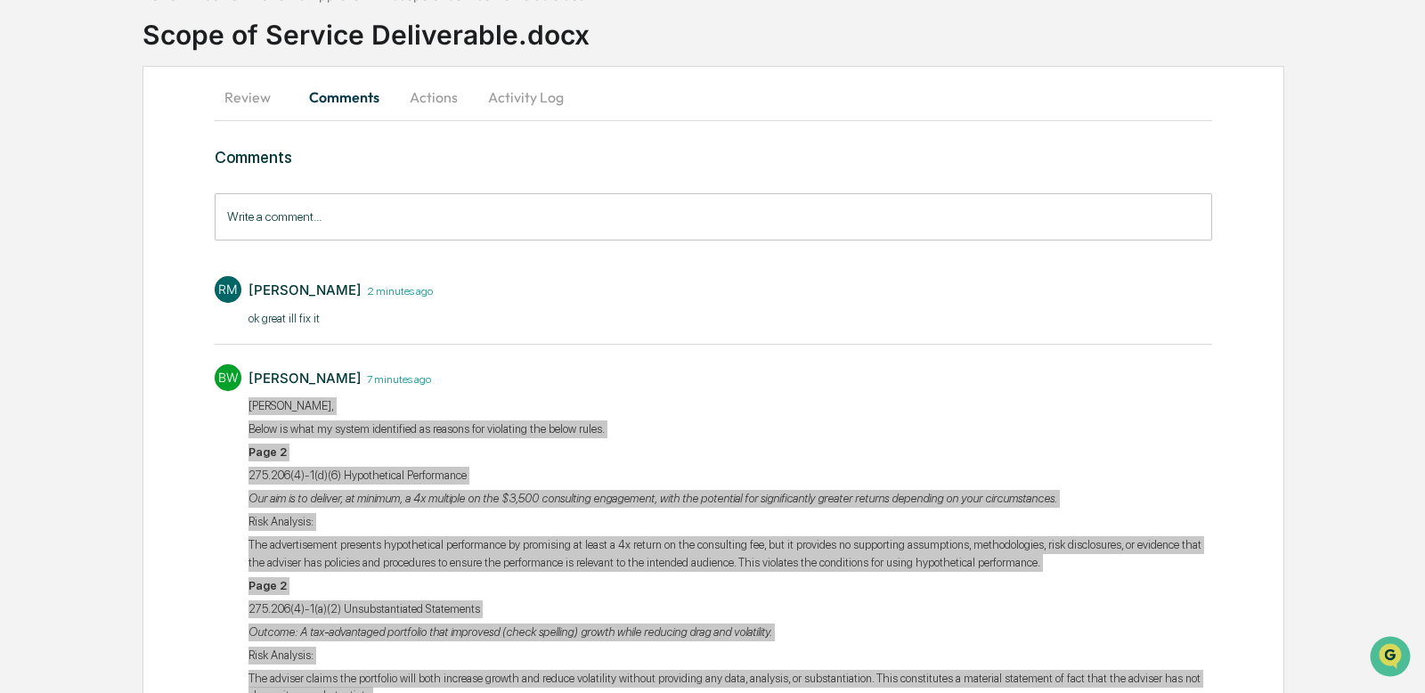
scroll to position [0, 0]
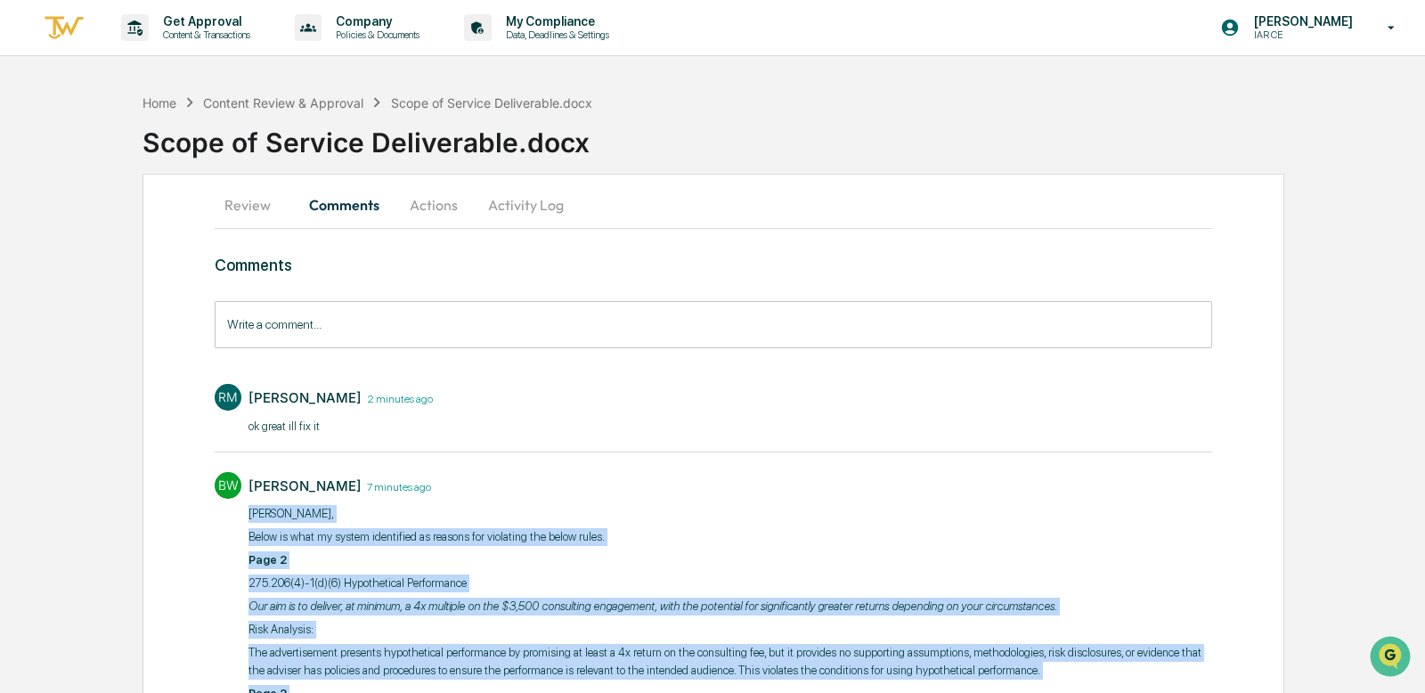
click at [256, 207] on button "Review" at bounding box center [255, 204] width 80 height 43
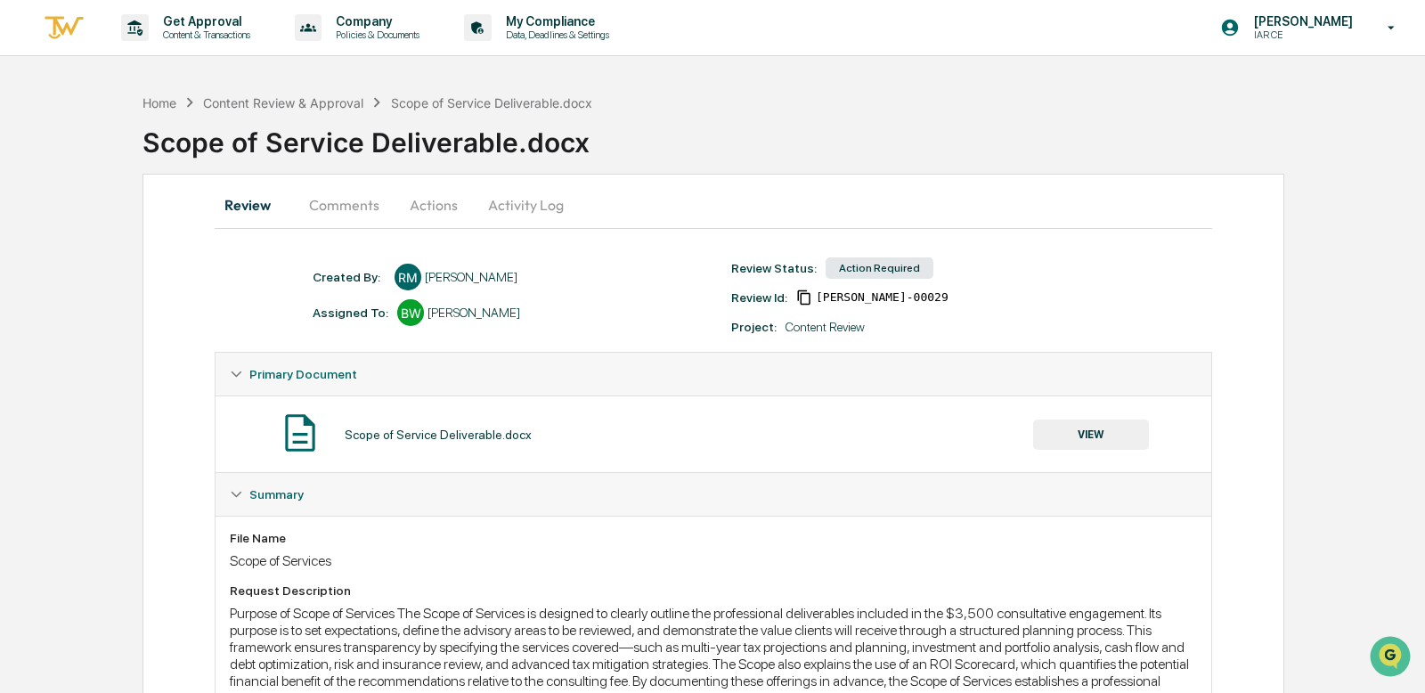
click at [1066, 439] on button "VIEW" at bounding box center [1091, 434] width 116 height 30
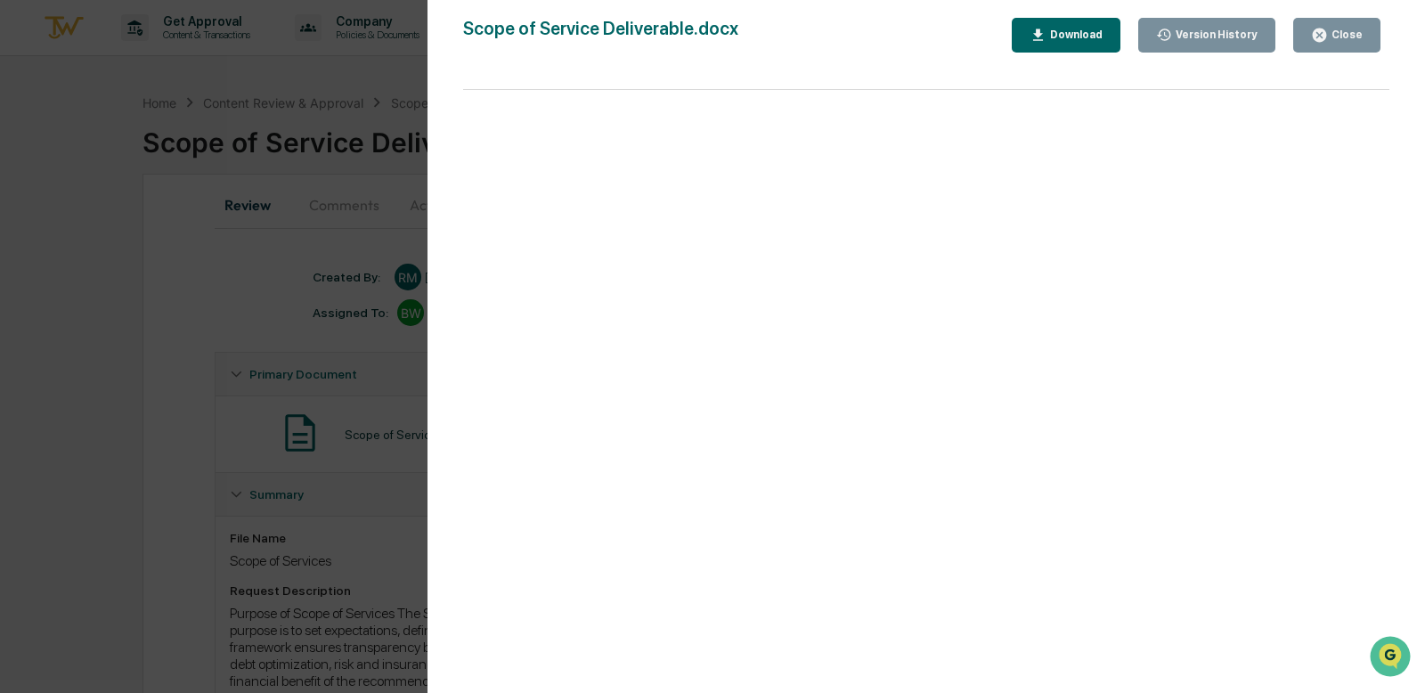
click at [385, 118] on div "Version History [DATE] 08:10 PM [PERSON_NAME] Scope of Service Deliverable.docx…" at bounding box center [712, 346] width 1425 height 693
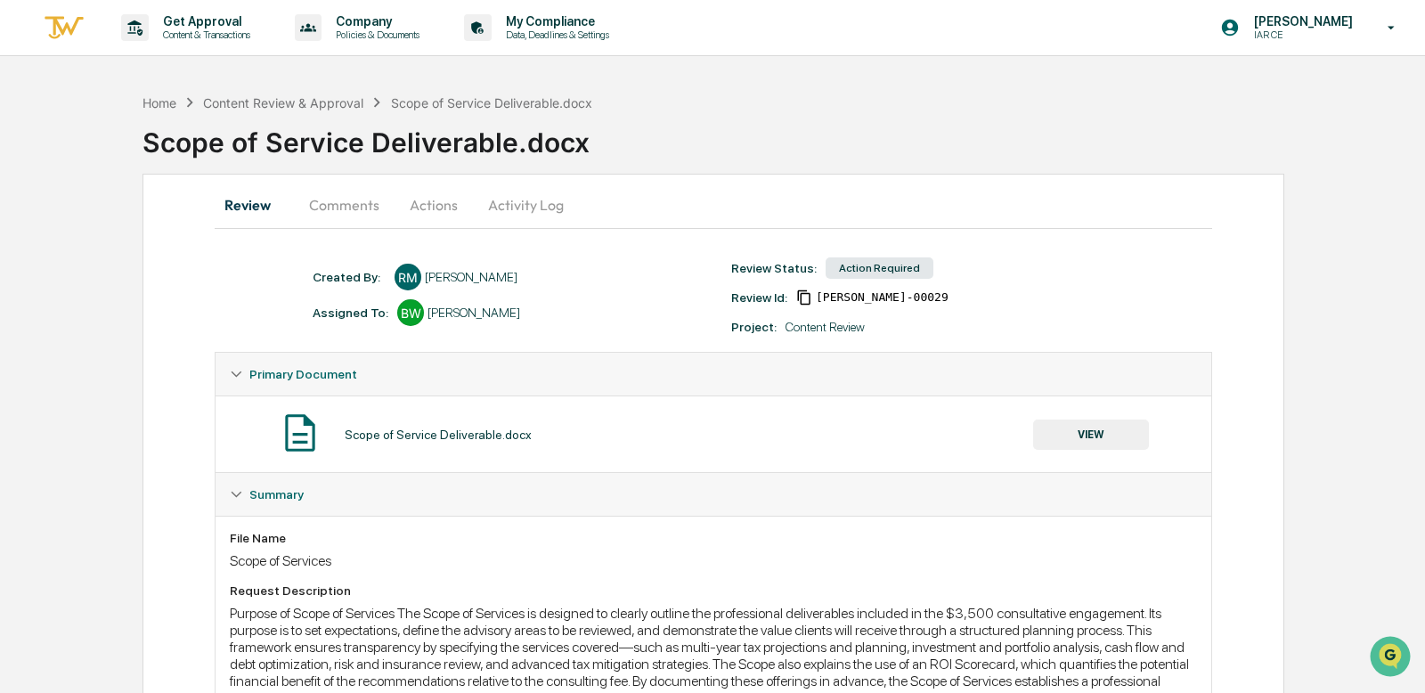
click at [357, 211] on button "Comments" at bounding box center [344, 204] width 99 height 43
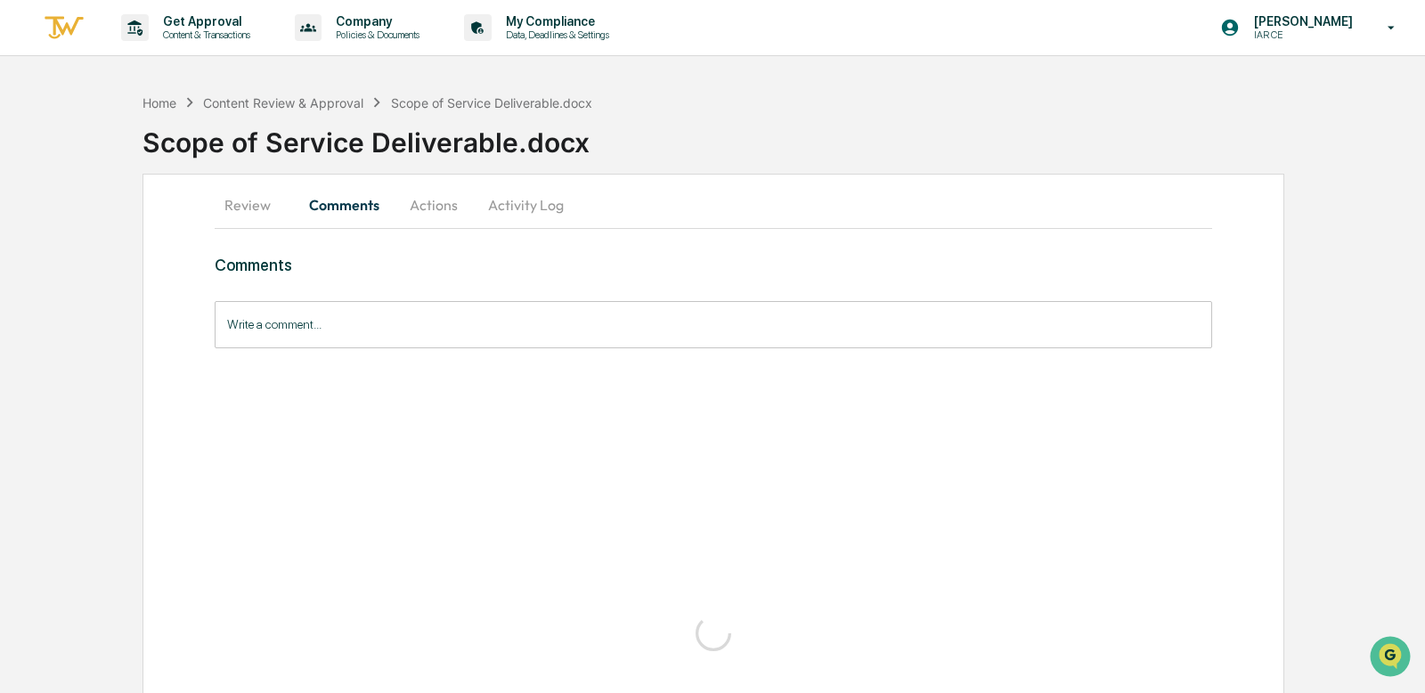
click at [357, 211] on button "Comments" at bounding box center [344, 204] width 99 height 43
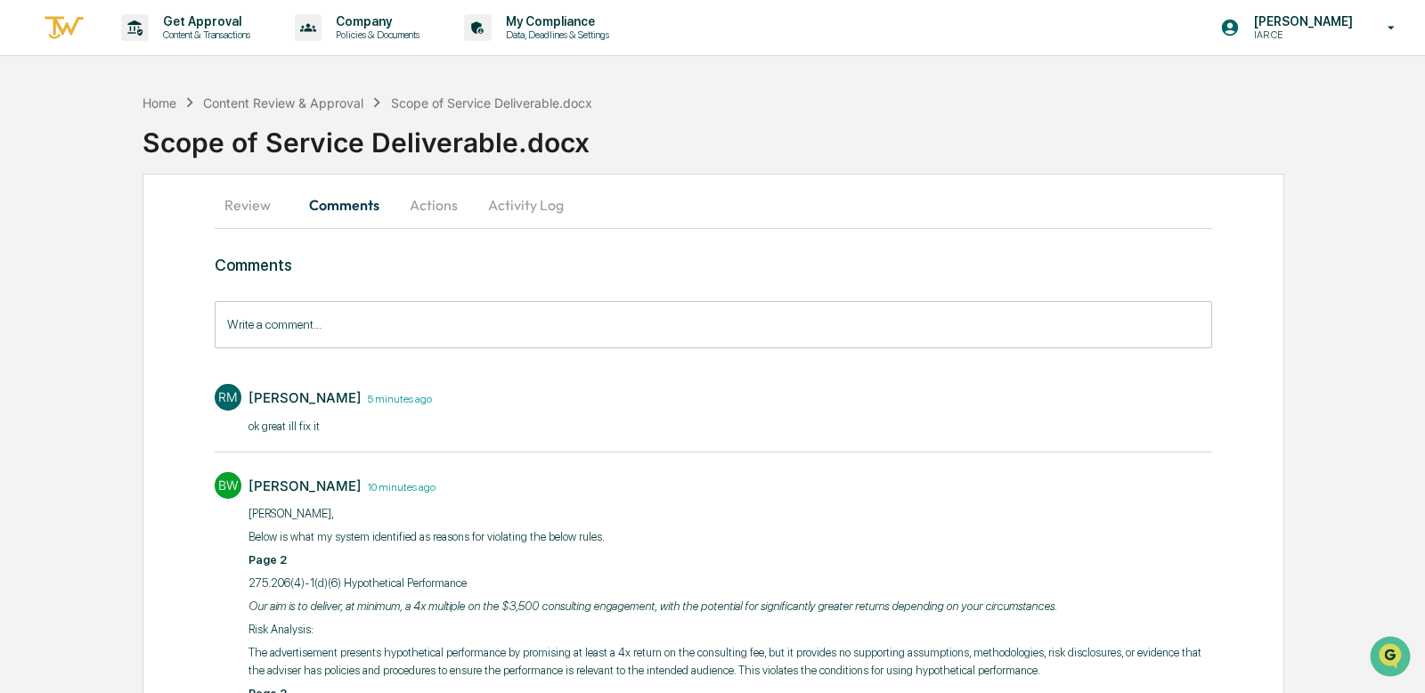
click at [421, 205] on button "Actions" at bounding box center [434, 204] width 80 height 43
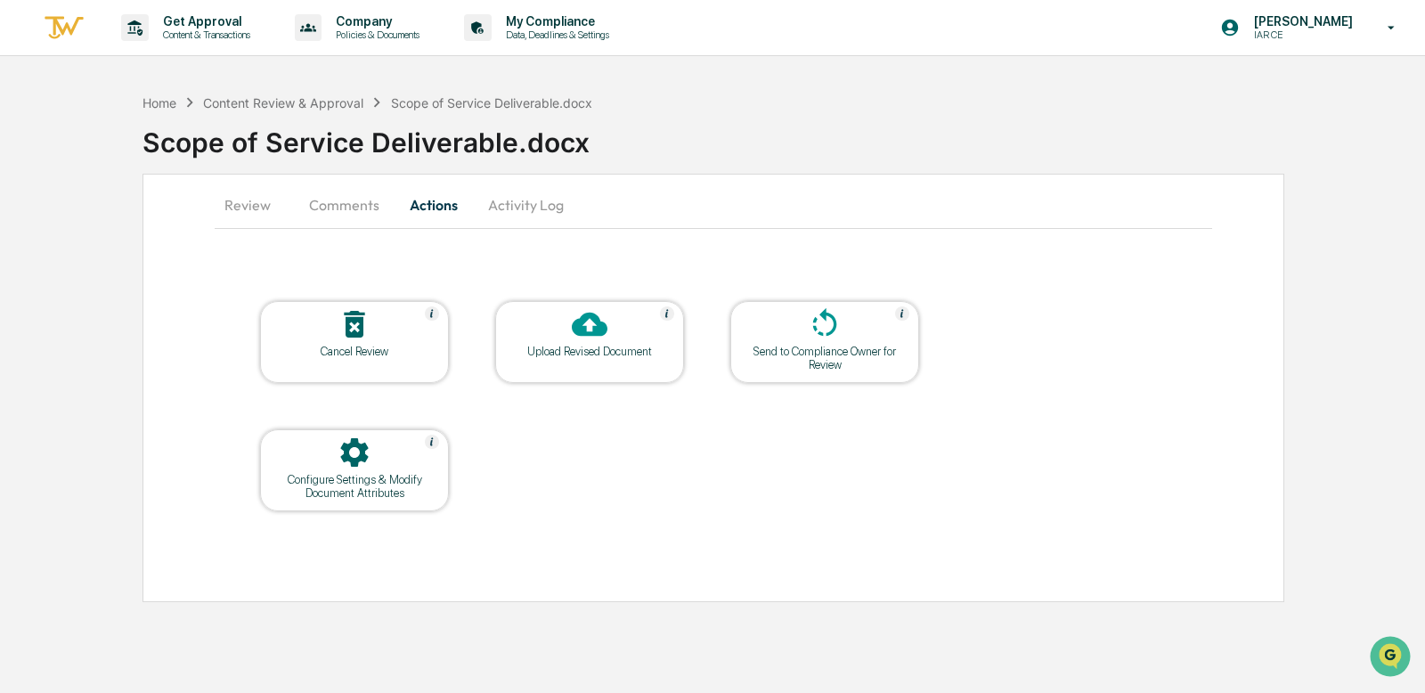
click at [516, 201] on button "Activity Log" at bounding box center [526, 204] width 104 height 43
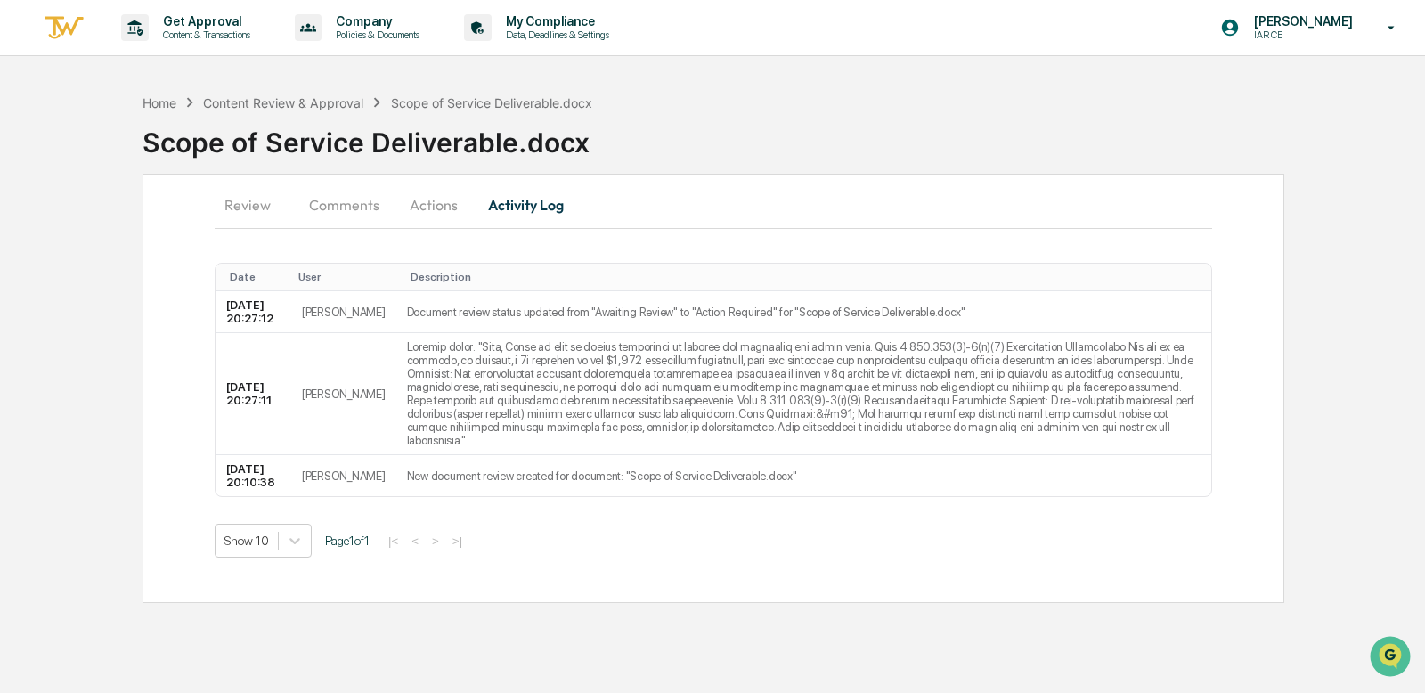
click at [322, 221] on button "Comments" at bounding box center [344, 204] width 99 height 43
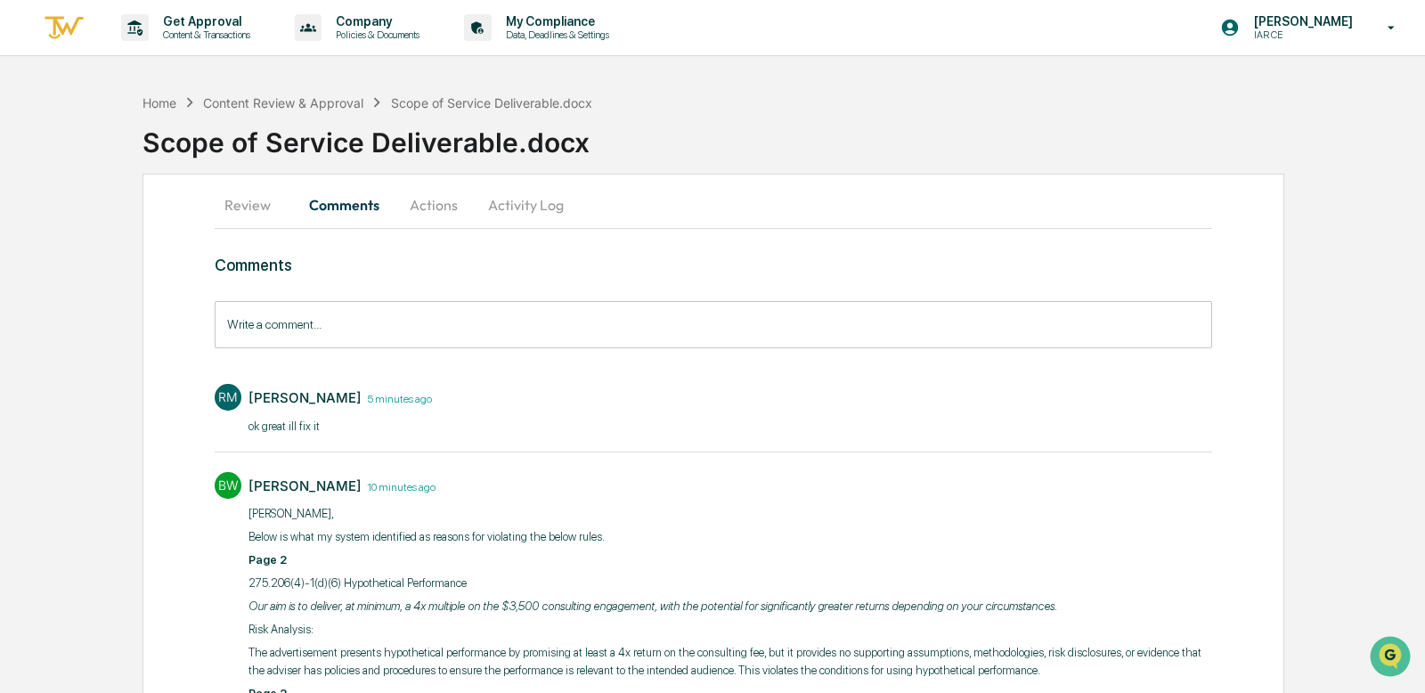
click at [251, 208] on button "Review" at bounding box center [255, 204] width 80 height 43
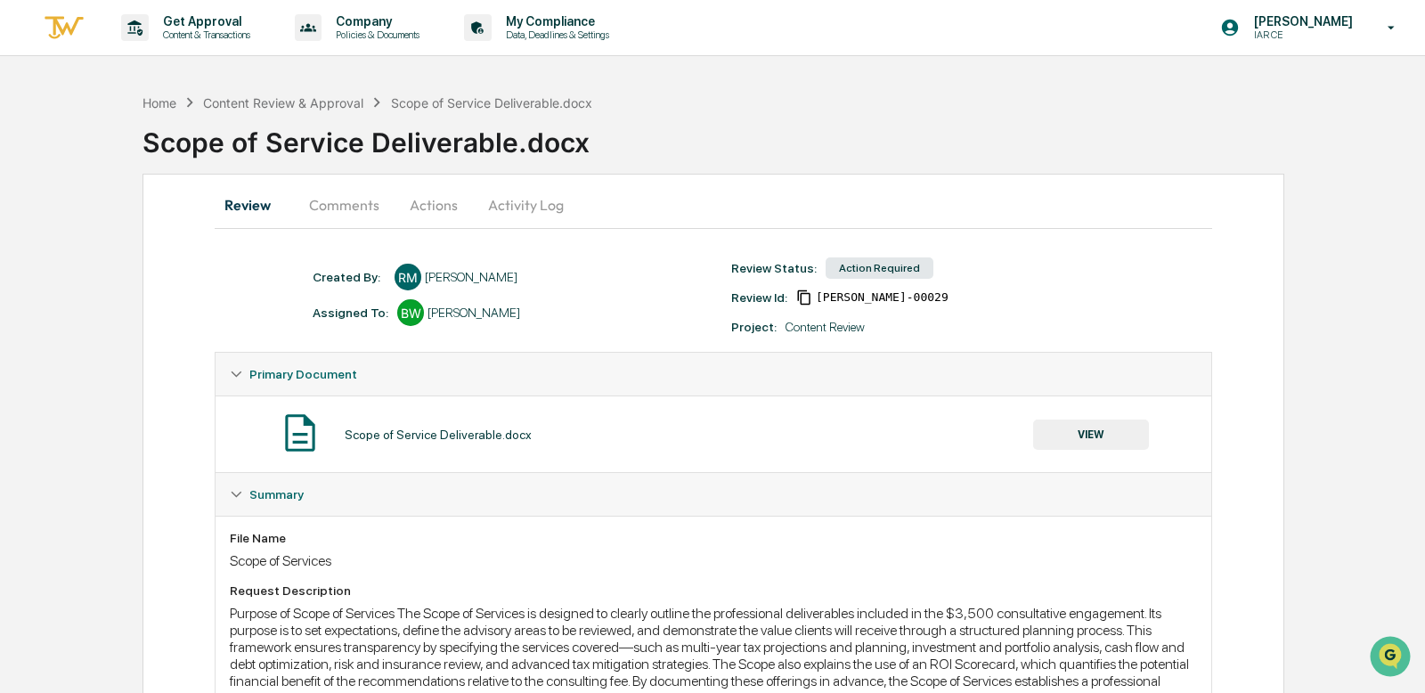
click at [1088, 425] on button "VIEW" at bounding box center [1091, 434] width 116 height 30
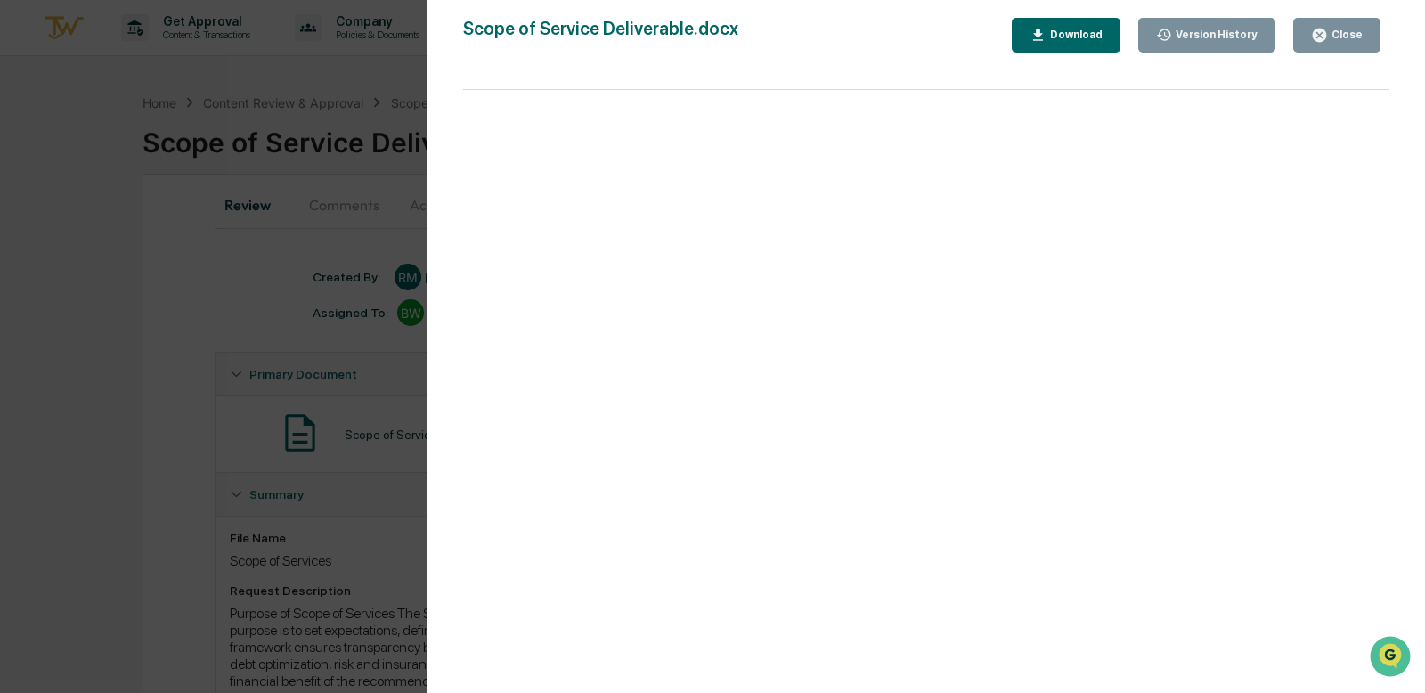
click at [1340, 28] on div "Close" at bounding box center [1345, 34] width 35 height 12
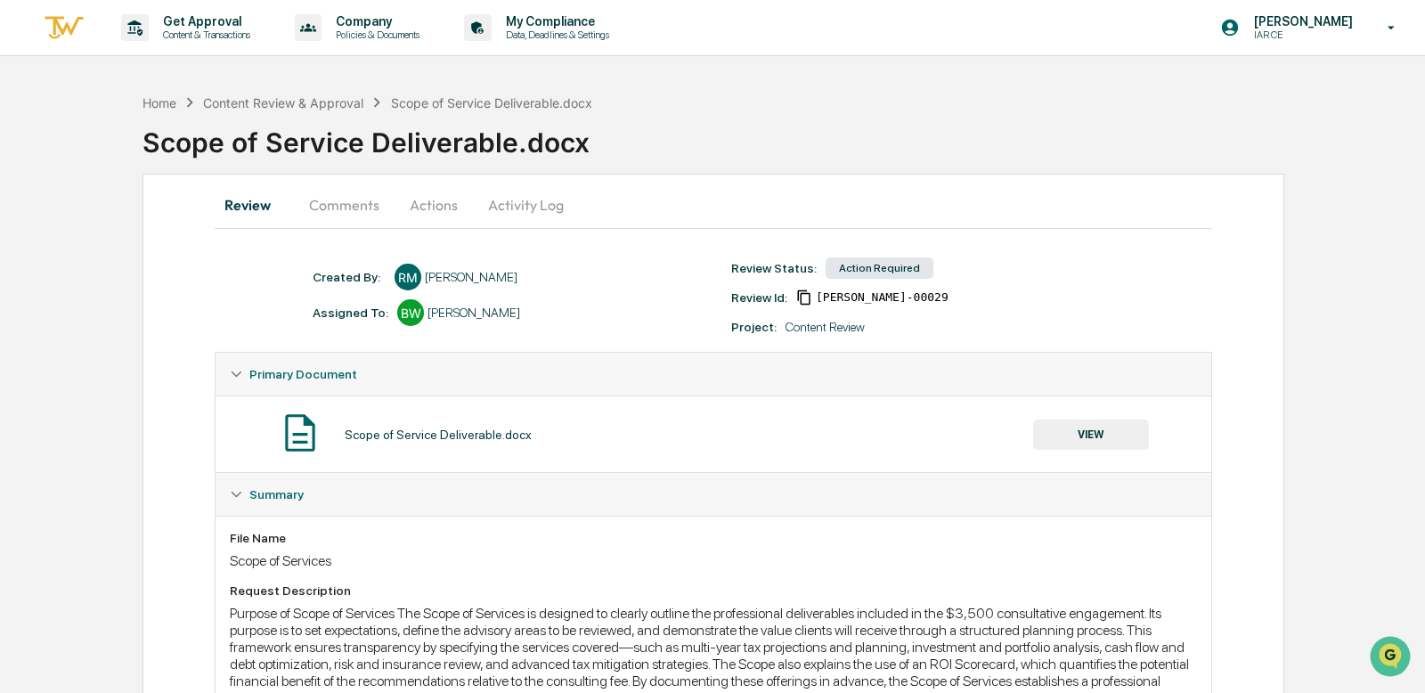
click at [1268, 96] on div "Home Content Review & Approval Scope of Service Deliverable.docx Scope of Servi…" at bounding box center [783, 129] width 1282 height 73
click at [424, 203] on button "Actions" at bounding box center [434, 204] width 80 height 43
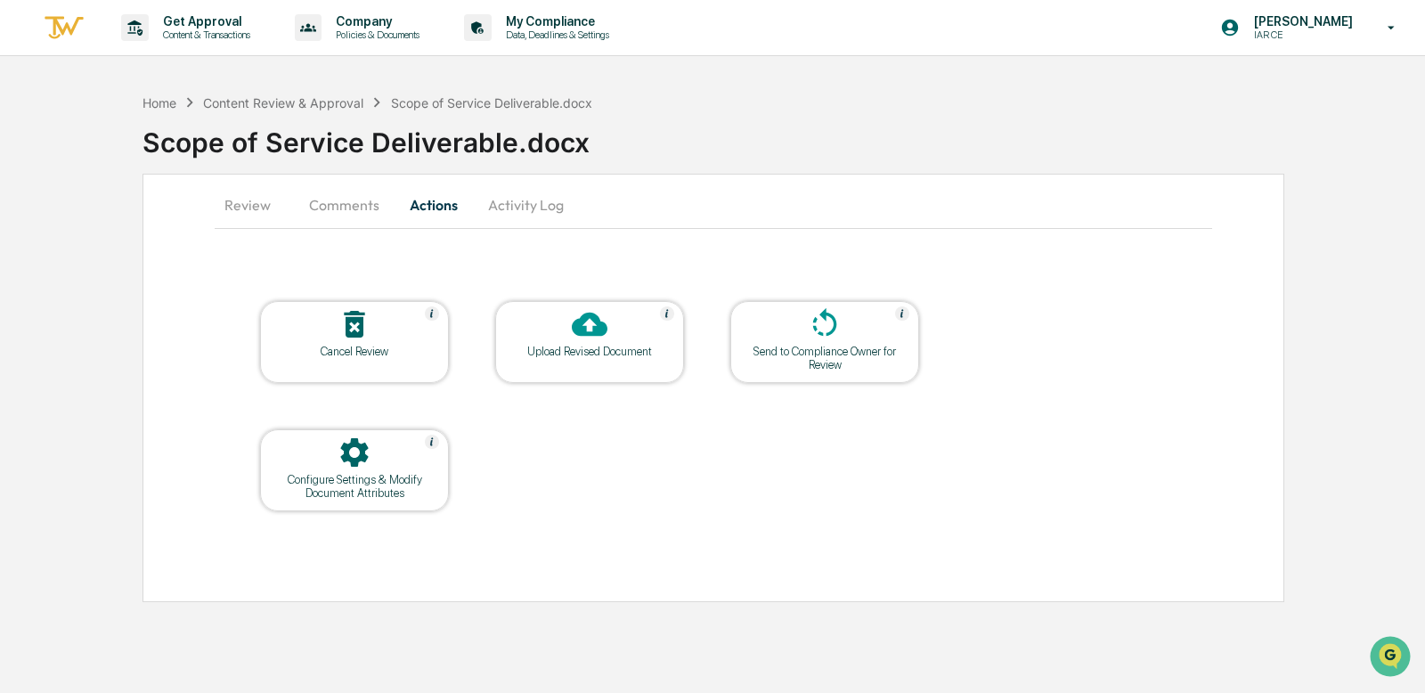
click at [565, 321] on div at bounding box center [589, 325] width 178 height 38
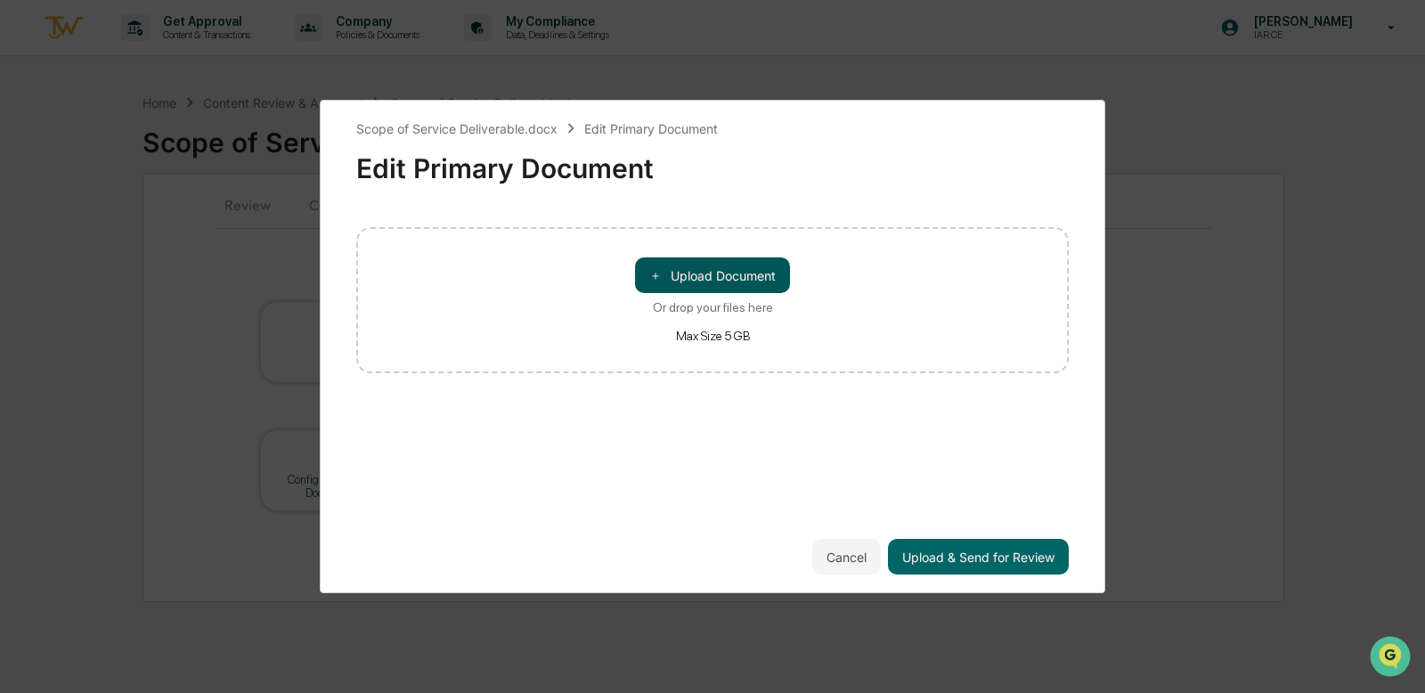
click at [708, 282] on button "＋ Upload Document" at bounding box center [712, 275] width 155 height 36
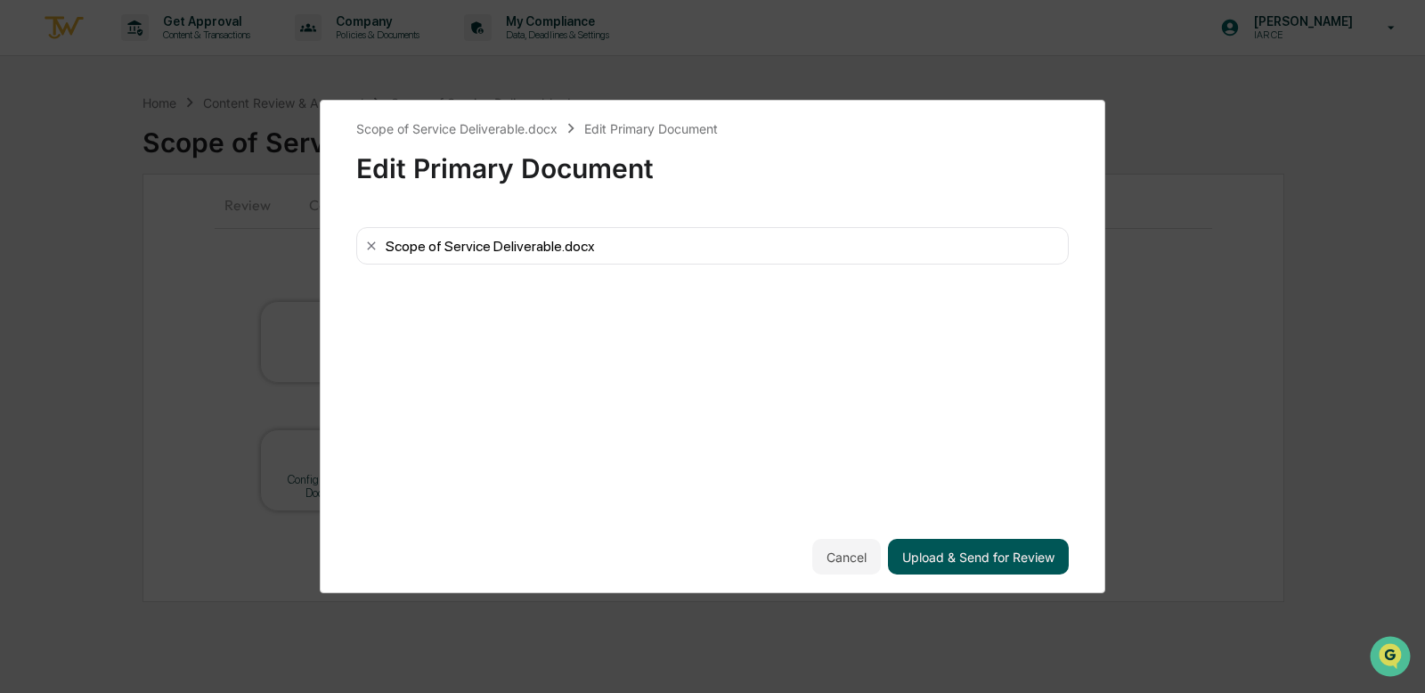
click at [973, 552] on button "Upload & Send for Review" at bounding box center [978, 557] width 181 height 36
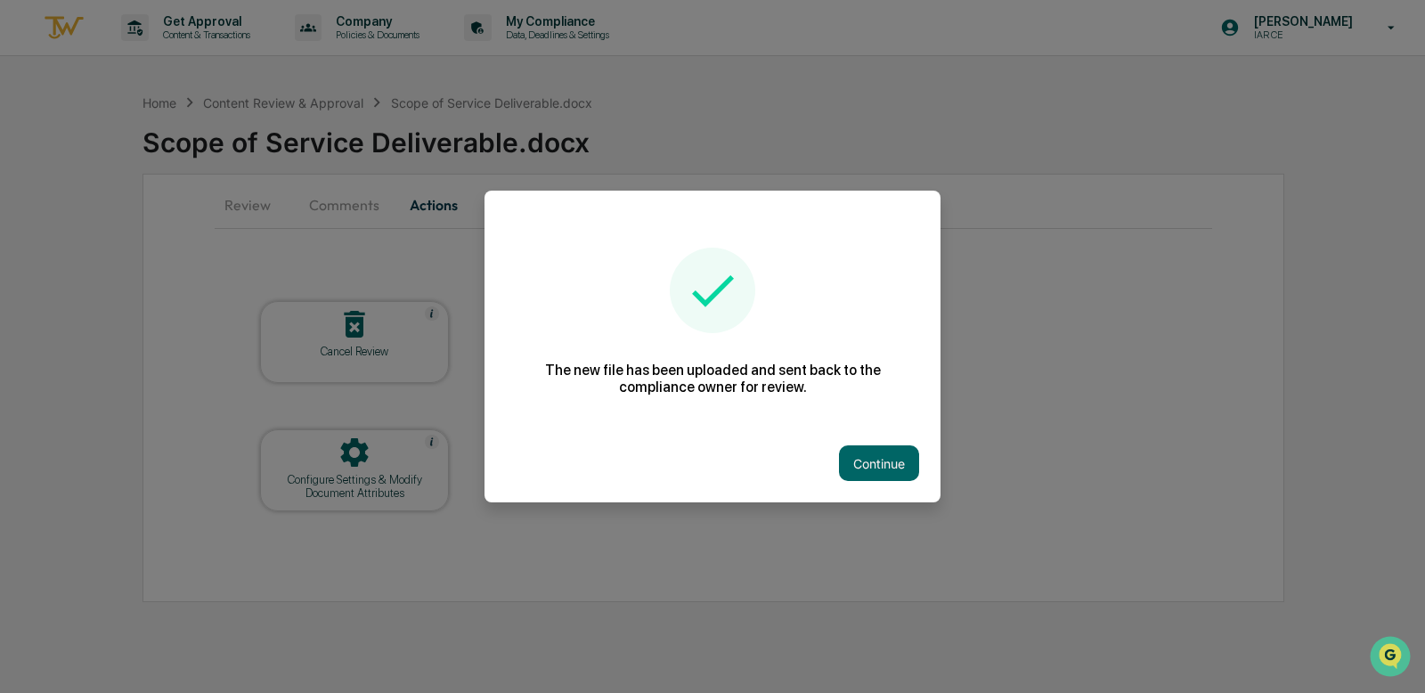
drag, startPoint x: 890, startPoint y: 458, endPoint x: 947, endPoint y: 533, distance: 94.0
click at [890, 457] on button "Continue" at bounding box center [879, 463] width 80 height 36
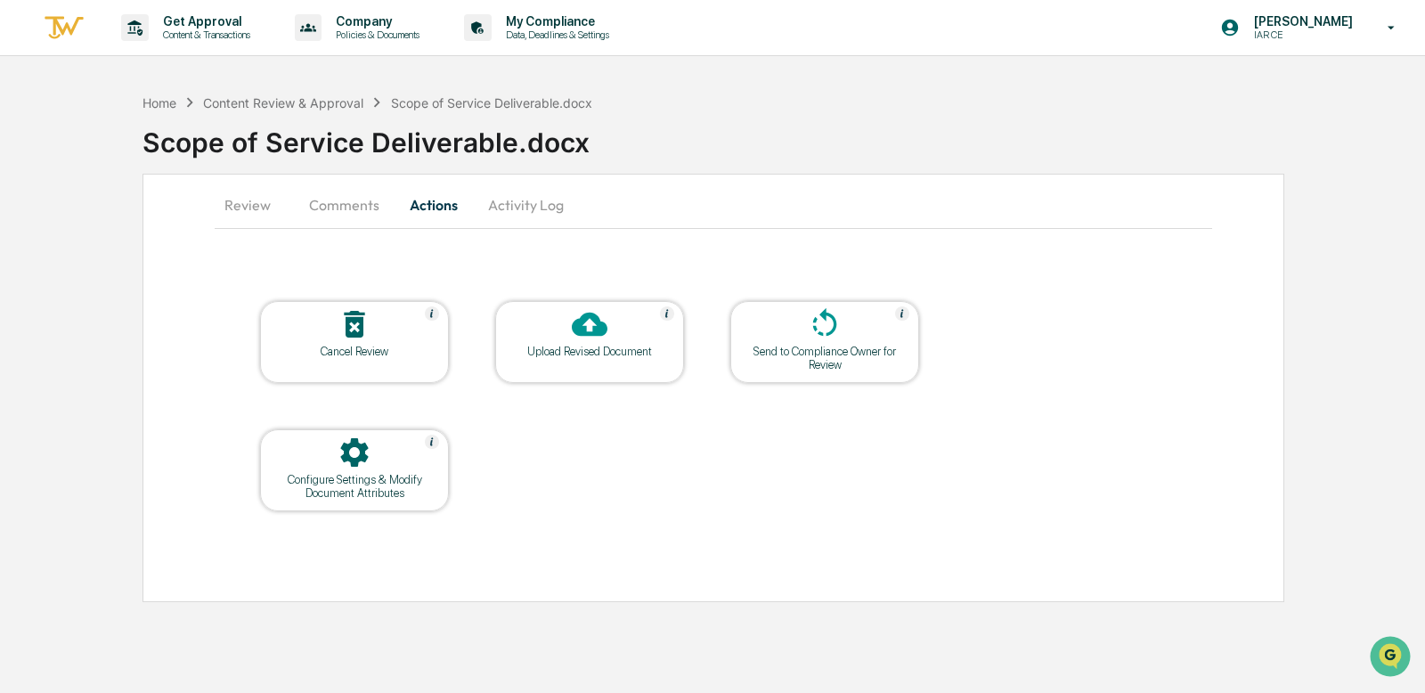
click at [263, 219] on button "Review" at bounding box center [255, 204] width 80 height 43
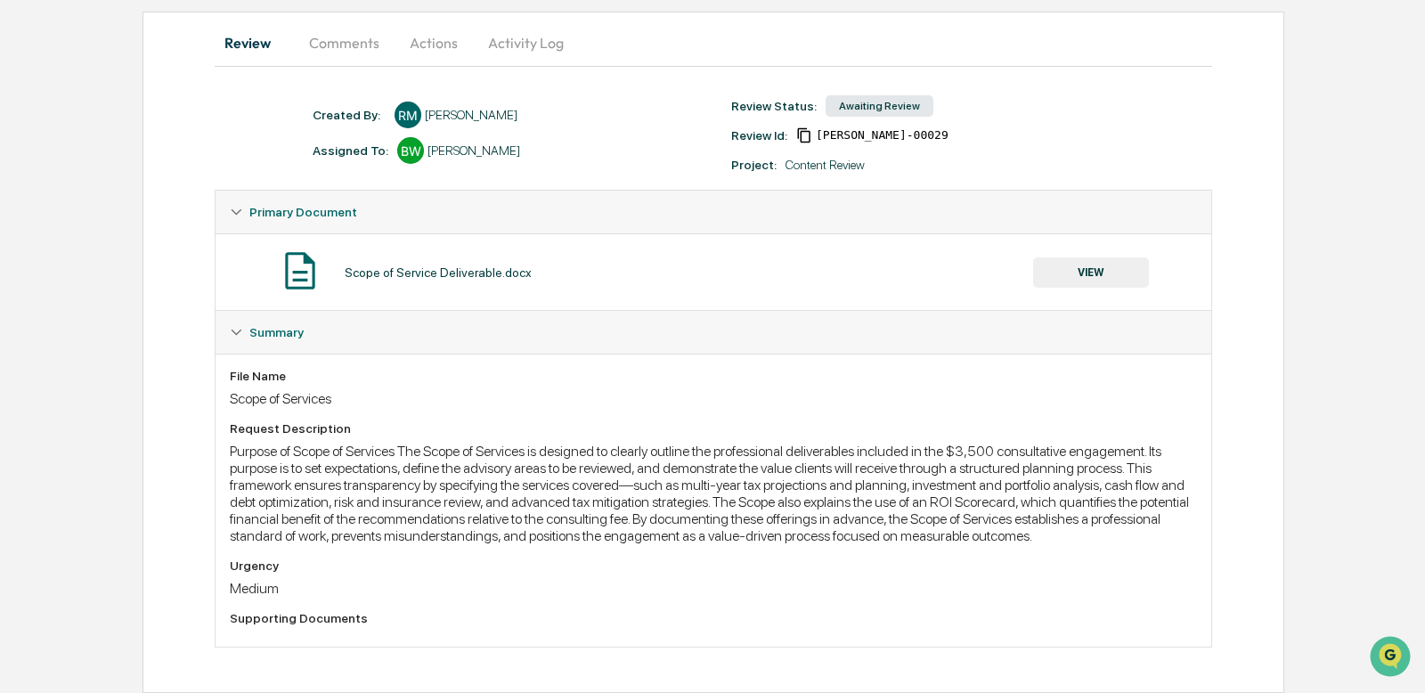
scroll to position [176, 0]
click at [345, 35] on button "Comments" at bounding box center [344, 42] width 99 height 43
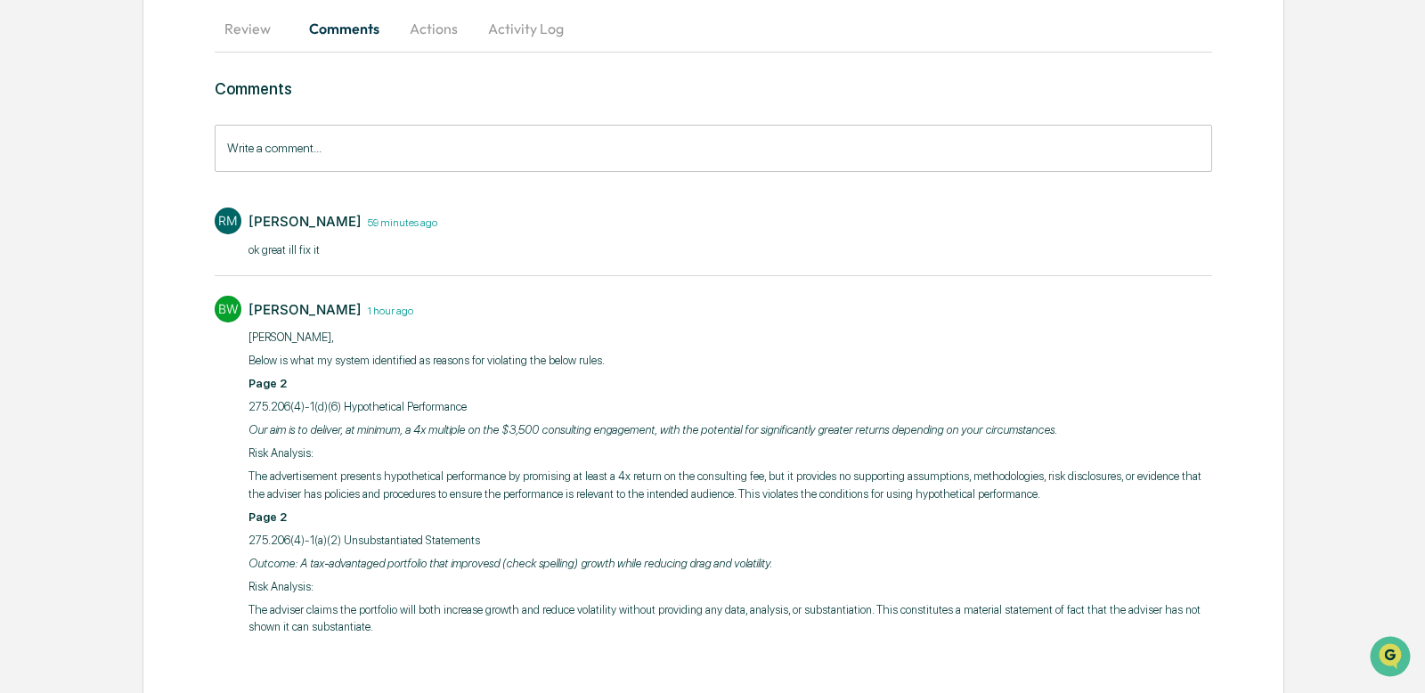
scroll to position [0, 0]
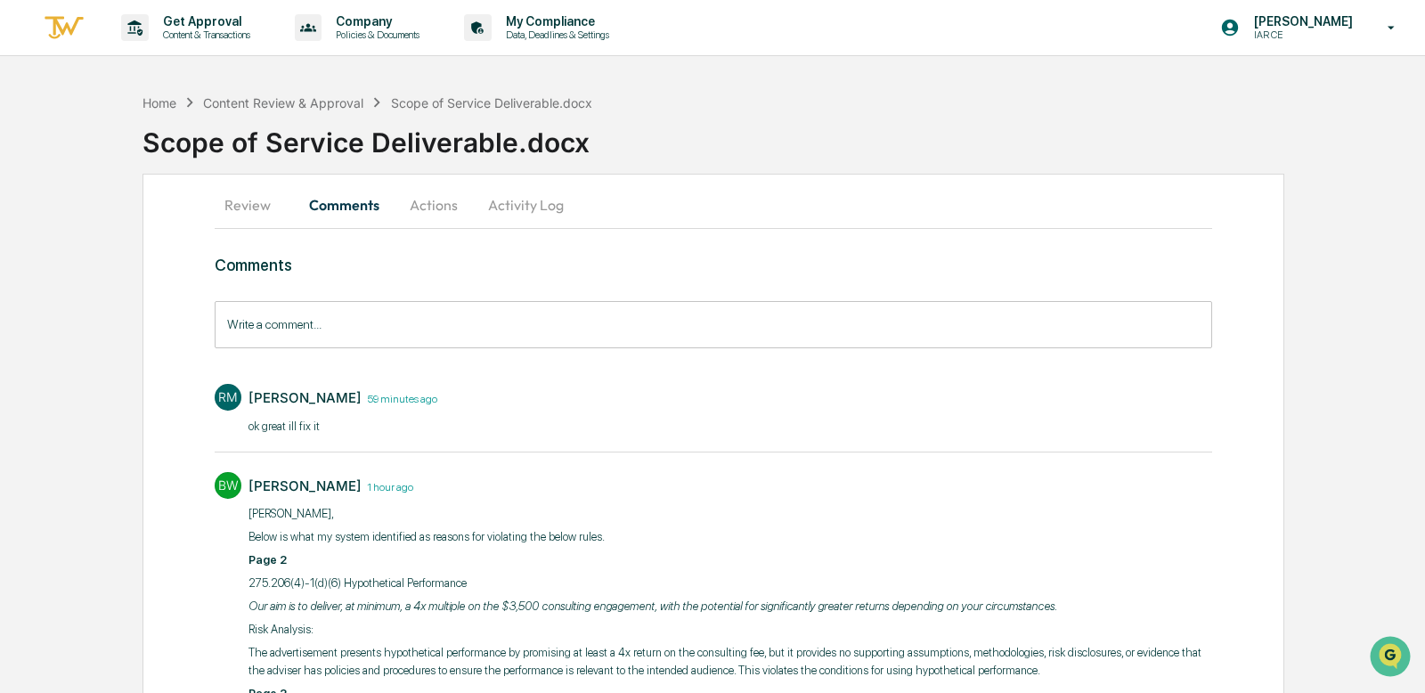
click at [256, 205] on button "Review" at bounding box center [255, 204] width 80 height 43
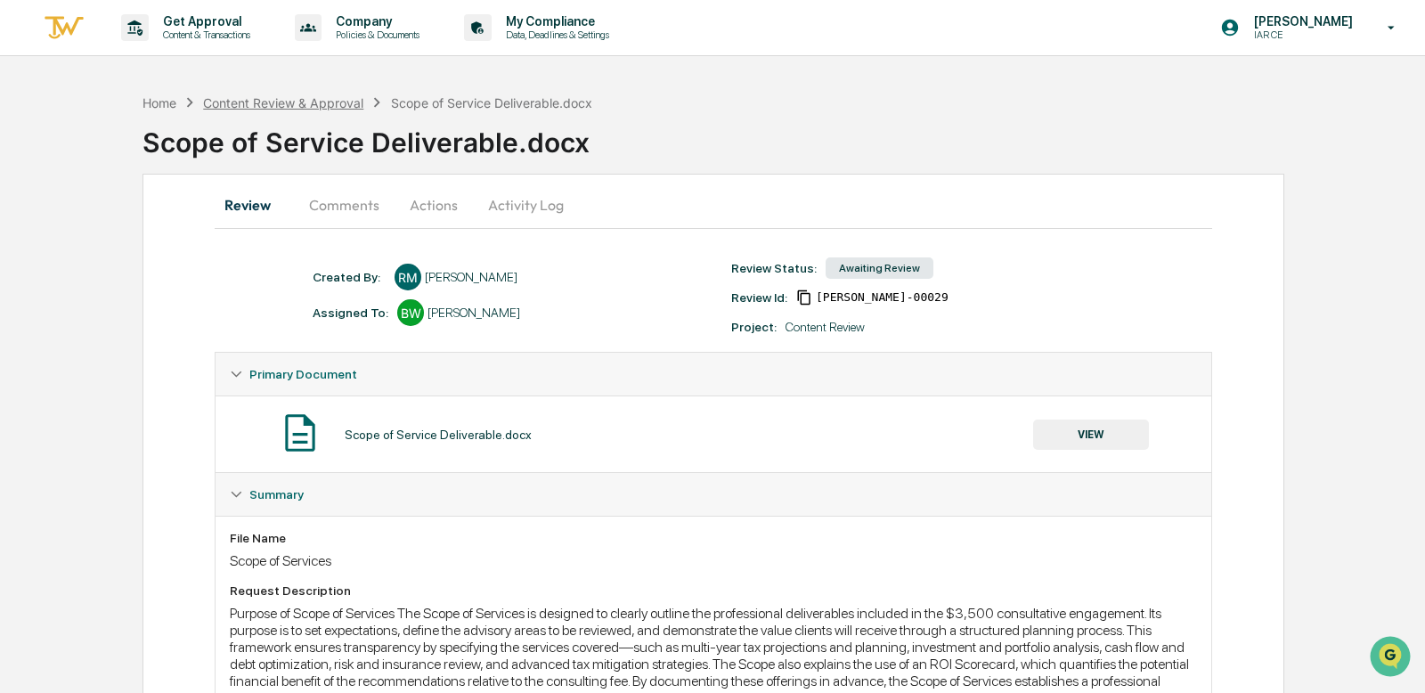
click at [297, 101] on div "Content Review & Approval" at bounding box center [283, 102] width 160 height 15
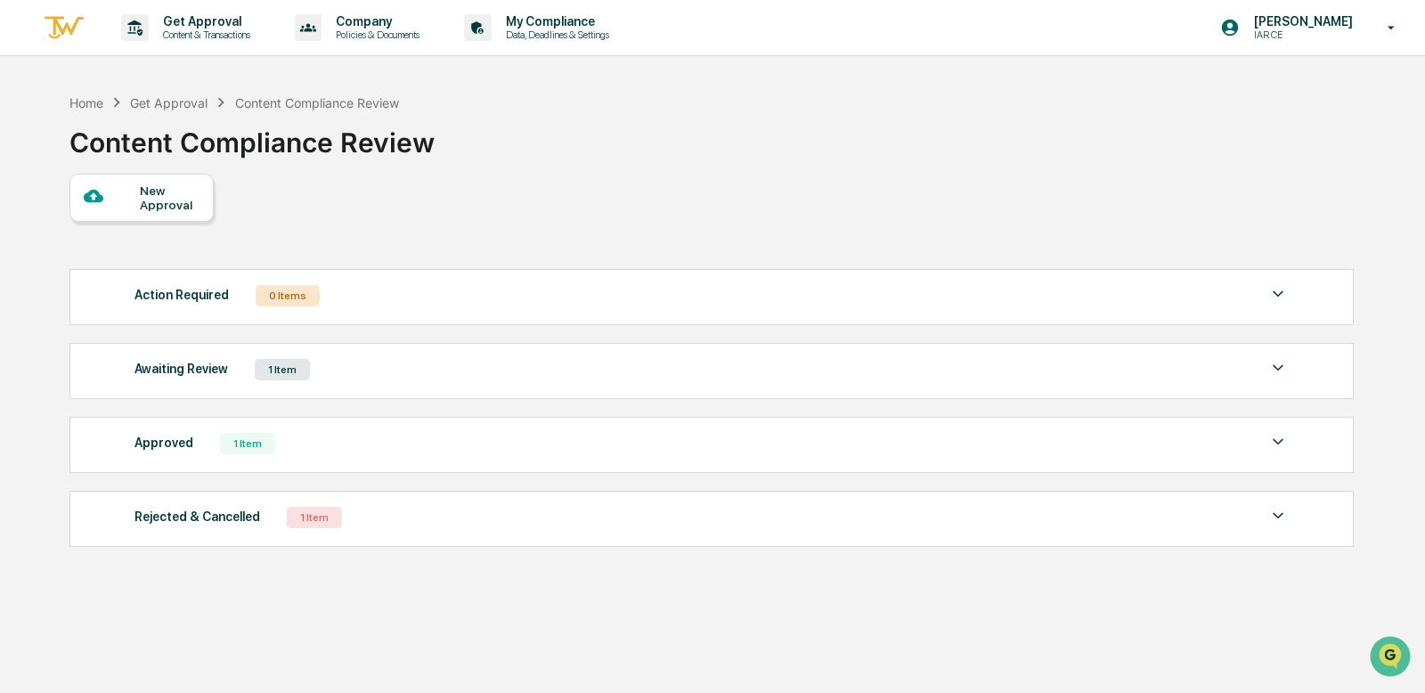
click at [366, 372] on div "Awaiting Review 1 Item" at bounding box center [711, 369] width 1154 height 25
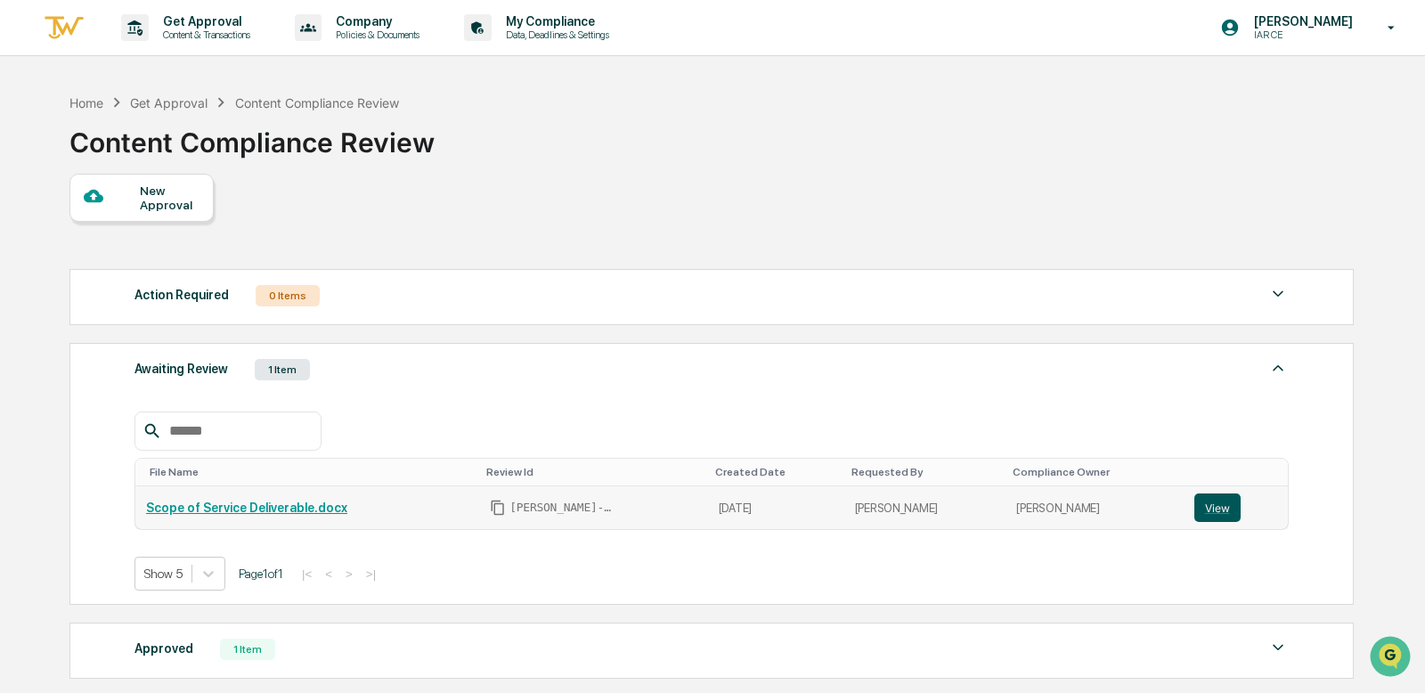
click at [1210, 501] on button "View" at bounding box center [1217, 507] width 46 height 28
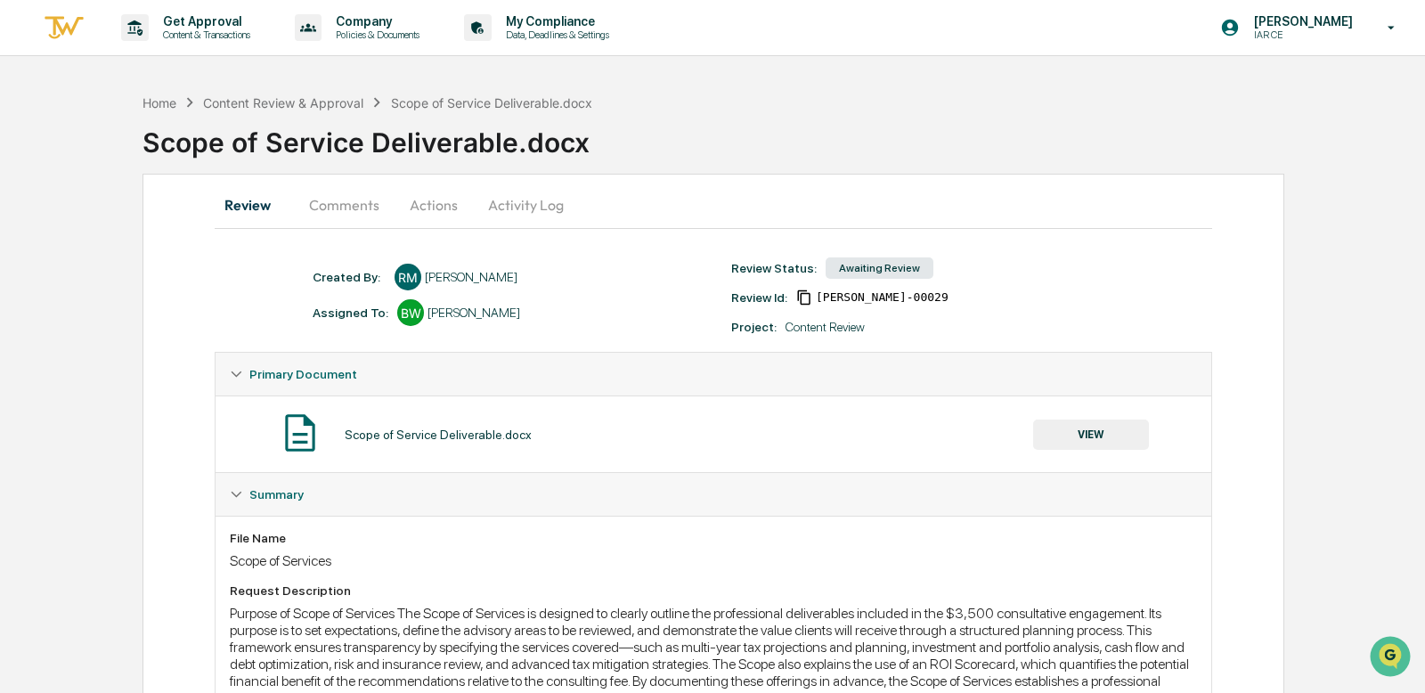
click at [353, 212] on button "Comments" at bounding box center [344, 204] width 99 height 43
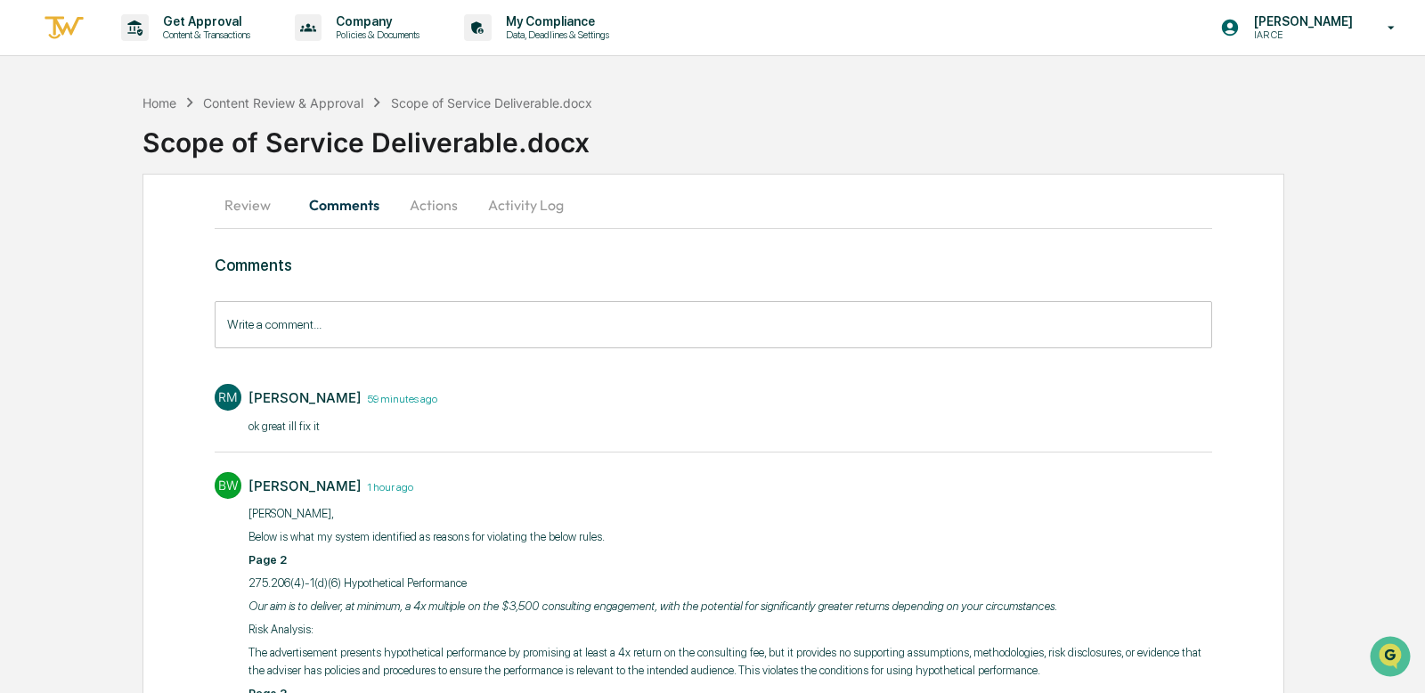
click at [432, 210] on button "Actions" at bounding box center [434, 204] width 80 height 43
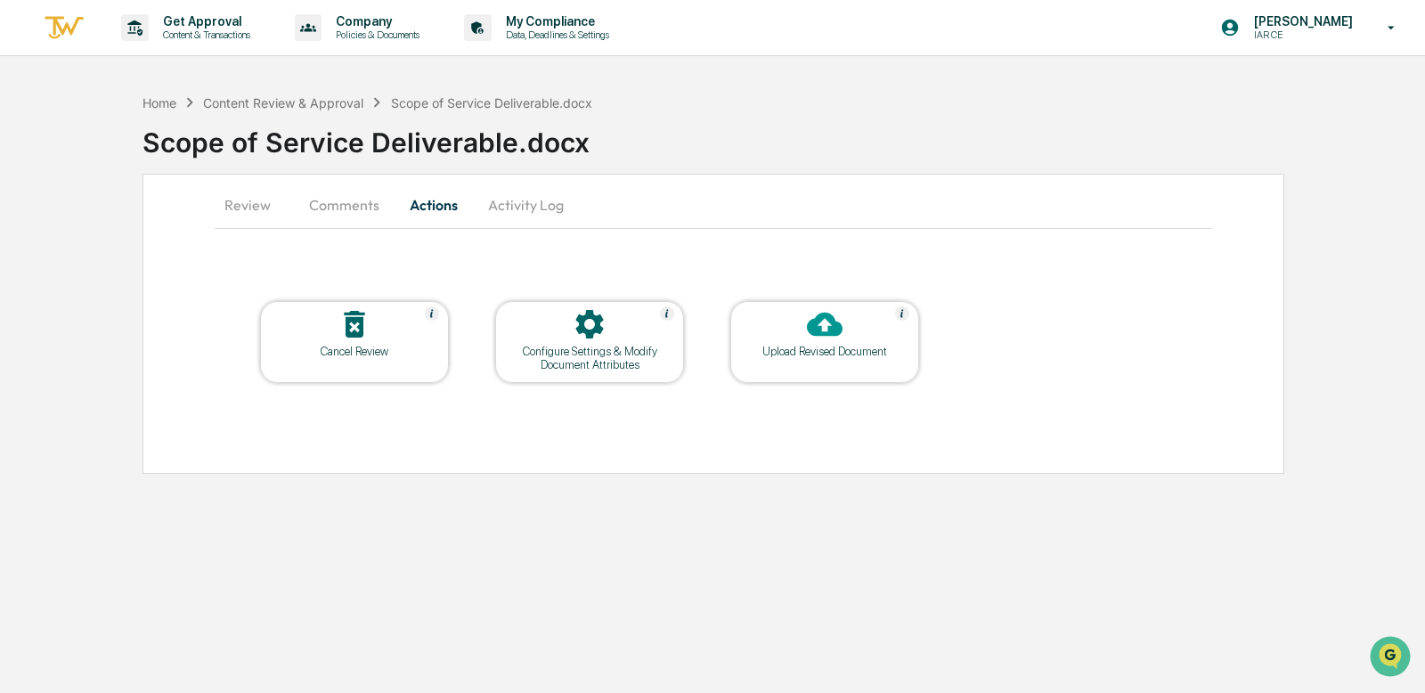
click at [558, 207] on button "Activity Log" at bounding box center [526, 204] width 104 height 43
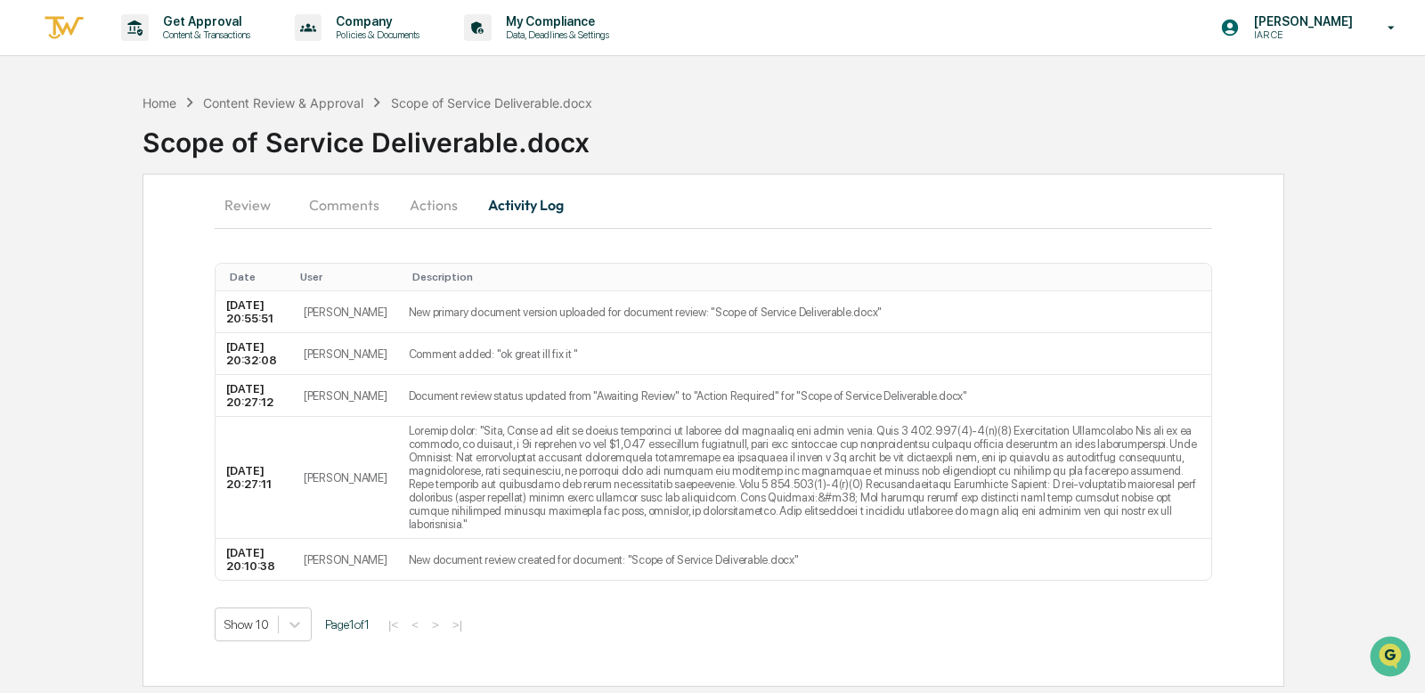
click at [254, 210] on button "Review" at bounding box center [255, 204] width 80 height 43
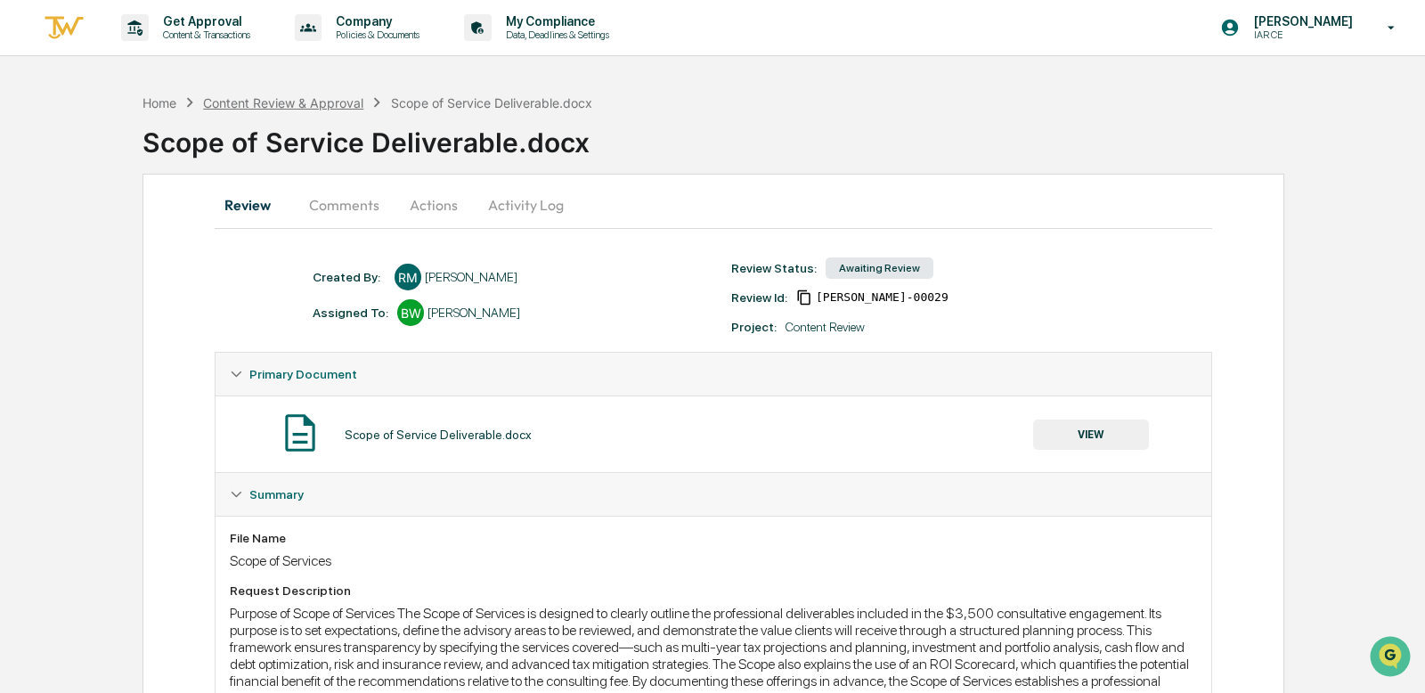
click at [266, 103] on div "Content Review & Approval" at bounding box center [283, 102] width 160 height 15
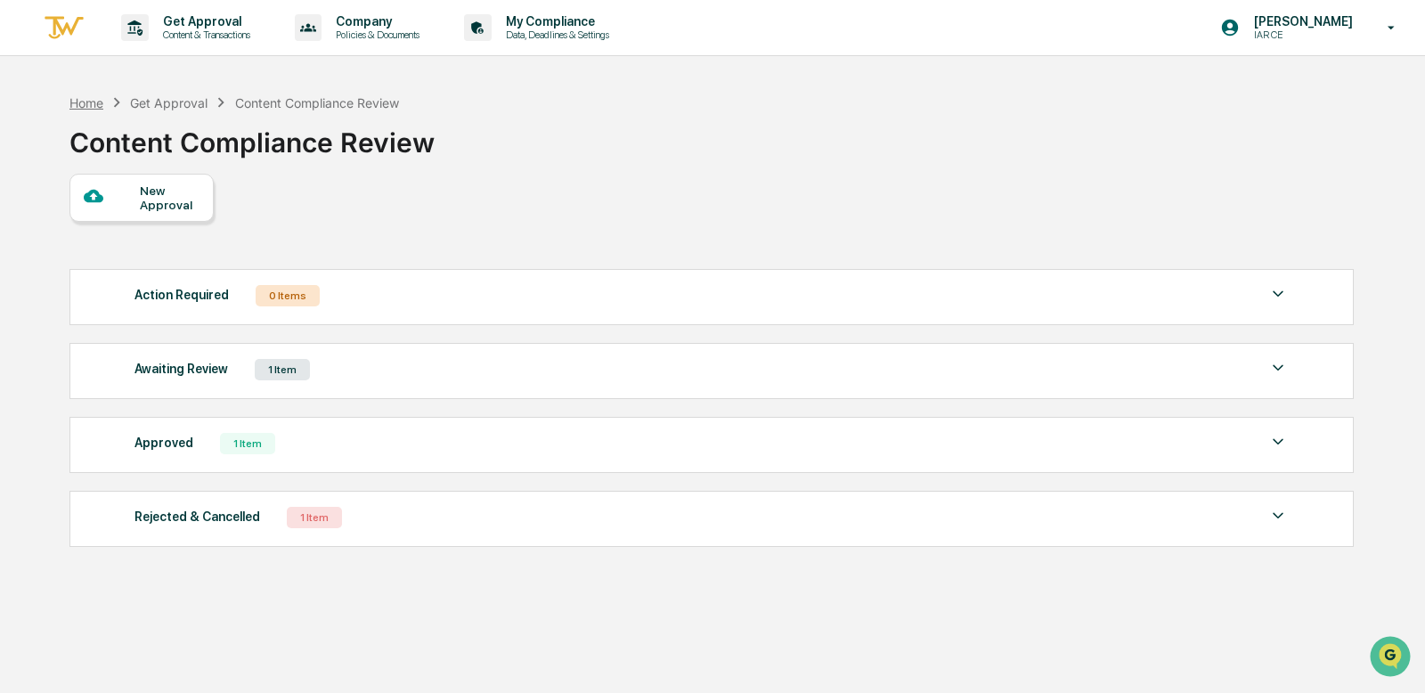
click at [97, 101] on div "Home" at bounding box center [86, 102] width 34 height 15
